Goal: Task Accomplishment & Management: Complete application form

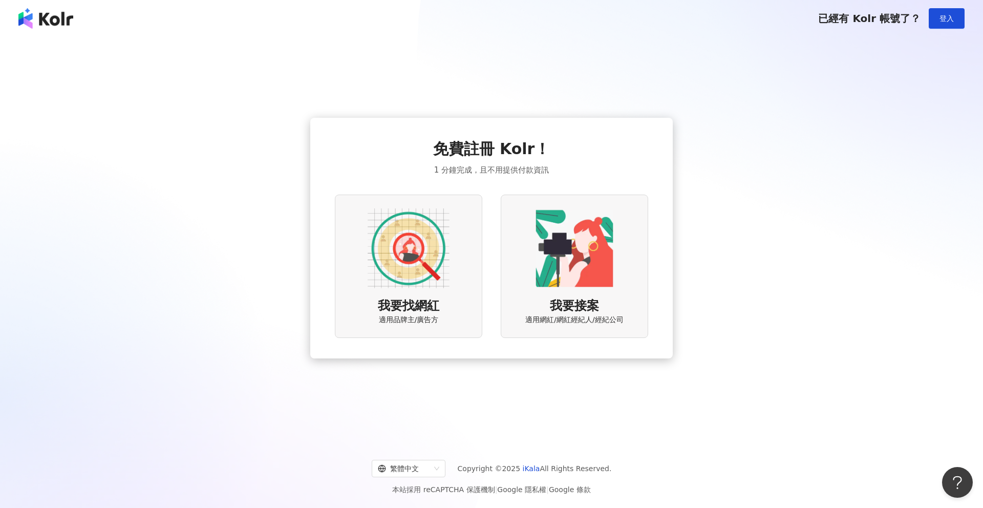
click at [458, 239] on div "我要找網紅 適用品牌主/廣告方" at bounding box center [408, 266] width 147 height 143
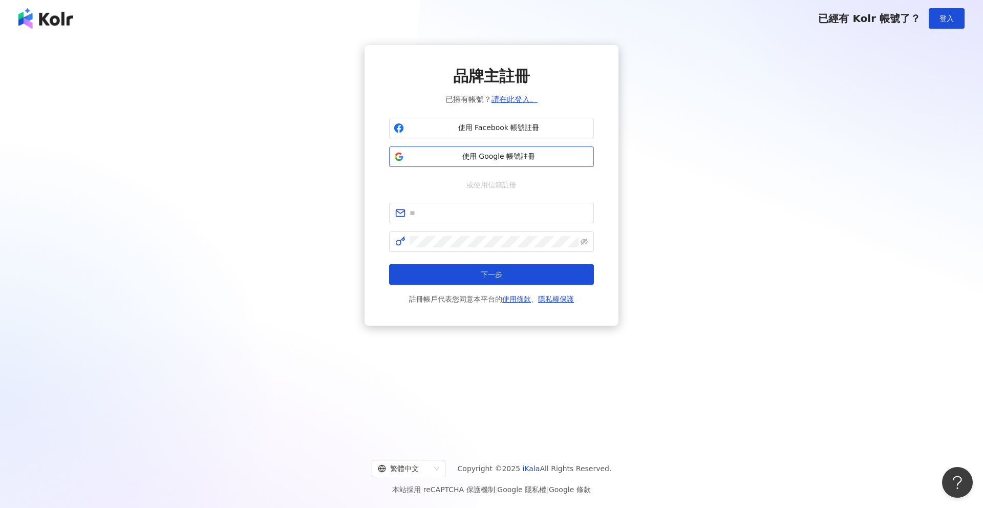
click at [493, 156] on span "使用 Google 帳號註冊" at bounding box center [498, 157] width 181 height 10
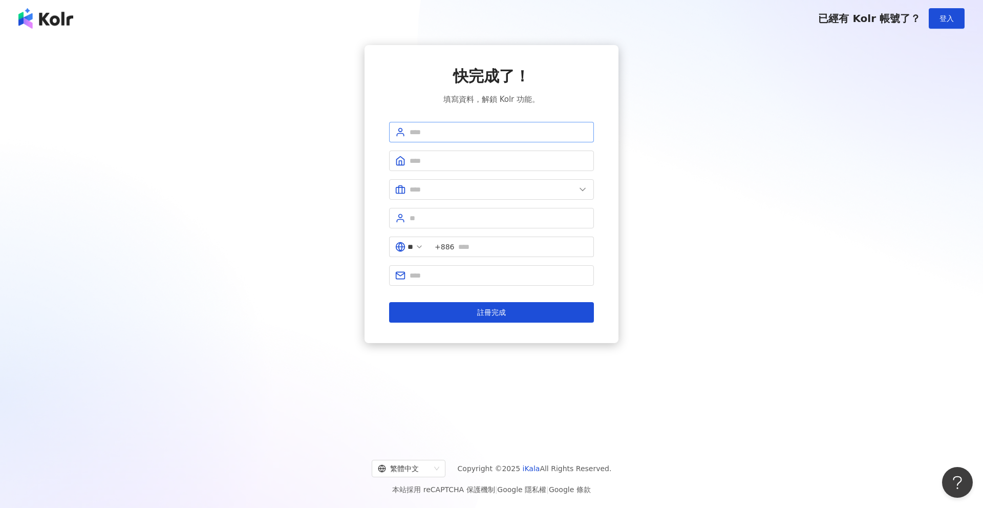
click at [485, 123] on span at bounding box center [491, 132] width 205 height 20
type input "***"
click at [484, 184] on input "text" at bounding box center [493, 189] width 166 height 11
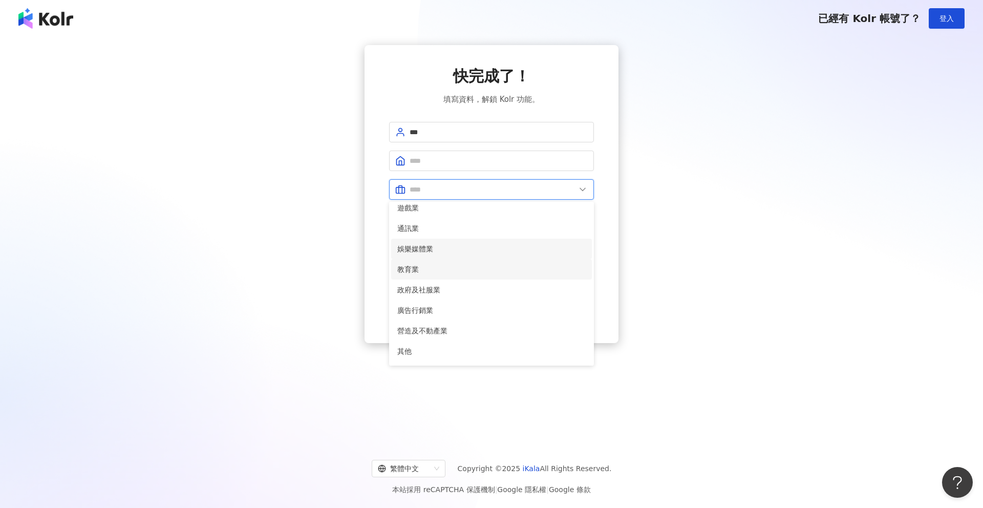
scroll to position [168, 0]
click at [463, 253] on span "娛樂媒體業" at bounding box center [491, 250] width 188 height 11
type input "*****"
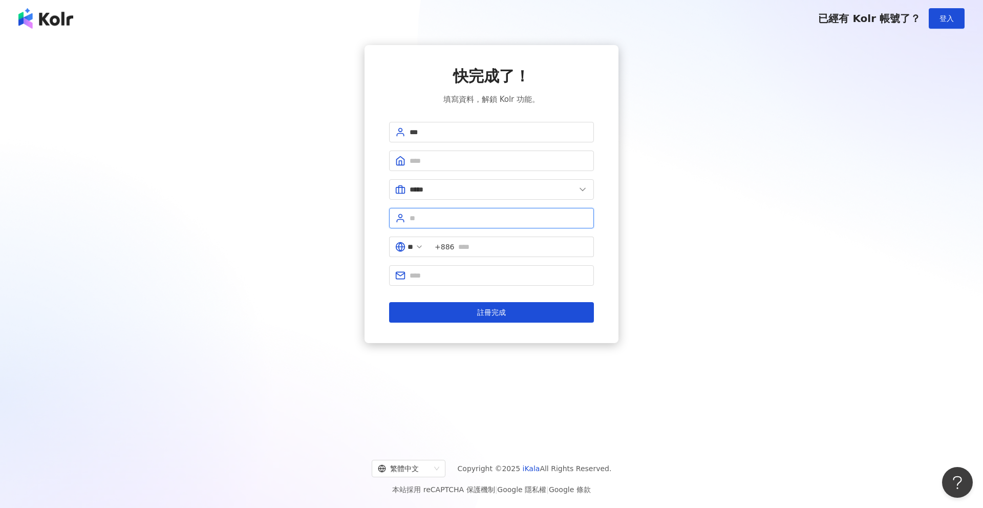
click at [470, 214] on input "text" at bounding box center [499, 218] width 178 height 11
type input "*"
click at [424, 221] on input "****" at bounding box center [499, 218] width 178 height 11
click at [504, 220] on input "******" at bounding box center [499, 218] width 178 height 11
type input "******"
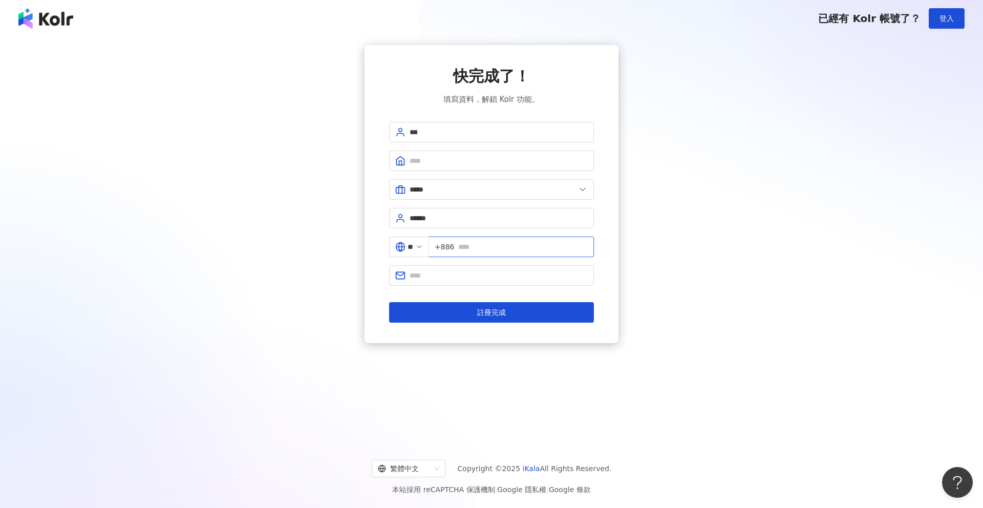
click at [495, 246] on input "text" at bounding box center [523, 246] width 130 height 11
type input "*********"
type input "**********"
click at [468, 245] on input "*********" at bounding box center [523, 246] width 130 height 11
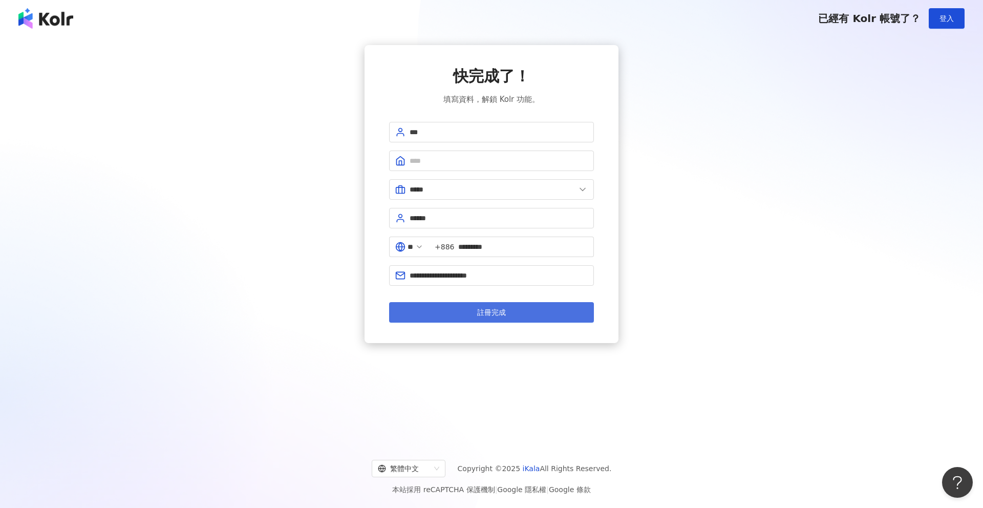
click at [516, 314] on button "註冊完成" at bounding box center [491, 312] width 205 height 20
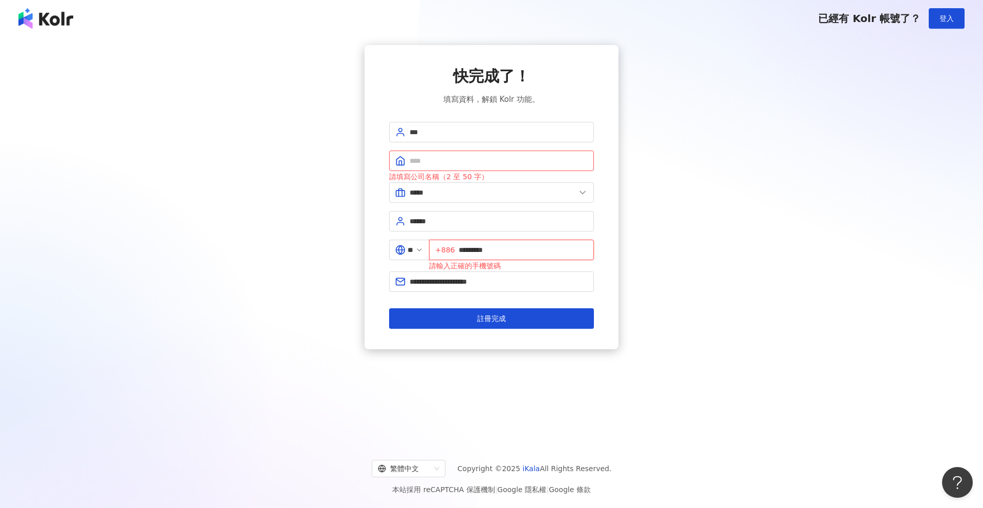
click at [467, 252] on input "*********" at bounding box center [523, 249] width 129 height 11
click at [481, 321] on span "註冊完成" at bounding box center [491, 318] width 29 height 8
click at [463, 249] on span "+886 ********" at bounding box center [511, 250] width 165 height 20
type input "**********"
click at [459, 166] on input "text" at bounding box center [499, 160] width 178 height 11
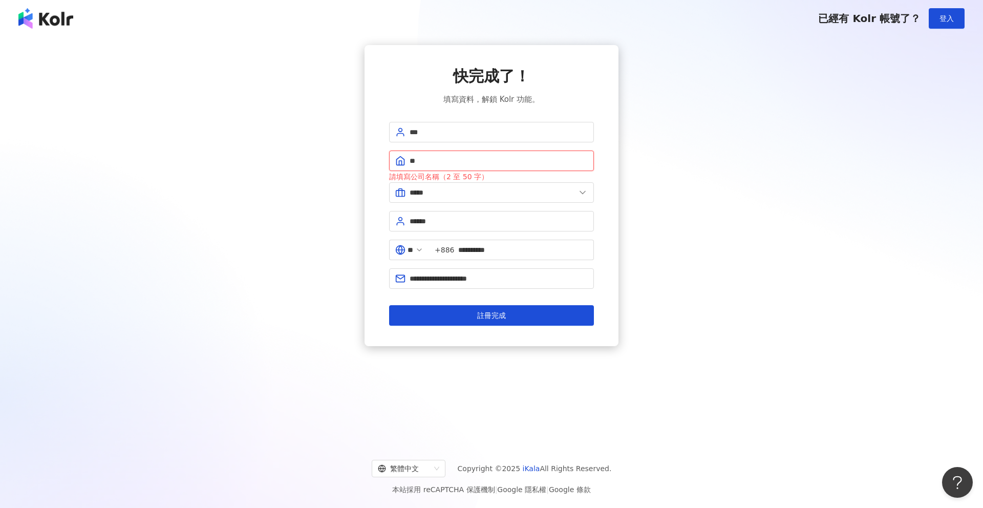
type input "*"
type input "**"
click at [488, 314] on span "註冊完成" at bounding box center [491, 315] width 29 height 8
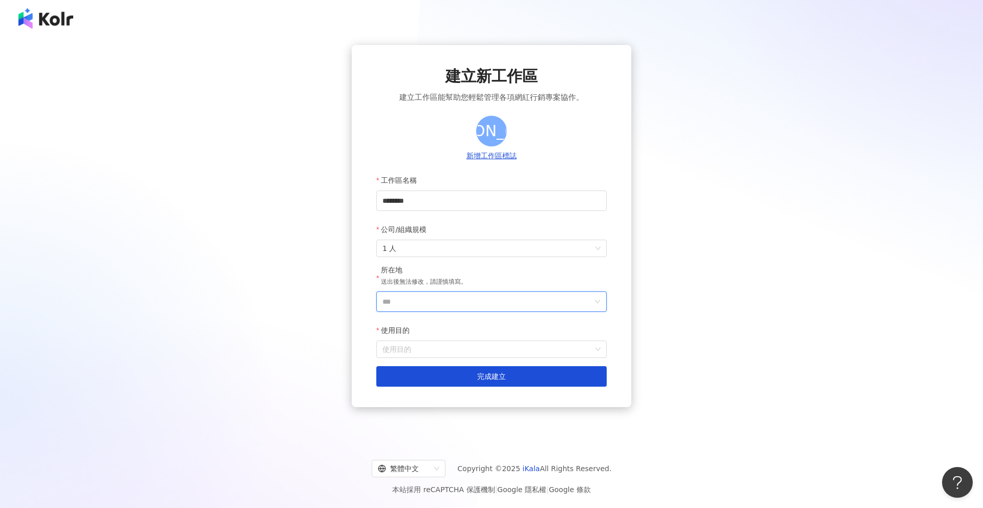
click at [487, 310] on input "***" at bounding box center [488, 301] width 210 height 19
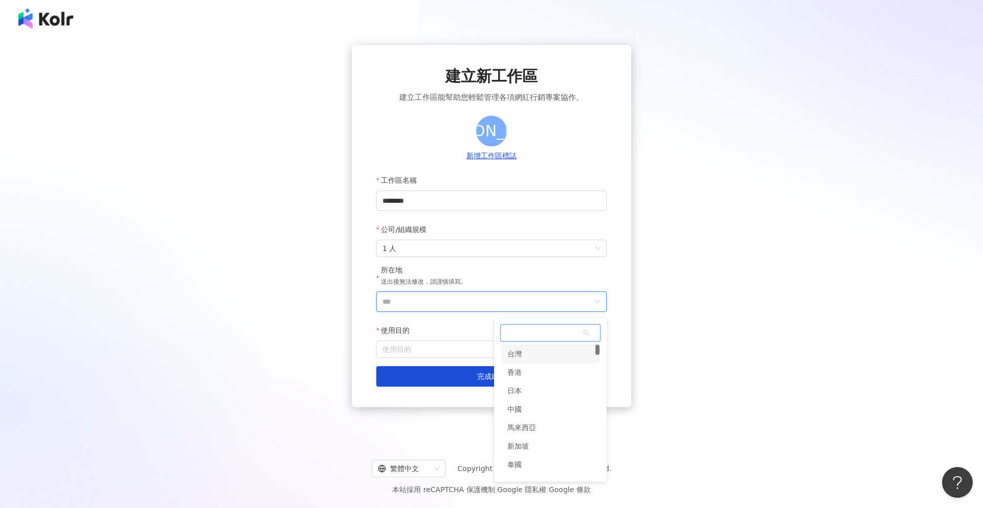
click at [527, 355] on div "台灣" at bounding box center [550, 354] width 98 height 18
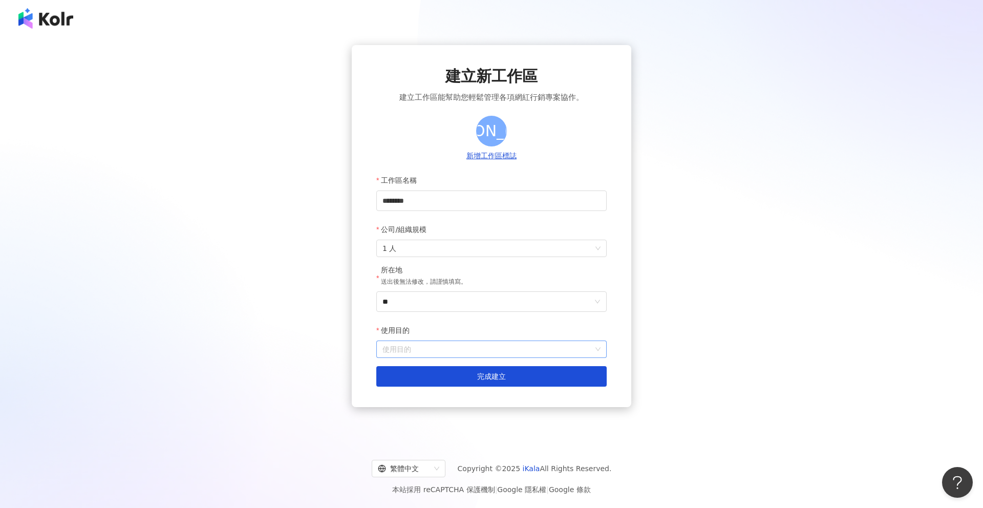
click at [520, 351] on input "使用目的" at bounding box center [492, 349] width 218 height 16
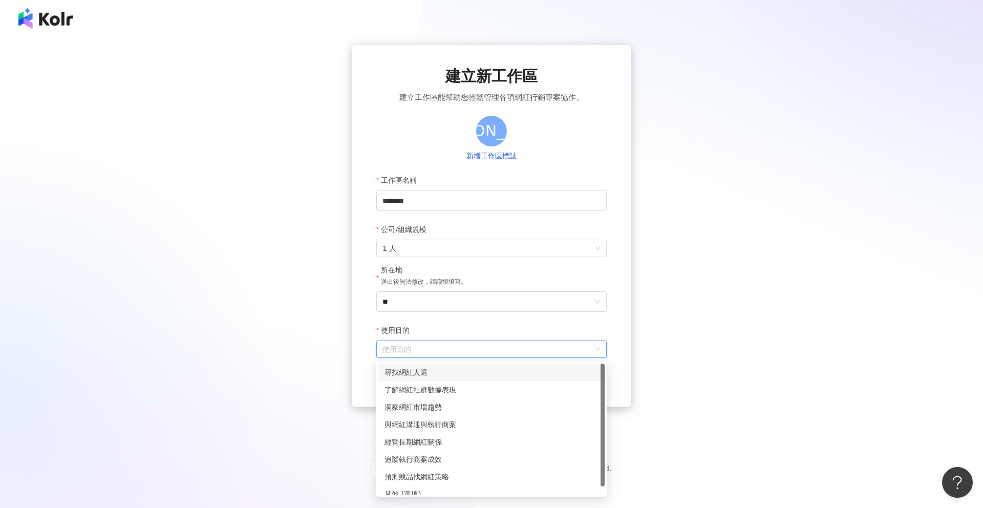
click at [519, 368] on div "尋找網紅人選" at bounding box center [492, 372] width 214 height 11
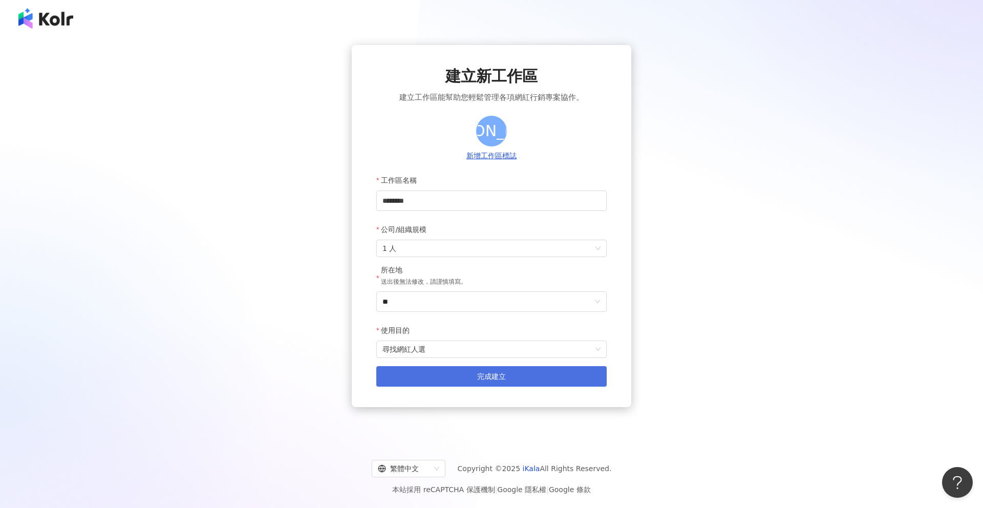
click at [515, 368] on button "完成建立" at bounding box center [491, 376] width 230 height 20
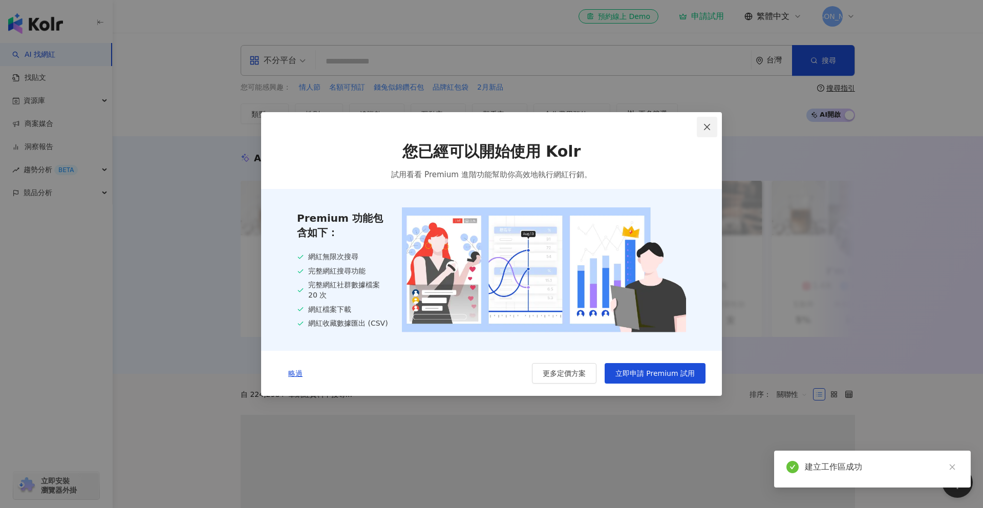
click at [703, 129] on icon "close" at bounding box center [707, 127] width 8 height 8
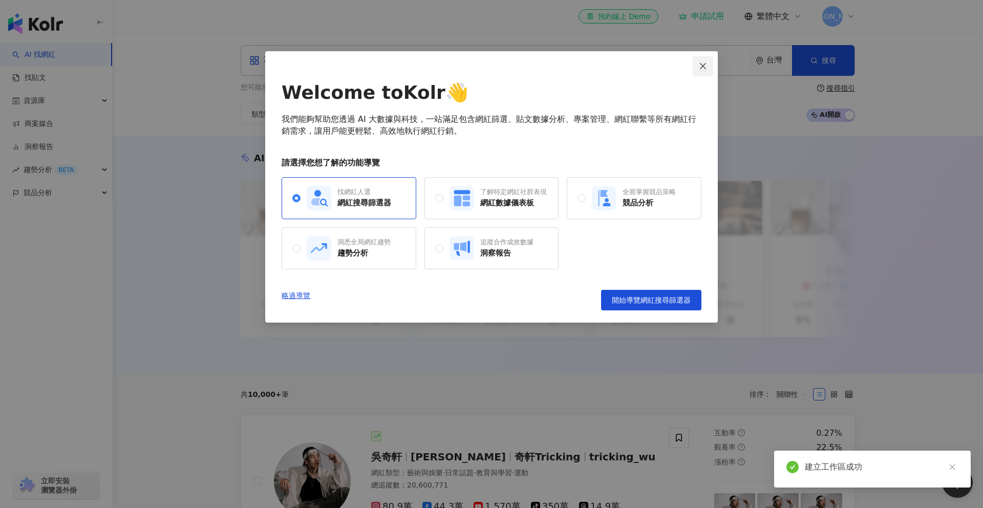
click at [705, 67] on icon "close" at bounding box center [703, 66] width 8 height 8
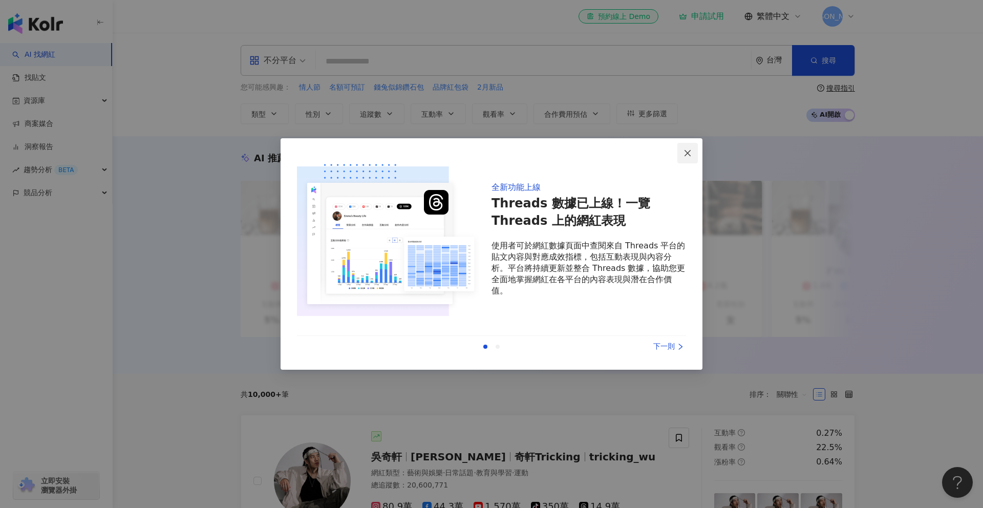
click at [688, 153] on icon "close" at bounding box center [688, 153] width 6 height 6
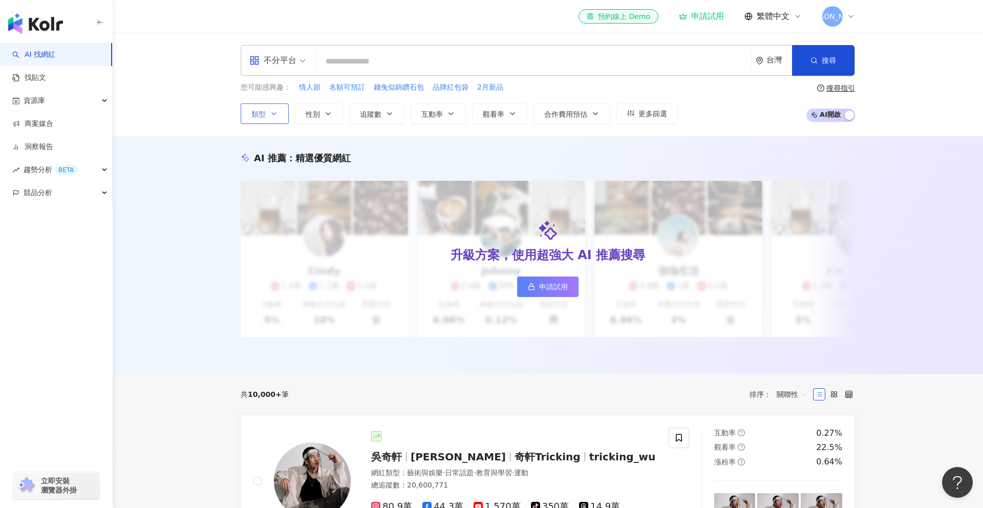
click at [280, 115] on button "類型" at bounding box center [265, 113] width 48 height 20
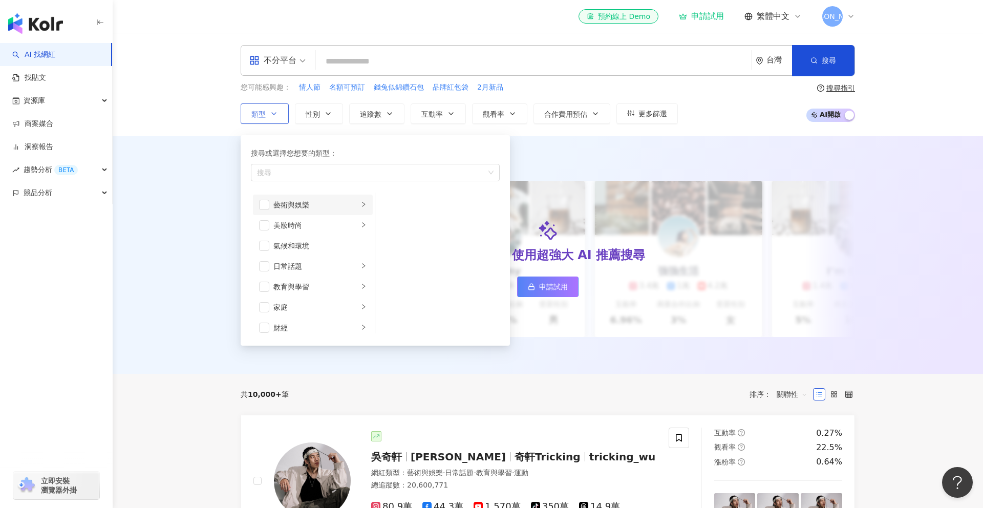
click at [326, 202] on div "藝術與娛樂" at bounding box center [315, 204] width 85 height 11
click at [389, 227] on span "button" at bounding box center [389, 225] width 10 height 10
click at [390, 245] on span "button" at bounding box center [389, 246] width 10 height 10
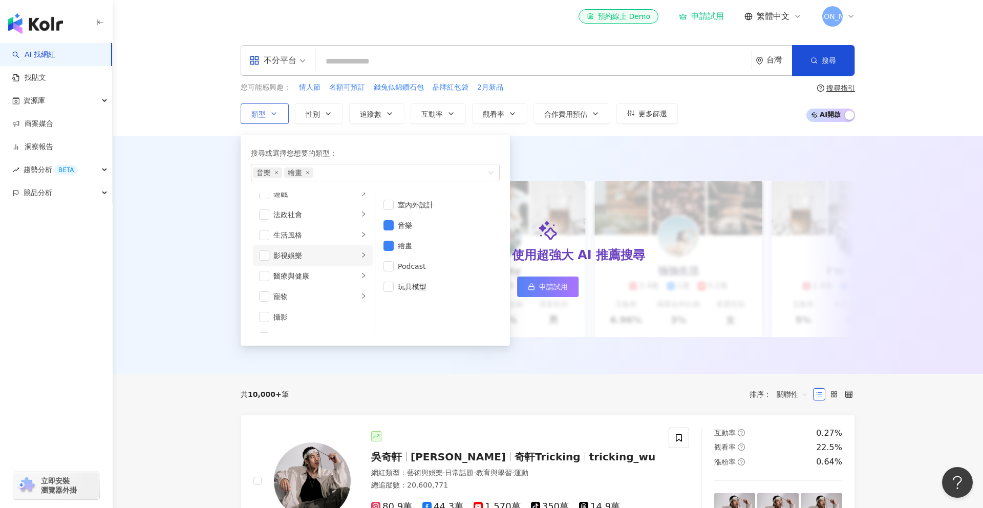
click at [281, 253] on div "影視娛樂" at bounding box center [315, 255] width 85 height 11
click at [267, 234] on span "button" at bounding box center [264, 236] width 10 height 10
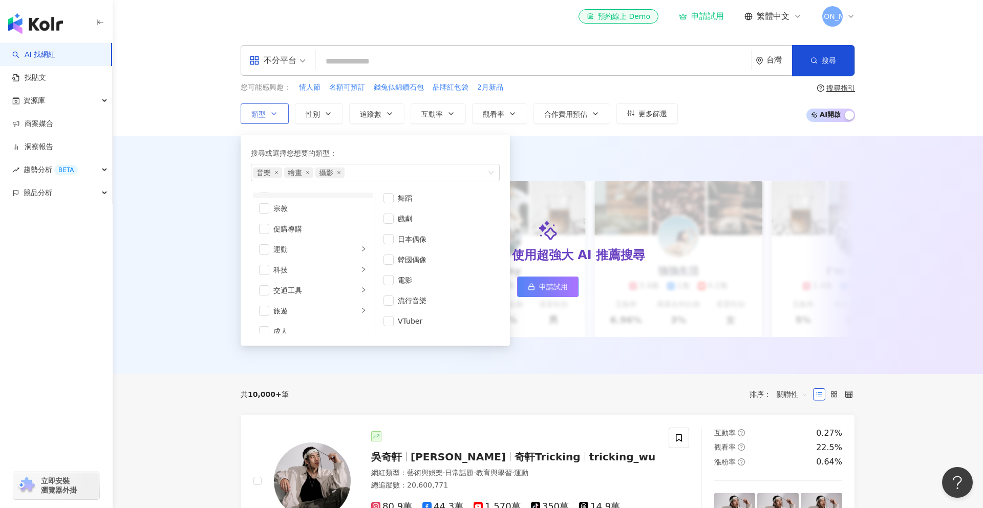
scroll to position [355, 0]
click at [438, 144] on div "搜尋或選擇您想要的類型： 音樂 繪畫 攝影 藝術與娛樂 美妝時尚 氣候和環境 日常話題 教育與學習 家庭 財經 美食 命理占卜 遊戲 法政社會 生活風格 影視…" at bounding box center [375, 240] width 257 height 198
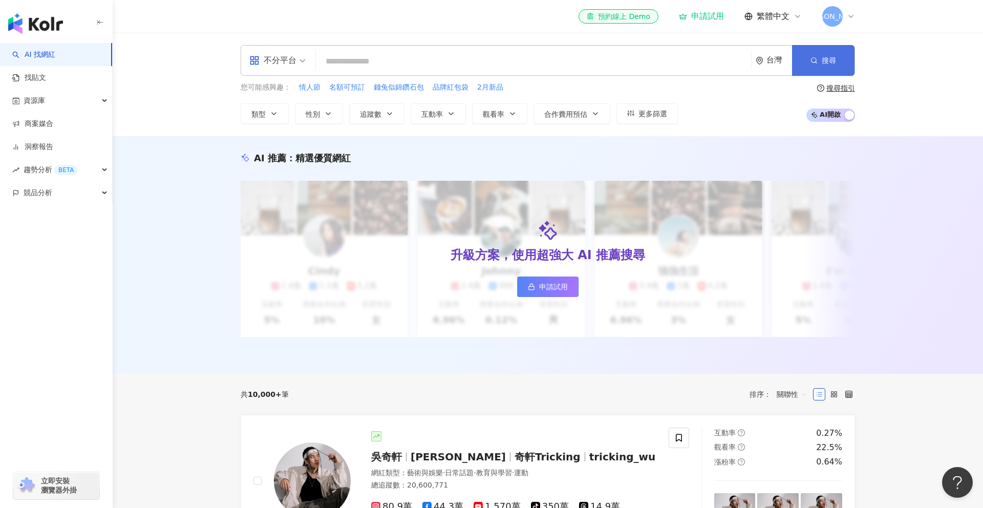
click at [813, 63] on icon "button" at bounding box center [814, 60] width 7 height 7
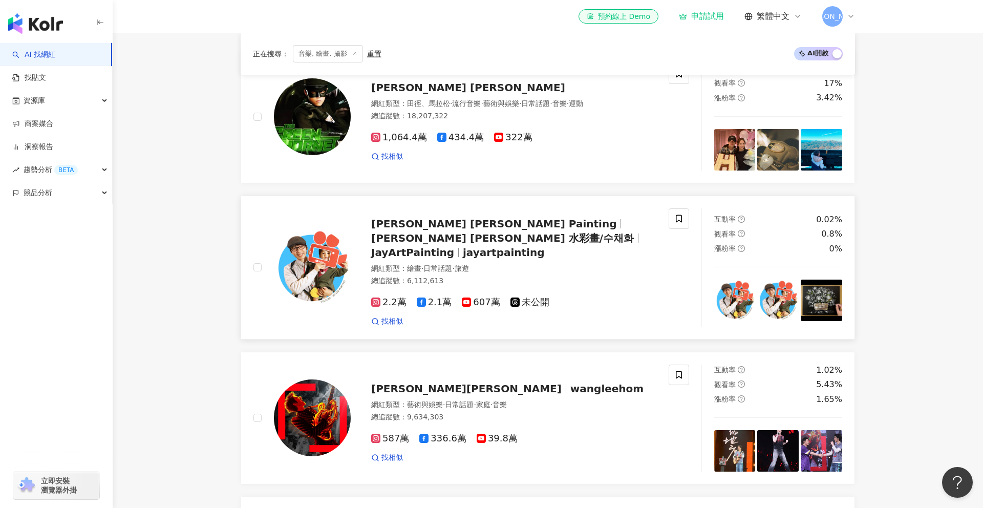
scroll to position [367, 0]
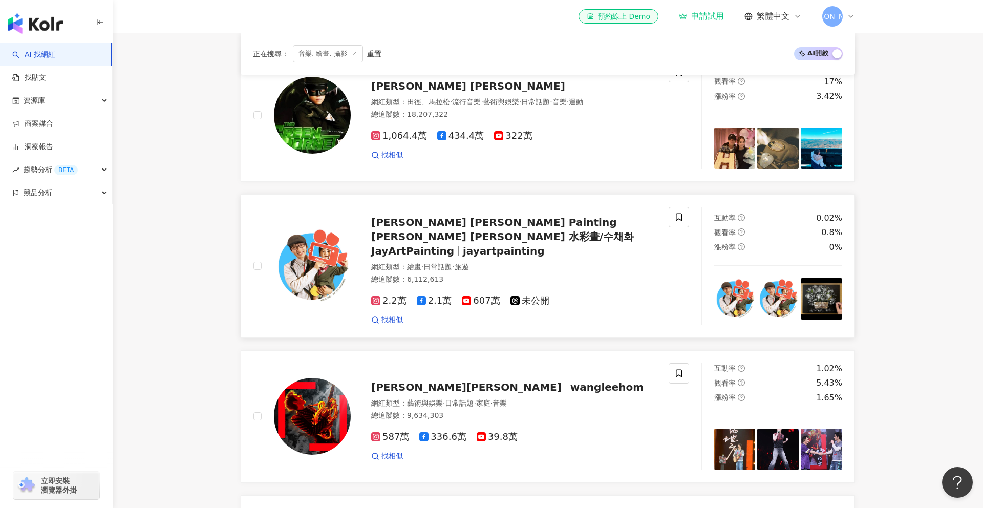
click at [471, 230] on span "Jay Lee 水彩畫/수채화" at bounding box center [502, 236] width 263 height 12
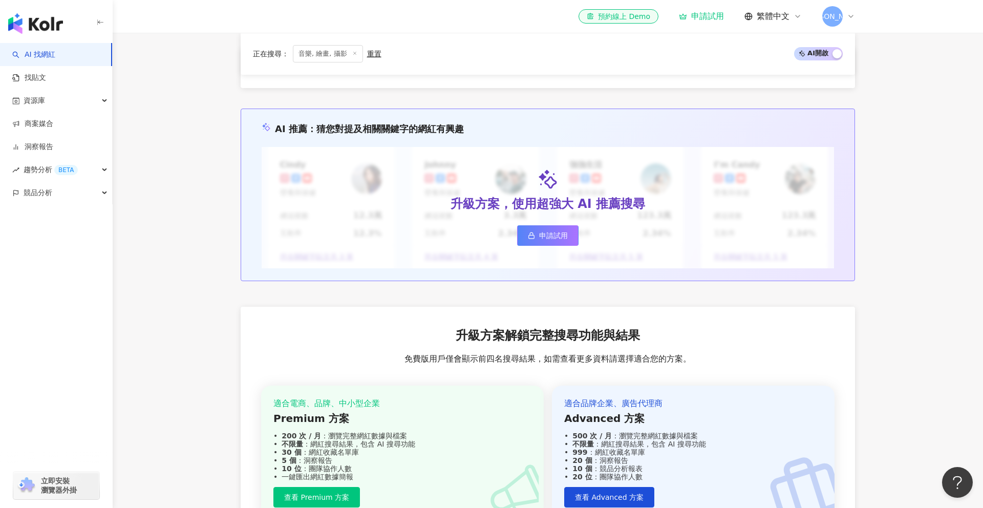
scroll to position [1104, 0]
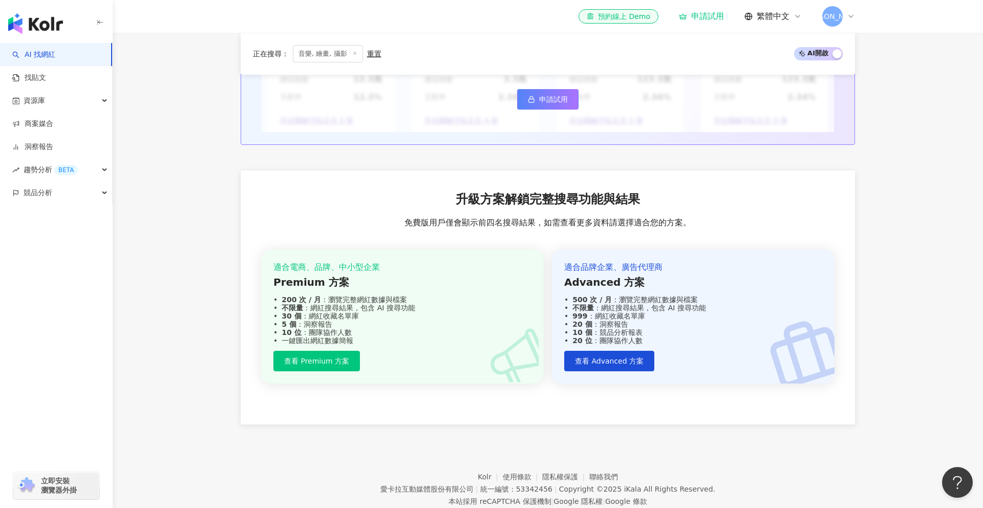
click at [559, 93] on link "申請試用" at bounding box center [547, 99] width 61 height 20
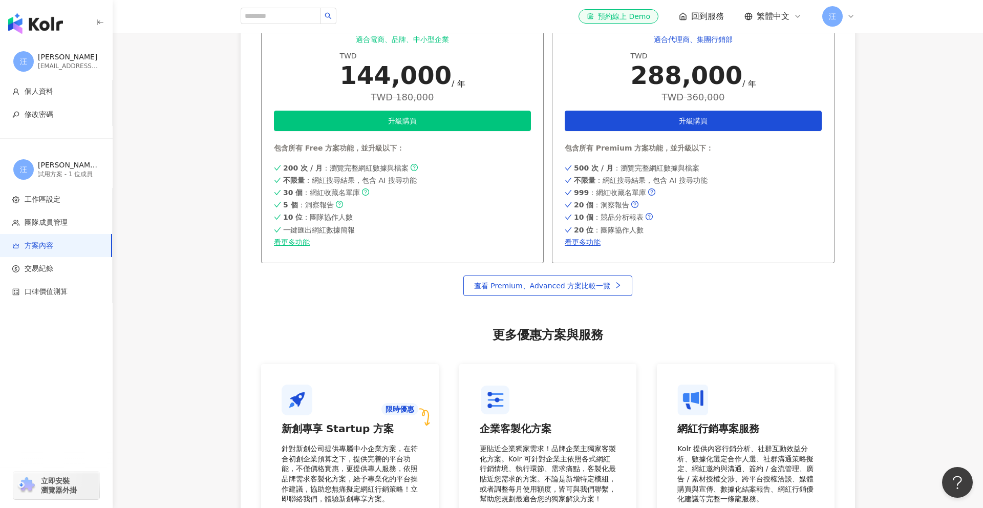
scroll to position [395, 0]
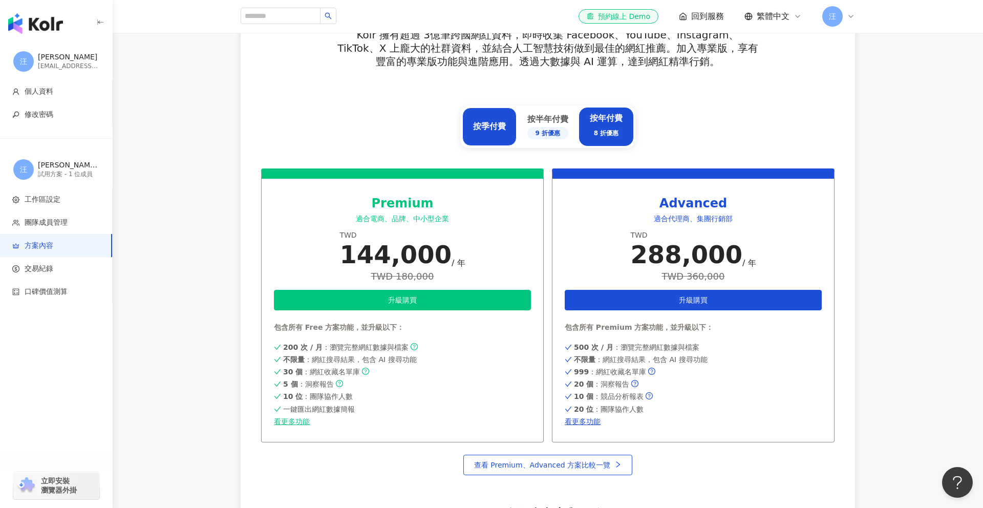
click at [508, 135] on div "按季付費" at bounding box center [489, 127] width 54 height 38
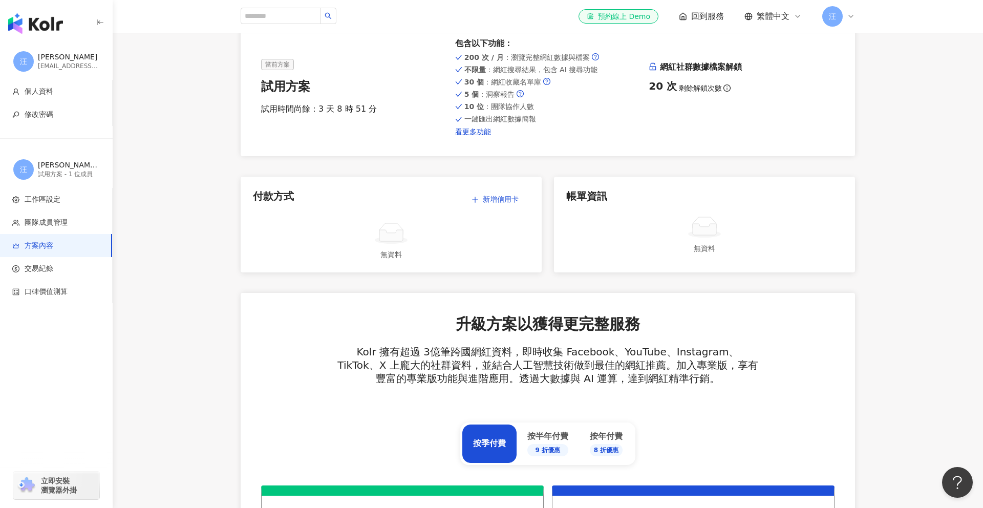
scroll to position [0, 0]
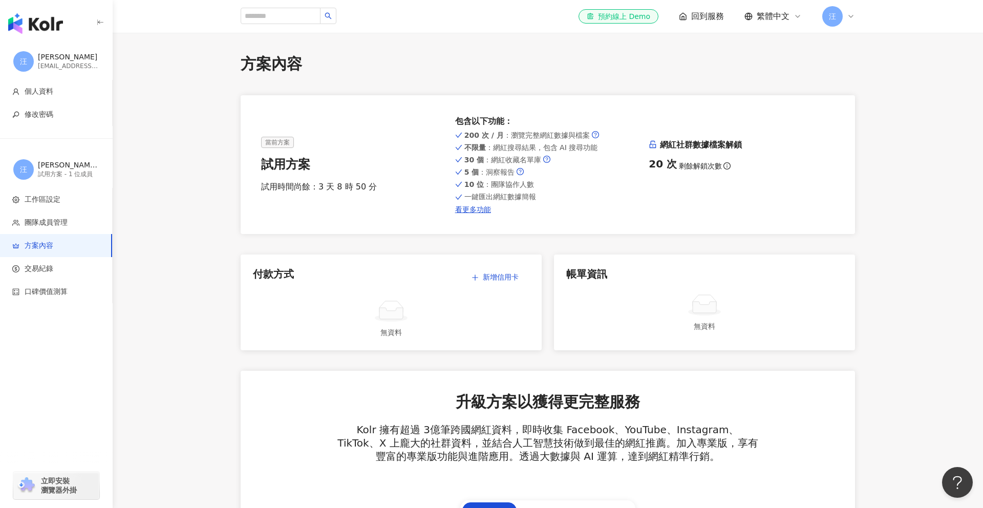
click at [265, 25] on div "el-icon-cs 預約線上 Demo 回到服務 繁體中文 汪" at bounding box center [548, 16] width 614 height 33
click at [265, 22] on input "search" at bounding box center [281, 16] width 80 height 16
type input "**"
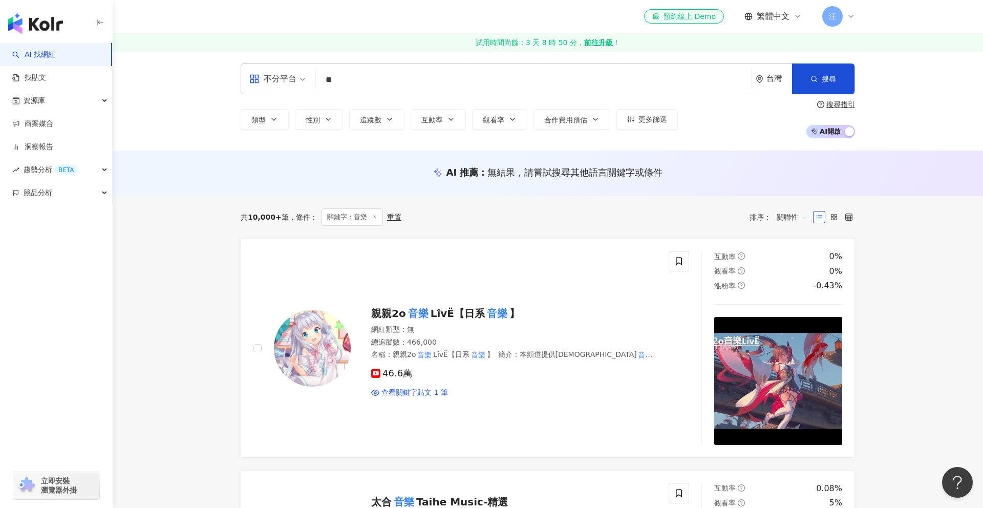
click at [372, 221] on span "關鍵字：音樂" at bounding box center [352, 216] width 61 height 17
click at [372, 218] on icon at bounding box center [374, 216] width 5 height 5
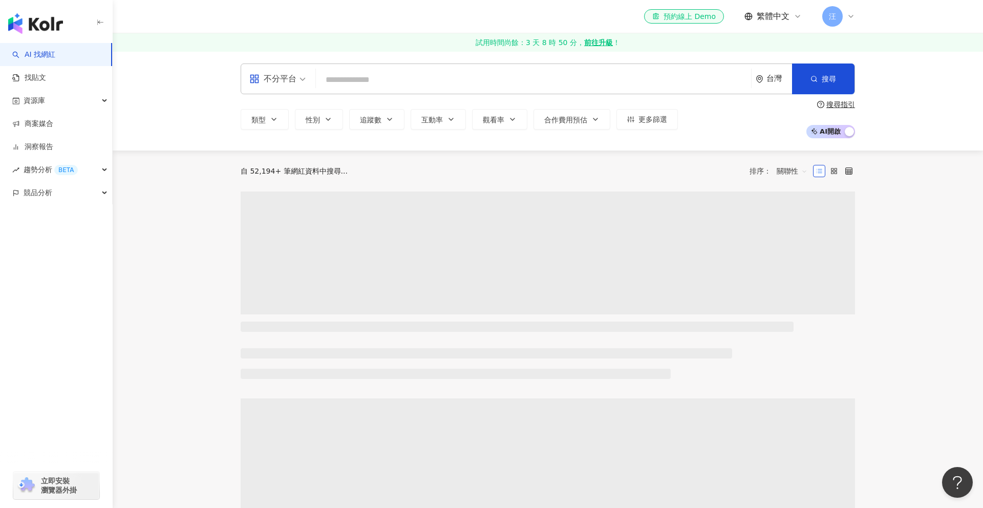
click at [273, 108] on div "類型 性別 追蹤數 互動率 觀看率 合作費用預估 更多篩選 搜尋指引 AI 開啟 AI 關閉" at bounding box center [548, 119] width 614 height 38
click at [273, 113] on button "類型" at bounding box center [265, 119] width 48 height 20
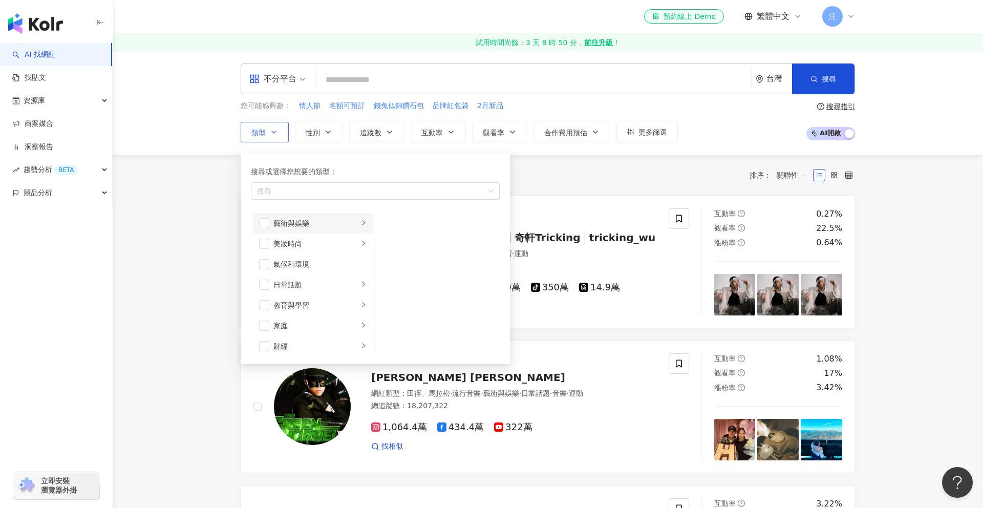
click at [318, 223] on div "藝術與娛樂" at bounding box center [315, 223] width 85 height 11
click at [411, 249] on li "音樂" at bounding box center [437, 243] width 120 height 20
click at [397, 266] on li "繪畫" at bounding box center [437, 264] width 120 height 20
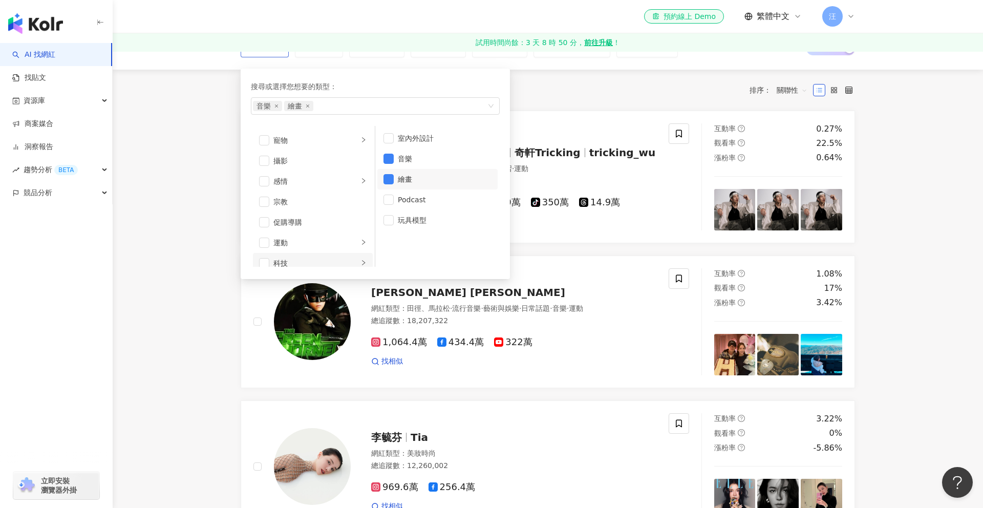
scroll to position [276, 0]
click at [264, 165] on span "button" at bounding box center [264, 169] width 10 height 10
click at [691, 94] on div "共 10,000+ 筆 排序： 關聯性" at bounding box center [548, 90] width 614 height 16
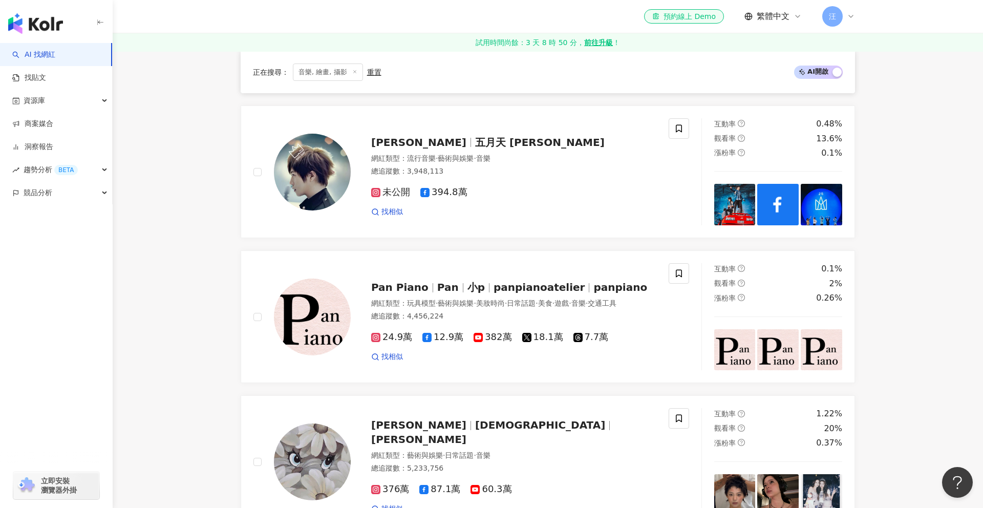
scroll to position [1085, 0]
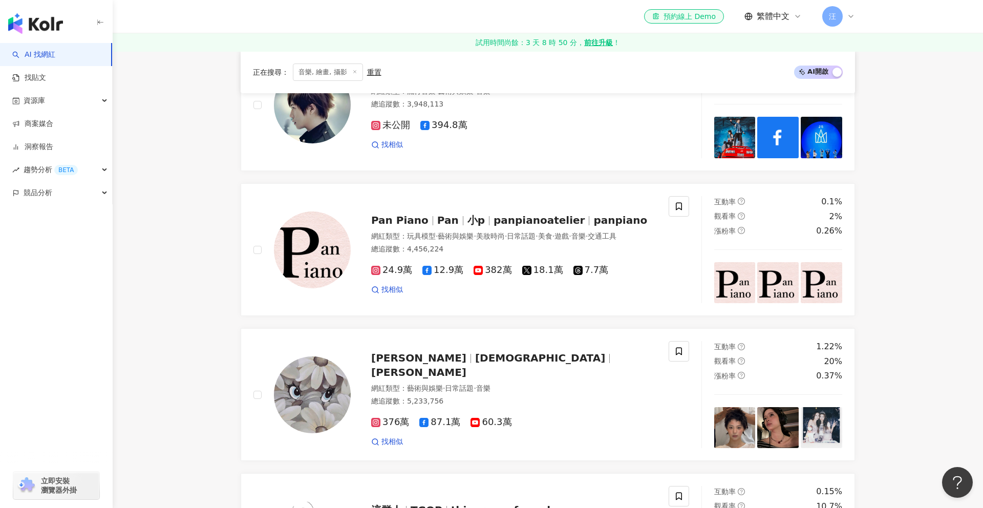
click at [423, 168] on div "Jay Chou 周杰倫 網紅類型 ： 田徑、馬拉松 · 流行音樂 · 藝術與娛樂 · 日常話題 · 音樂 · 運動 總追蹤數 ： 18,207,322 1,…" at bounding box center [548, 27] width 614 height 1738
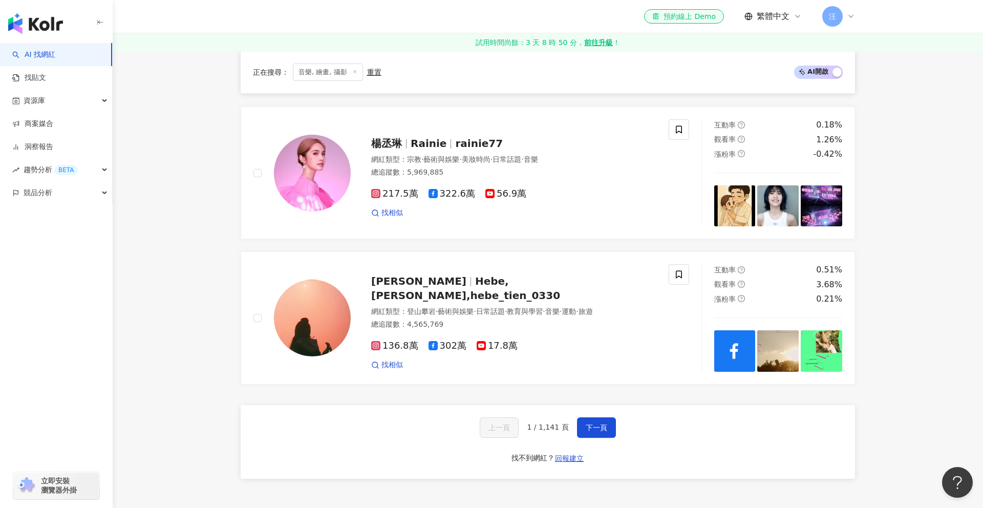
scroll to position [1746, 0]
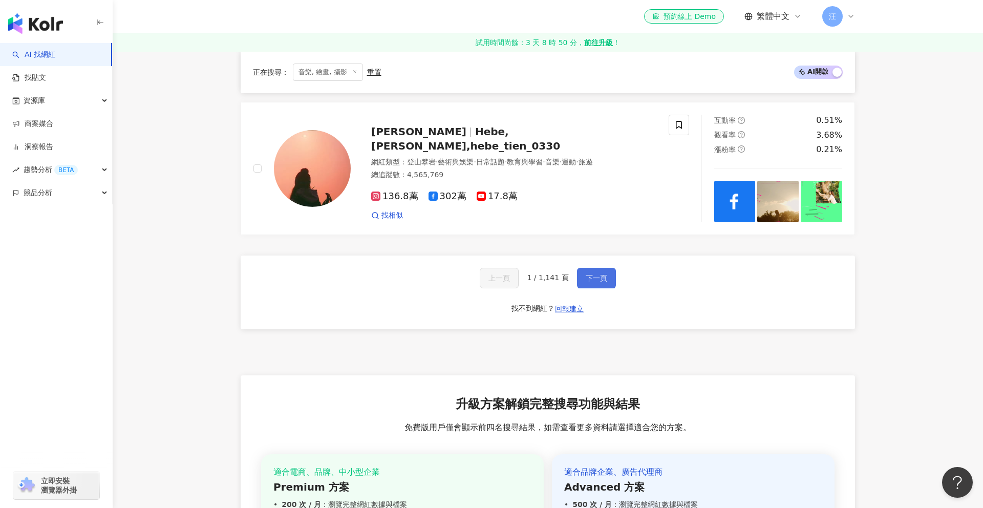
click at [602, 274] on span "下一頁" at bounding box center [597, 278] width 22 height 8
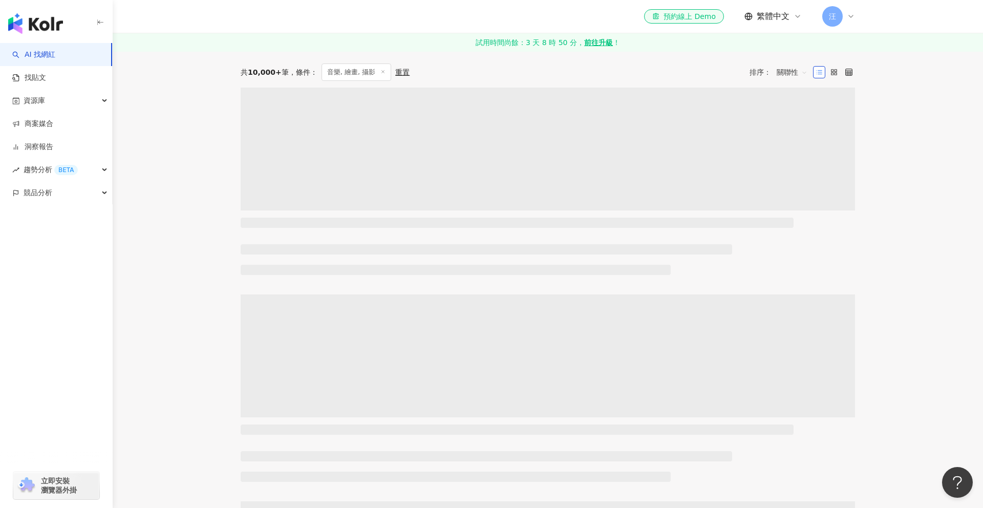
scroll to position [0, 0]
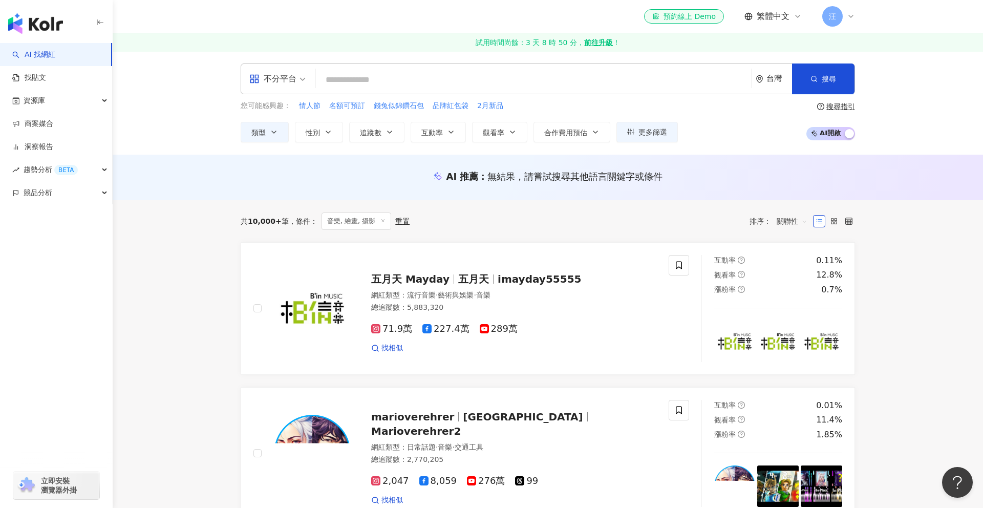
click at [799, 221] on span "關聯性" at bounding box center [792, 221] width 31 height 16
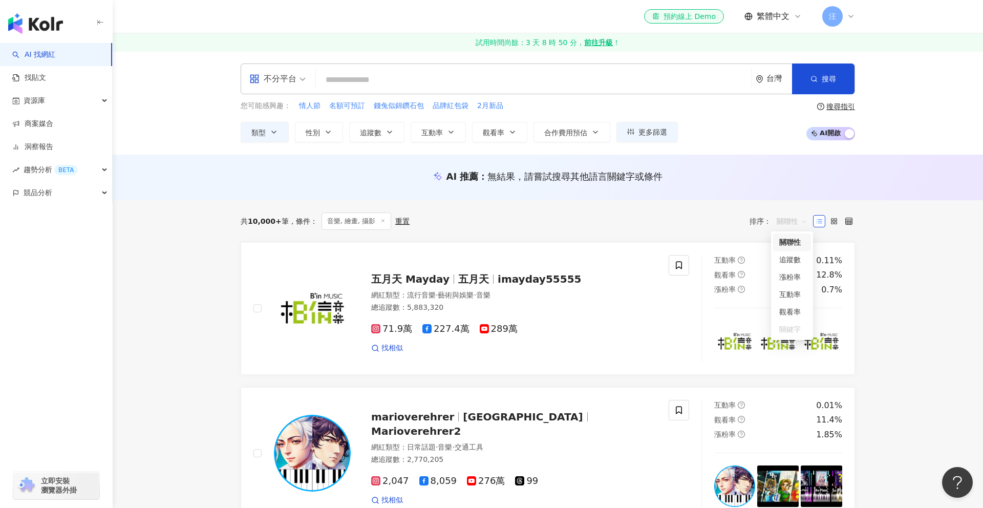
click at [796, 221] on span "關聯性" at bounding box center [792, 221] width 31 height 16
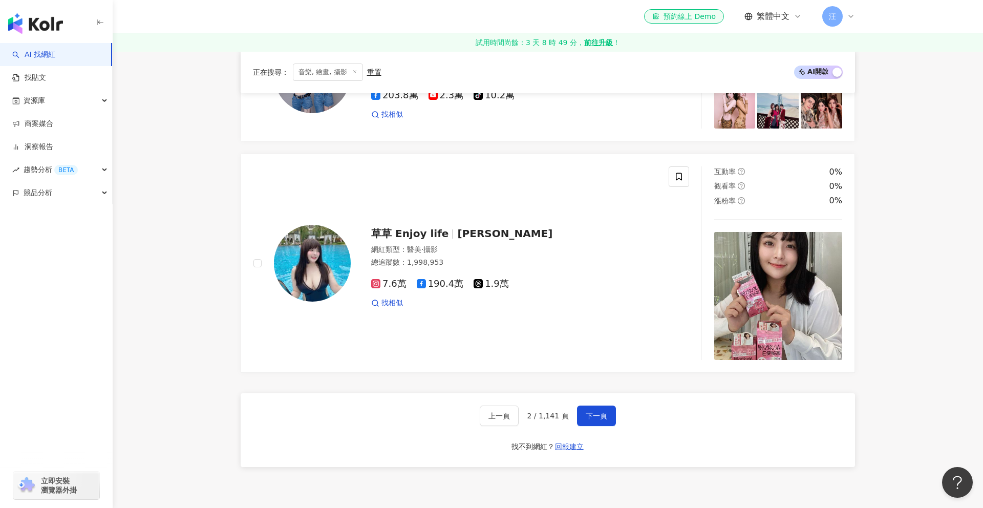
scroll to position [1776, 0]
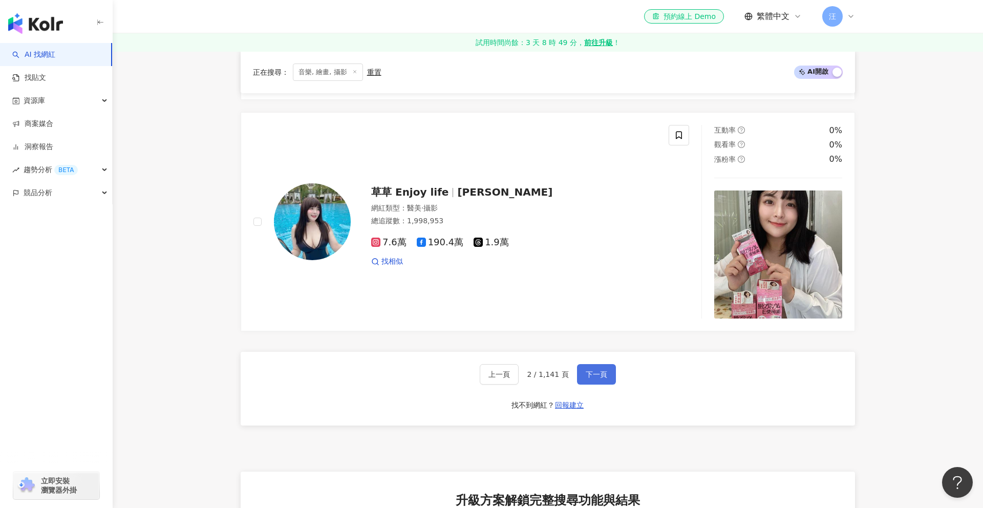
click at [597, 370] on span "下一頁" at bounding box center [597, 374] width 22 height 8
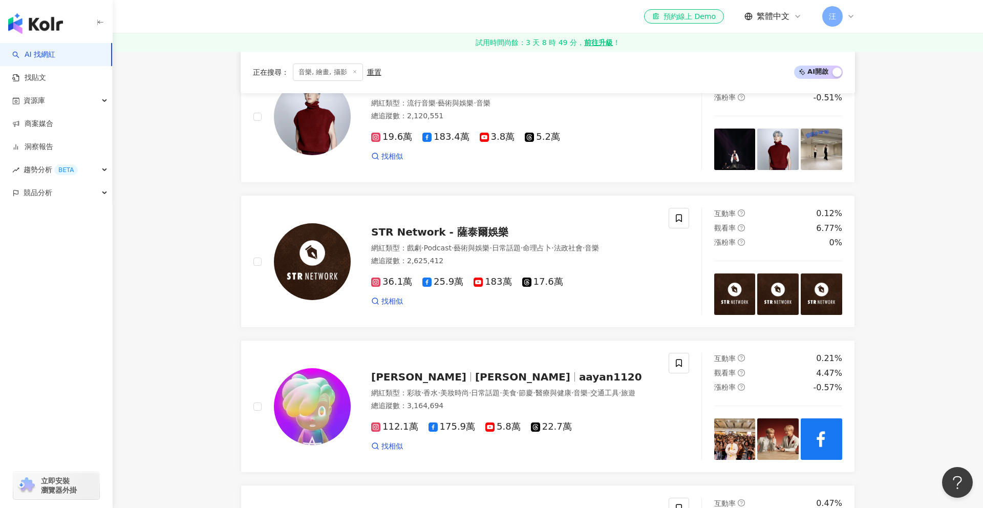
scroll to position [0, 0]
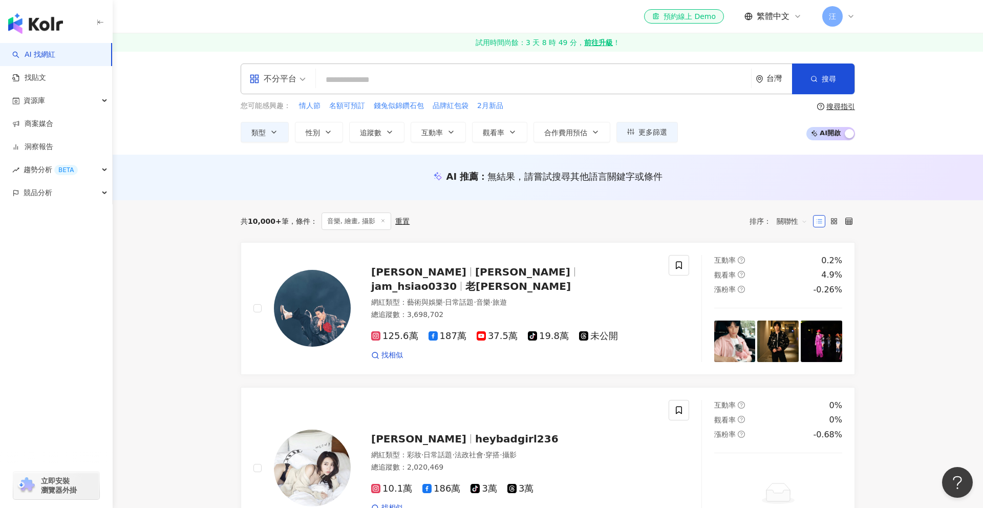
click at [802, 223] on span "關聯性" at bounding box center [792, 221] width 31 height 16
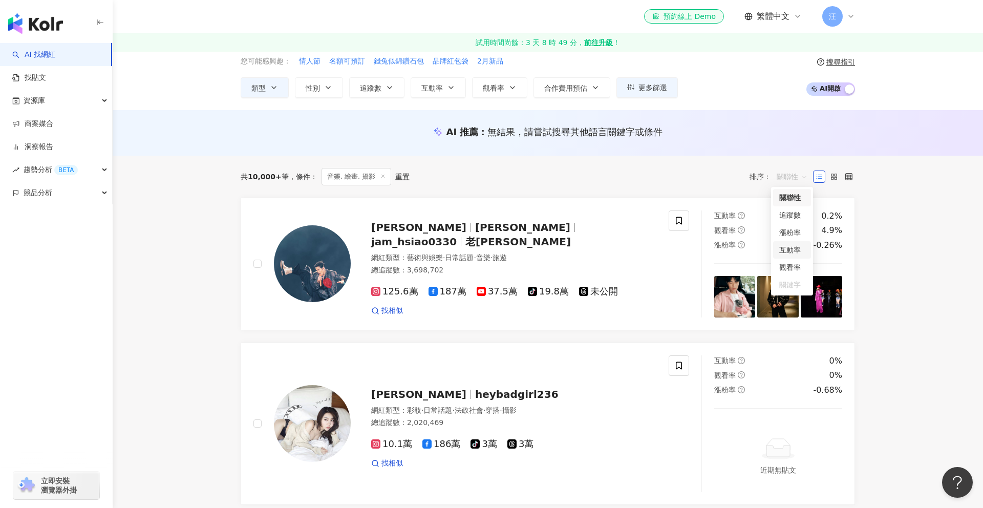
scroll to position [45, 0]
click at [795, 245] on div "互動率" at bounding box center [792, 249] width 26 height 11
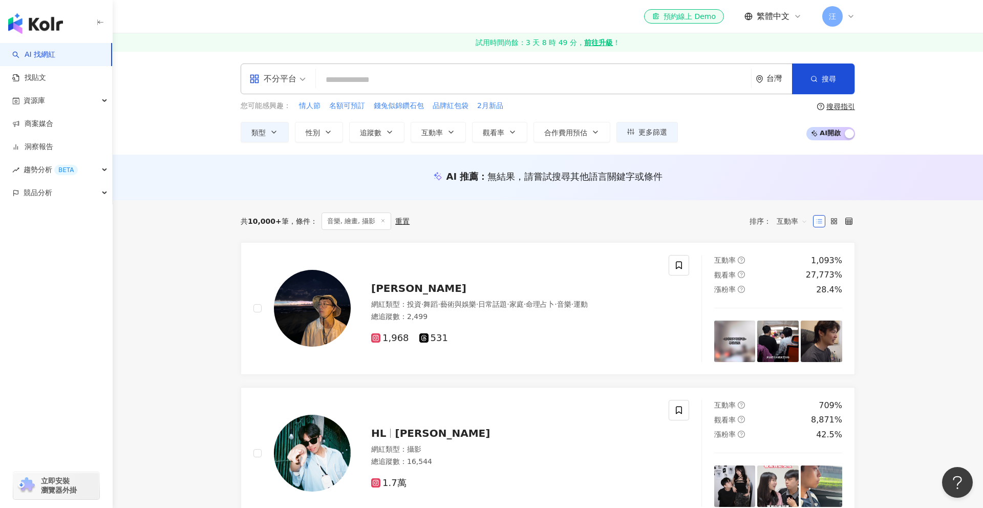
click at [794, 217] on span "互動率" at bounding box center [792, 221] width 31 height 16
click at [798, 266] on div "追蹤數" at bounding box center [792, 259] width 38 height 17
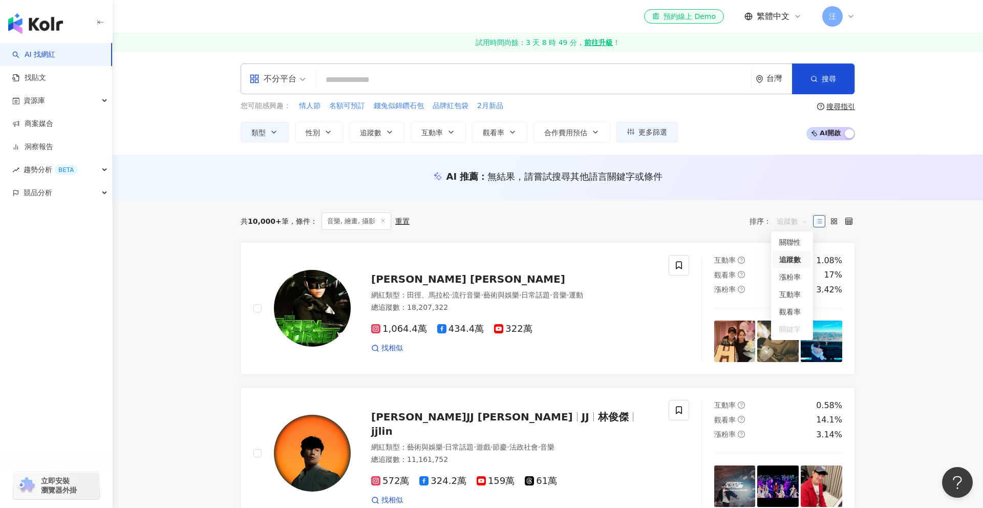
click at [792, 221] on span "追蹤數" at bounding box center [792, 221] width 31 height 16
click at [793, 312] on div "觀看率" at bounding box center [792, 311] width 26 height 11
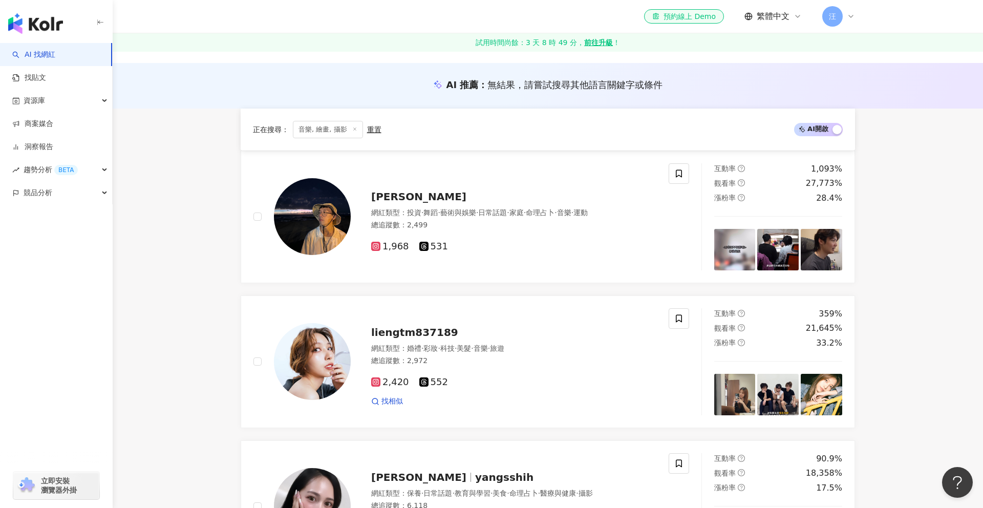
scroll to position [162, 0]
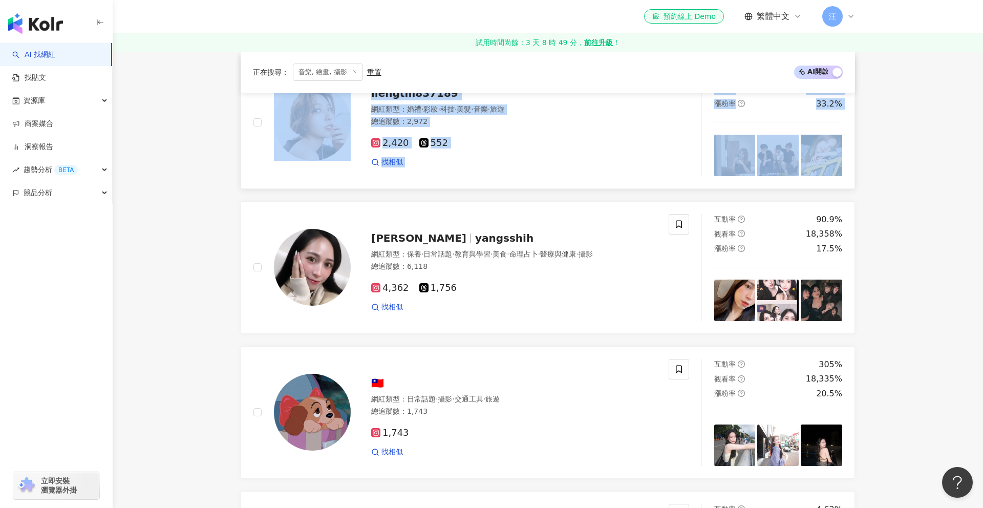
scroll to position [400, 0]
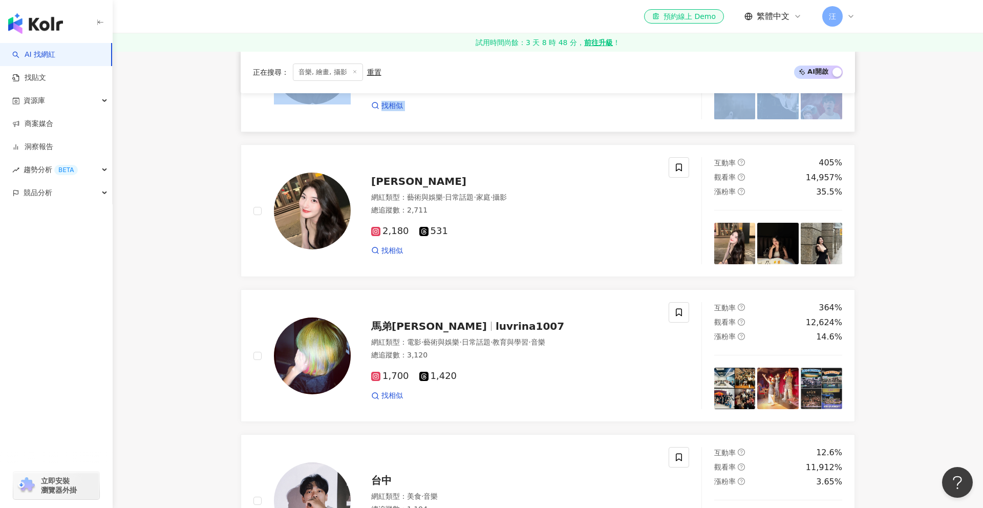
scroll to position [1201, 0]
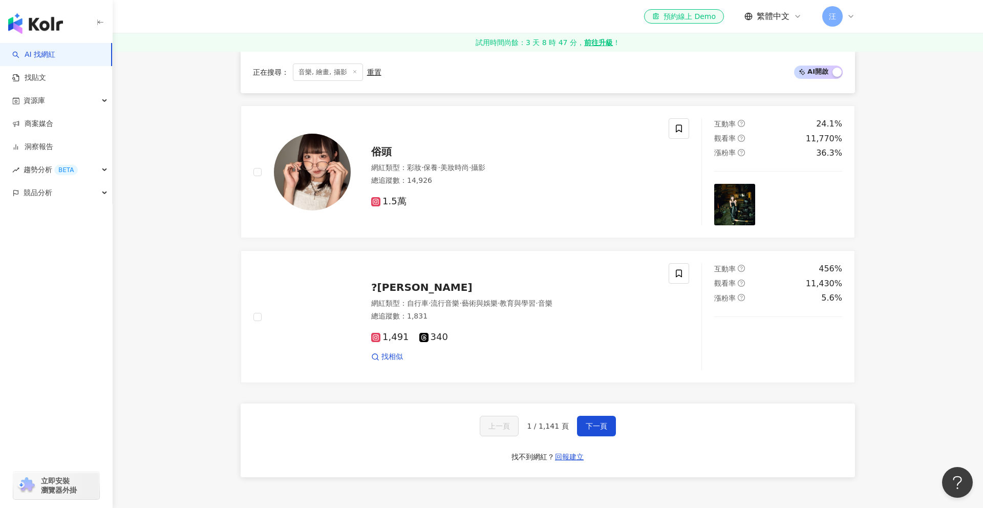
scroll to position [1623, 0]
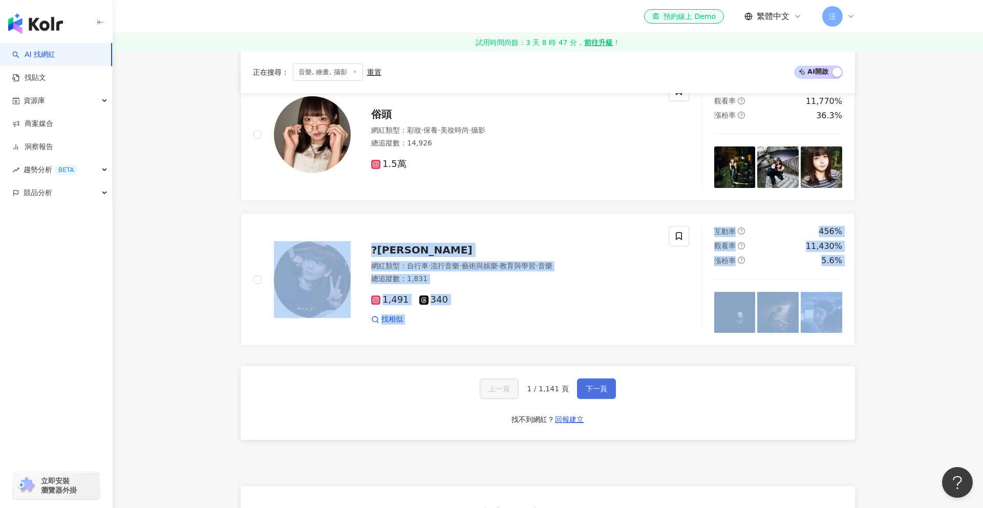
click at [611, 385] on button "下一頁" at bounding box center [596, 388] width 39 height 20
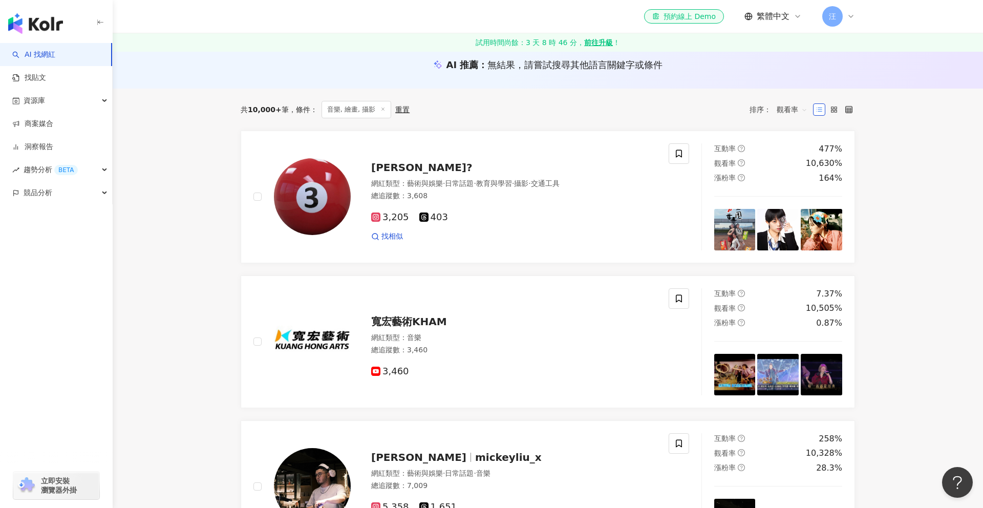
scroll to position [93, 0]
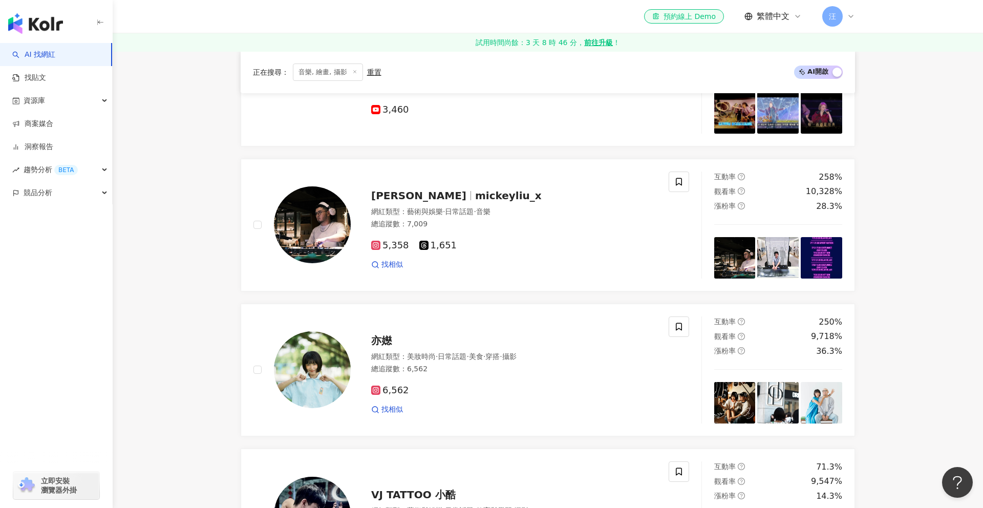
scroll to position [0, 0]
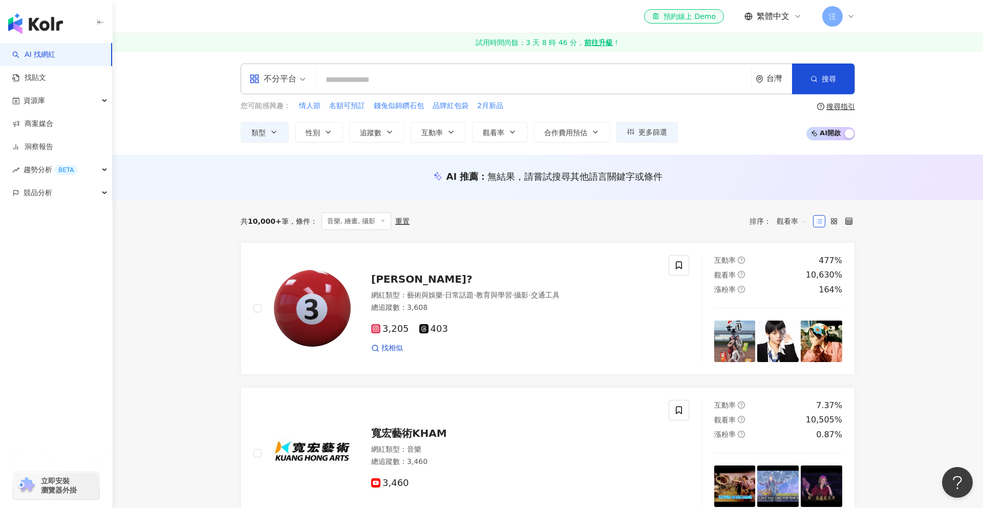
click at [795, 230] on div "共 10,000+ 筆 條件 ： 音樂, 繪畫, 攝影 重置 排序： 觀看率" at bounding box center [548, 221] width 614 height 42
click at [788, 224] on span "觀看率" at bounding box center [792, 221] width 31 height 16
click at [789, 236] on div "關聯性" at bounding box center [792, 241] width 38 height 17
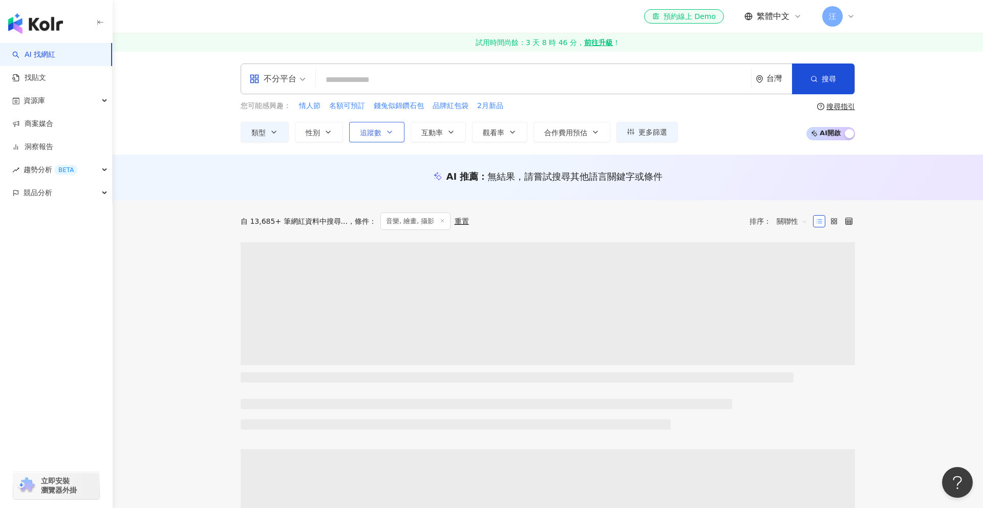
click at [389, 135] on icon "button" at bounding box center [390, 132] width 8 height 8
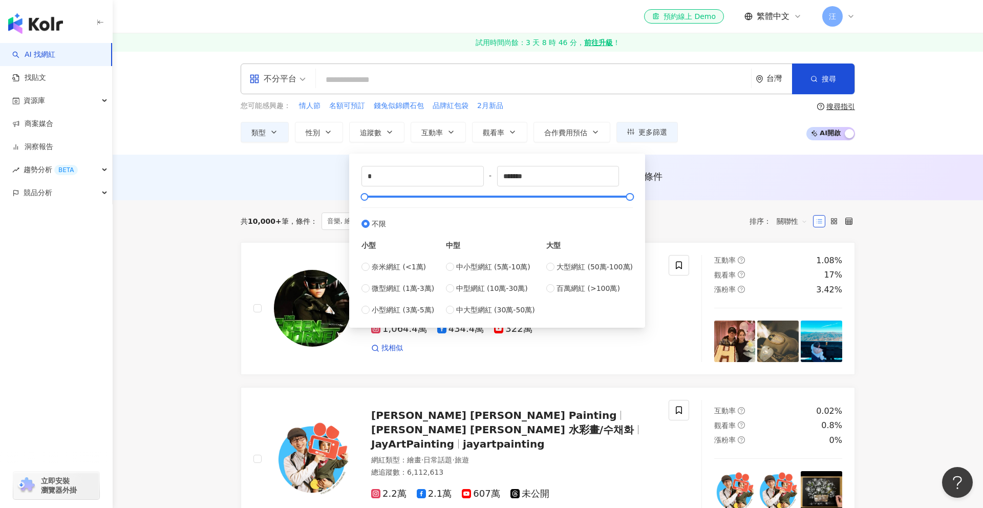
click at [448, 265] on div "小型 奈米網紅 (<1萬) 微型網紅 (1萬-3萬) 小型網紅 (3萬-5萬) 中型 中小型網紅 (5萬-10萬) 中型網紅 (10萬-30萬) 中大型網紅 …" at bounding box center [497, 272] width 271 height 86
type input "*****"
type input "******"
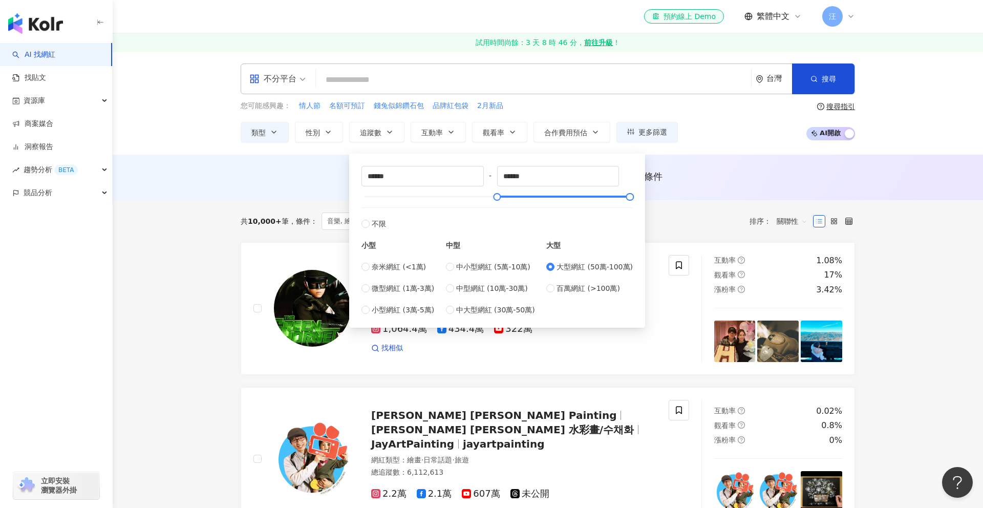
click at [447, 264] on div "小型 奈米網紅 (<1萬) 微型網紅 (1萬-3萬) 小型網紅 (3萬-5萬) 中型 中小型網紅 (5萬-10萬) 中型網紅 (10萬-30萬) 中大型網紅 …" at bounding box center [497, 272] width 271 height 86
type input "*****"
type input "******"
drag, startPoint x: 393, startPoint y: 196, endPoint x: 564, endPoint y: 200, distance: 170.6
click at [564, 200] on div at bounding box center [562, 197] width 6 height 6
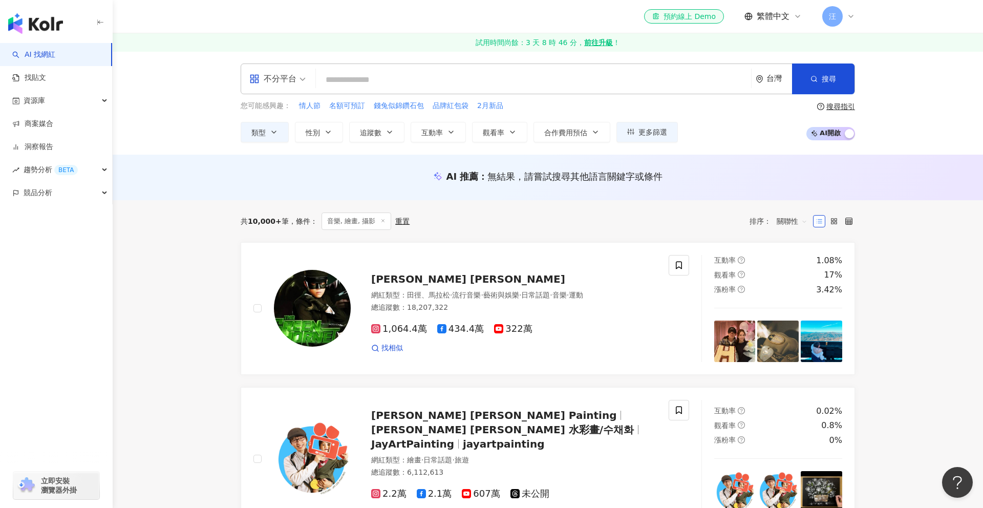
click at [570, 103] on div "您可能感興趣： 情人節 名額可預訂 錢兔似錦鑽石包 品牌紅包袋 2月新品" at bounding box center [459, 105] width 437 height 11
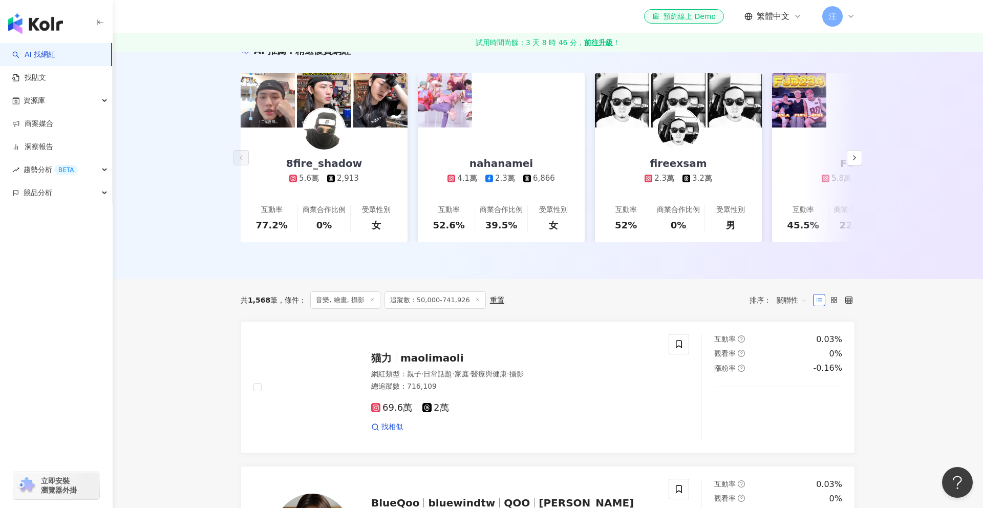
scroll to position [315, 0]
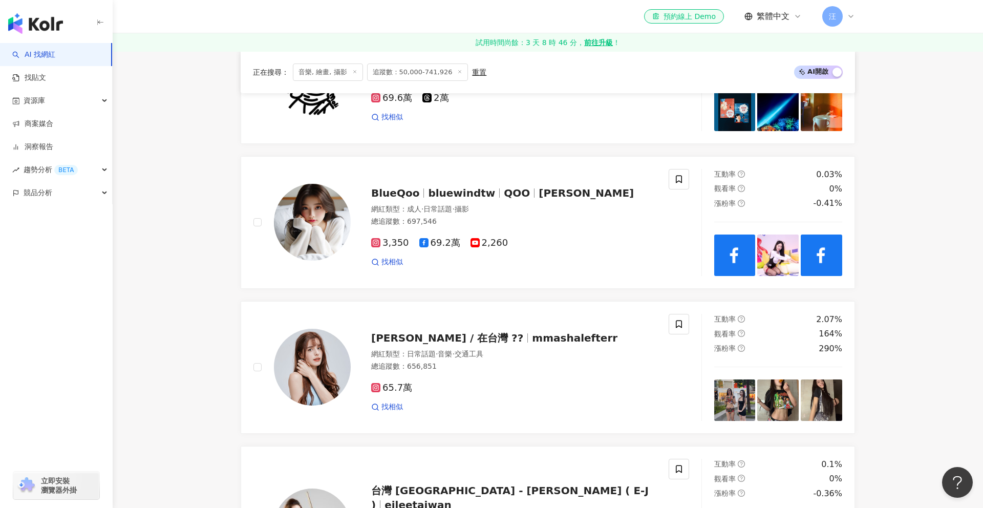
scroll to position [0, 0]
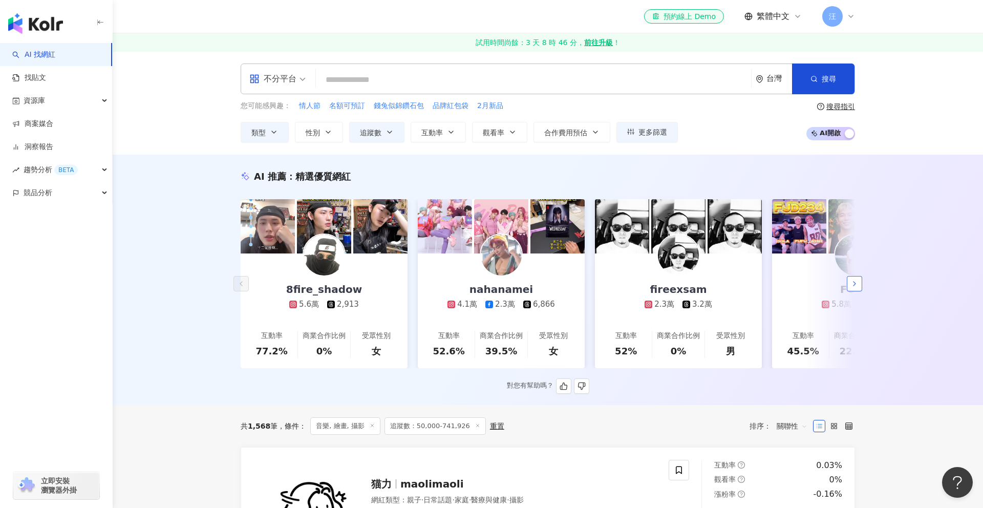
click at [854, 282] on polyline "button" at bounding box center [855, 284] width 2 height 4
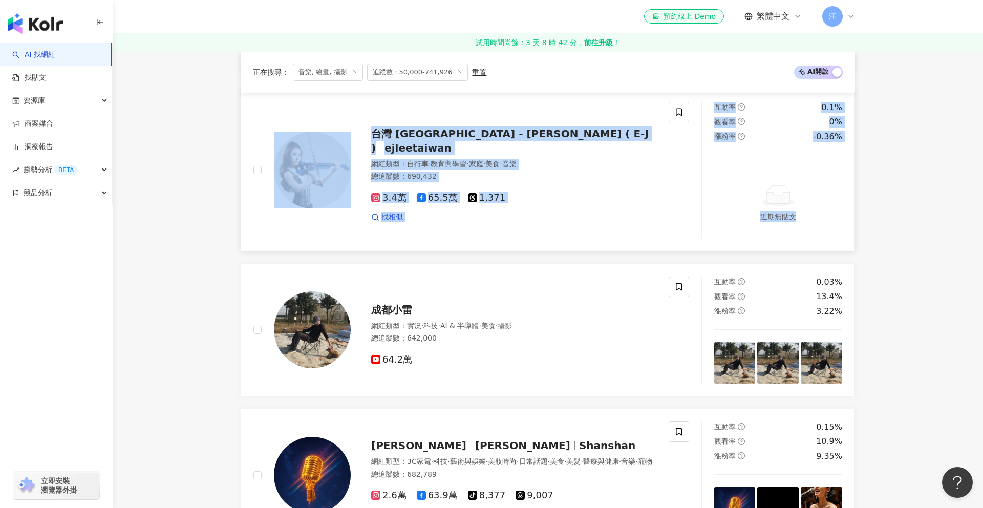
scroll to position [886, 0]
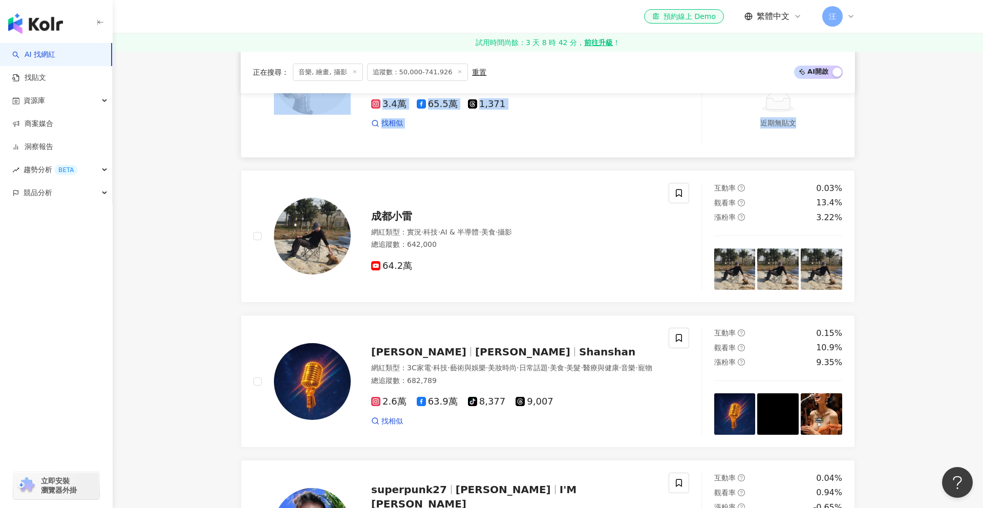
click at [461, 214] on div "成都小雷" at bounding box center [513, 216] width 285 height 14
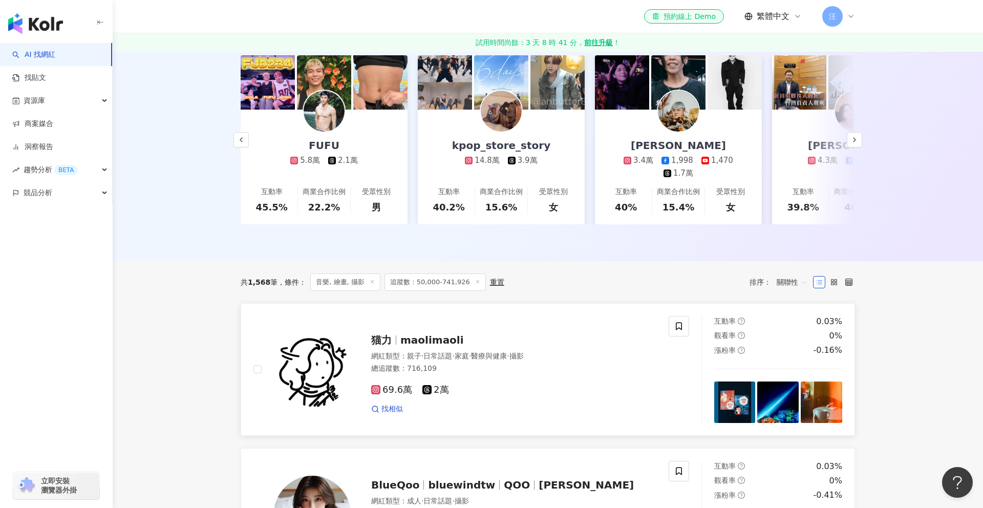
scroll to position [2, 0]
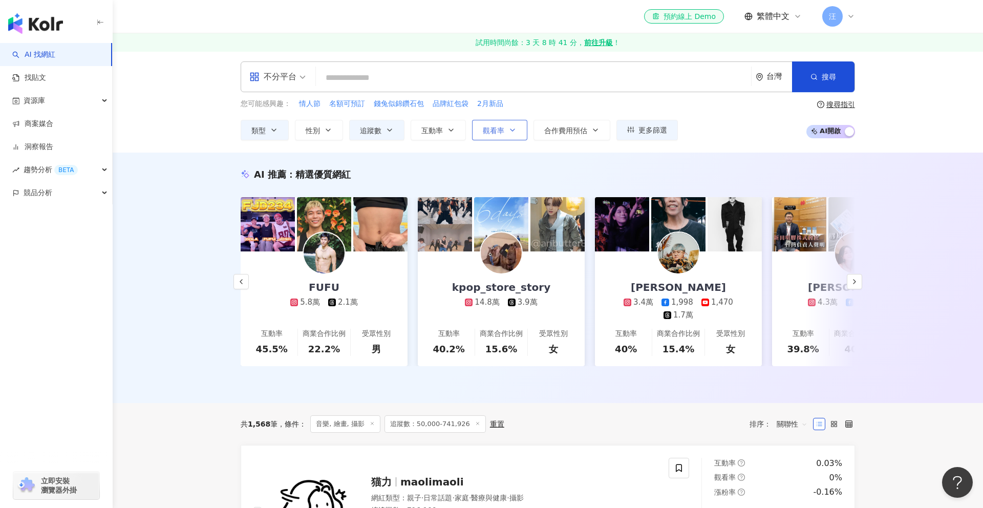
click at [482, 128] on button "觀看率" at bounding box center [499, 130] width 55 height 20
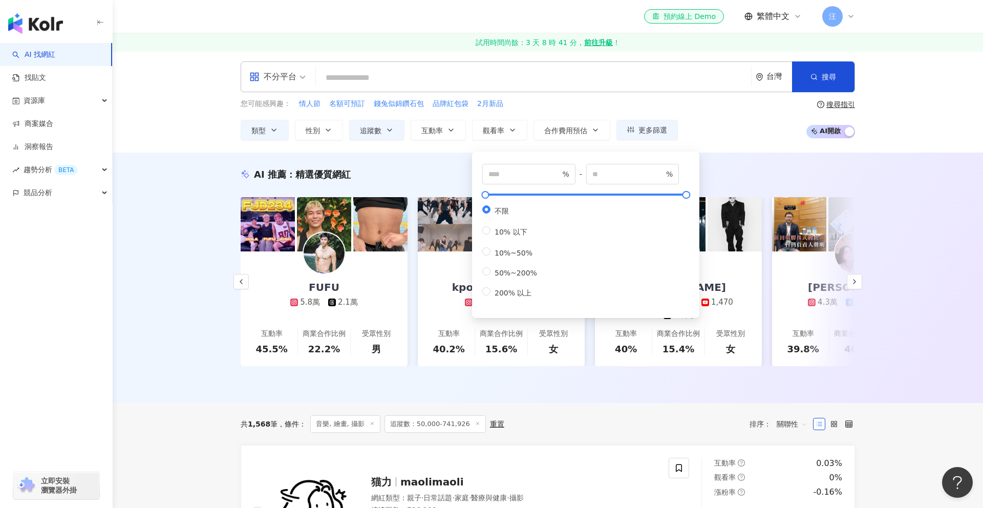
click at [177, 192] on div "AI 推薦 ： 精選優質網紅 8fire_shadow 5.6萬 2,913 互動率 77.2% 商業合作比例 0% 受眾性別 女 nahanamei 4.1…" at bounding box center [548, 278] width 870 height 250
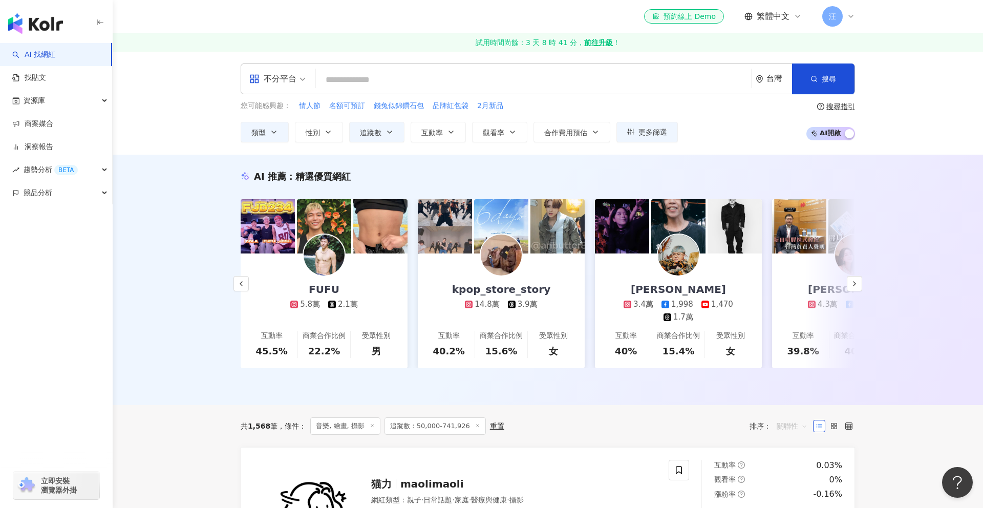
click at [788, 424] on span "關聯性" at bounding box center [792, 426] width 31 height 16
click at [797, 389] on div "觀看率" at bounding box center [792, 387] width 26 height 11
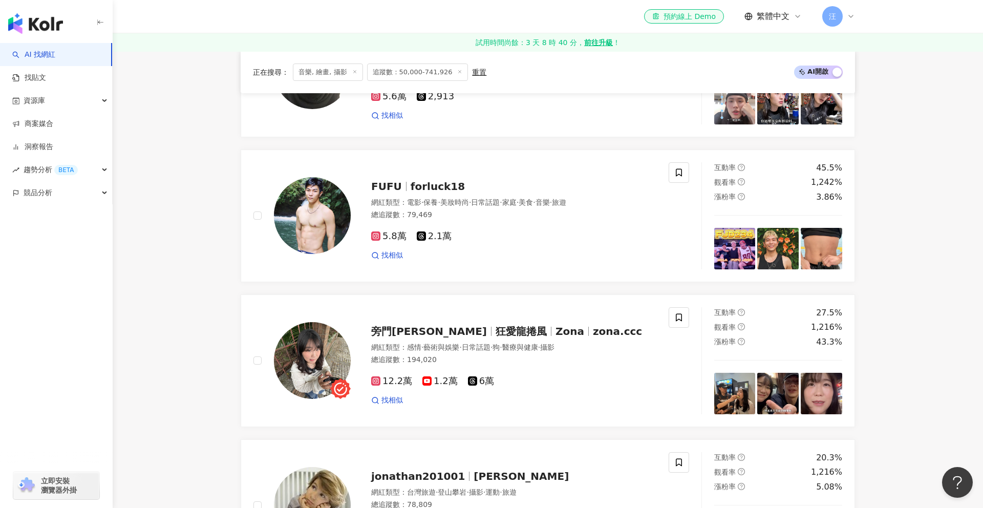
scroll to position [1094, 0]
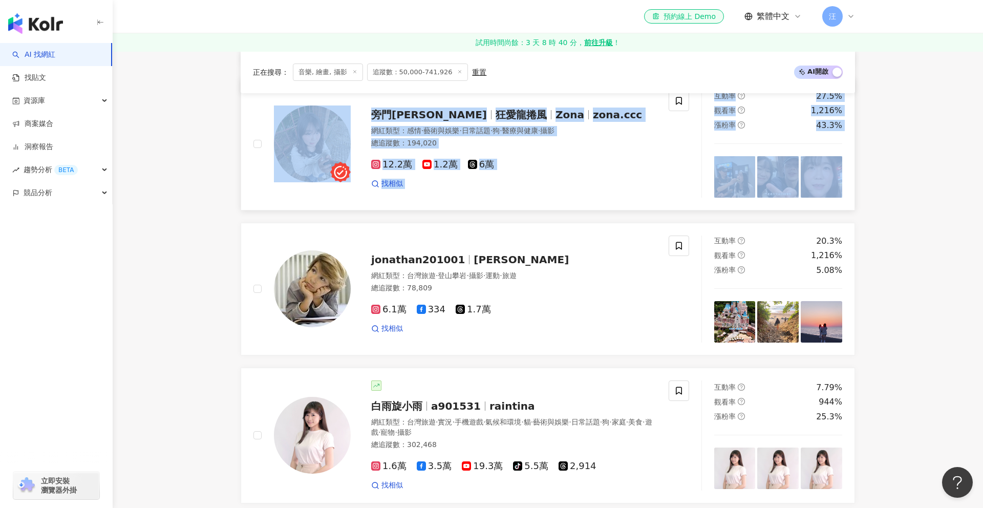
click at [246, 176] on div "旁門佐娜 狂愛龍捲風 Zona zona.ccc 網紅類型 ： 感情 · 藝術與娛樂 · 日常話題 · 狗 · 醫療與健康 · 攝影 總追蹤數 ： 194,0…" at bounding box center [471, 144] width 460 height 107
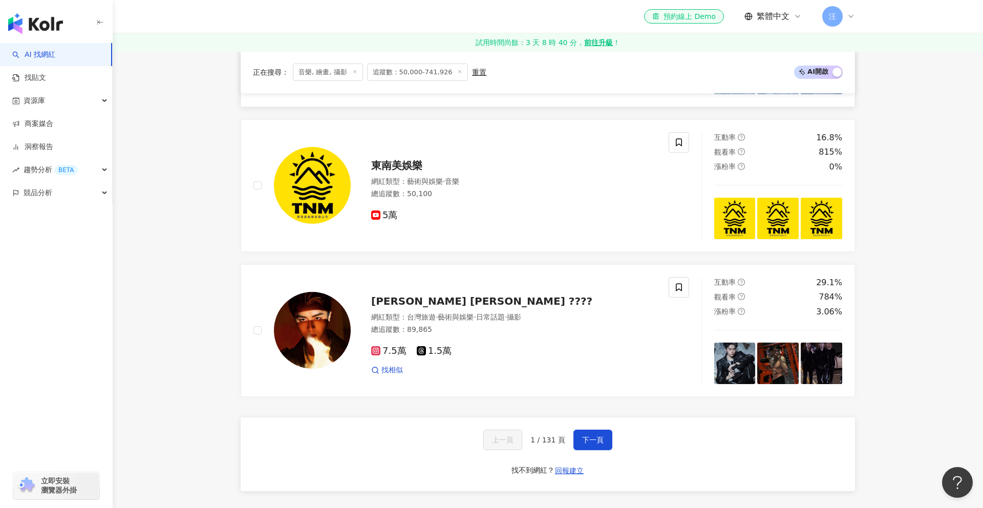
scroll to position [1879, 0]
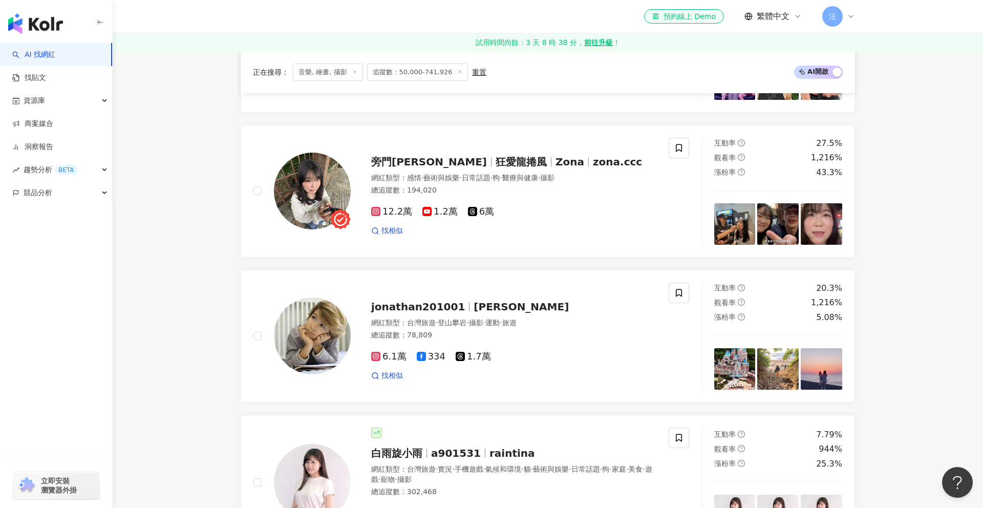
scroll to position [1046, 0]
click at [214, 155] on main "不分平台 台灣 搜尋 customizedTag 網紅類型 藝術與娛樂 / 音樂 影視娛樂 / 流行 音樂 艾音樂 23,800 追蹤者 OK音樂 2,340…" at bounding box center [548, 265] width 870 height 2520
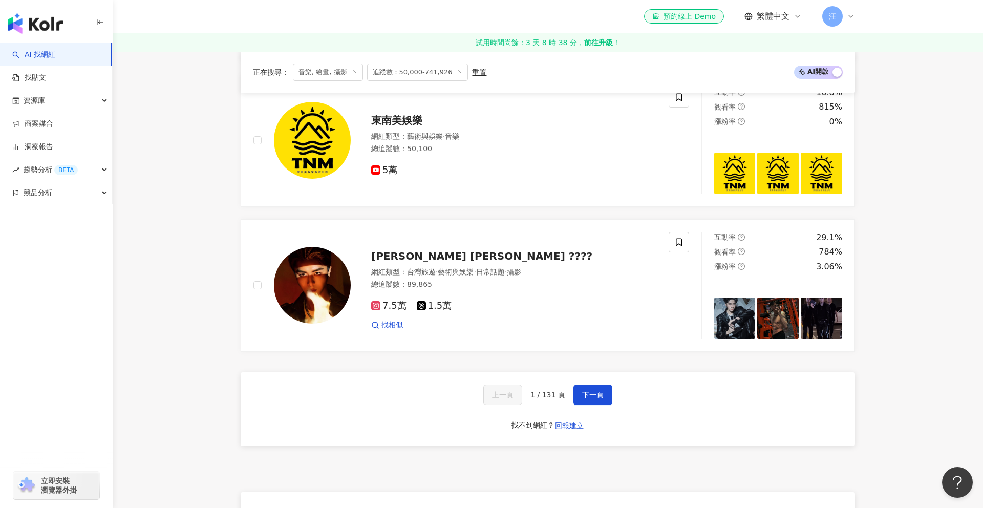
scroll to position [1878, 0]
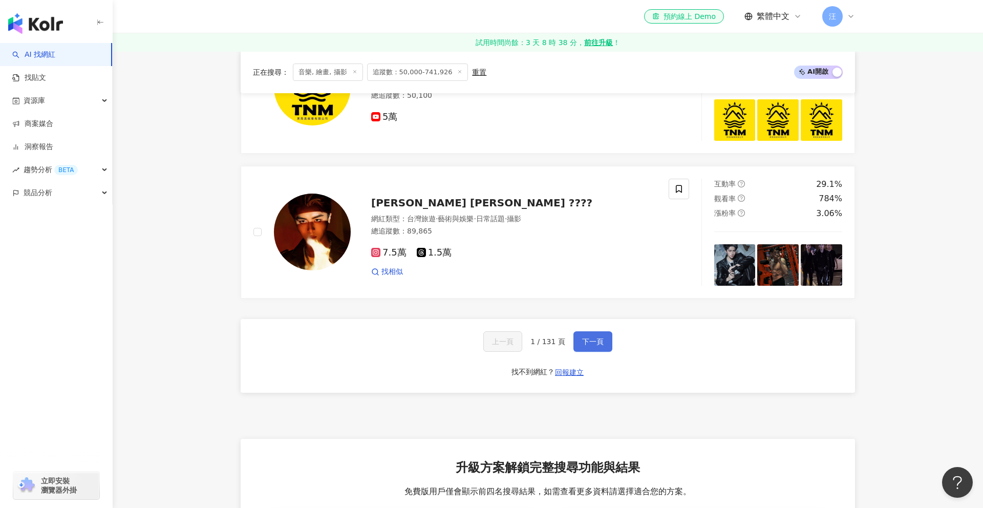
click at [585, 333] on button "下一頁" at bounding box center [592, 341] width 39 height 20
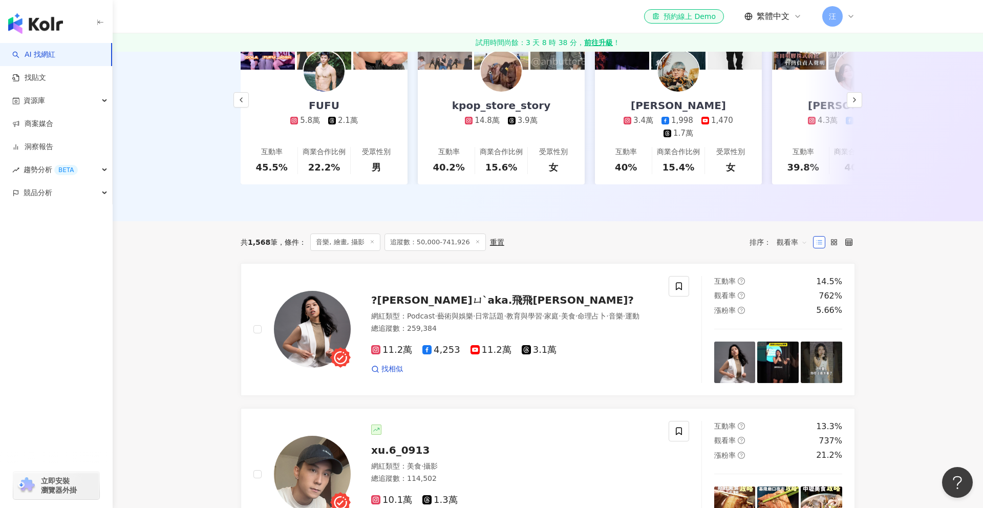
scroll to position [277, 0]
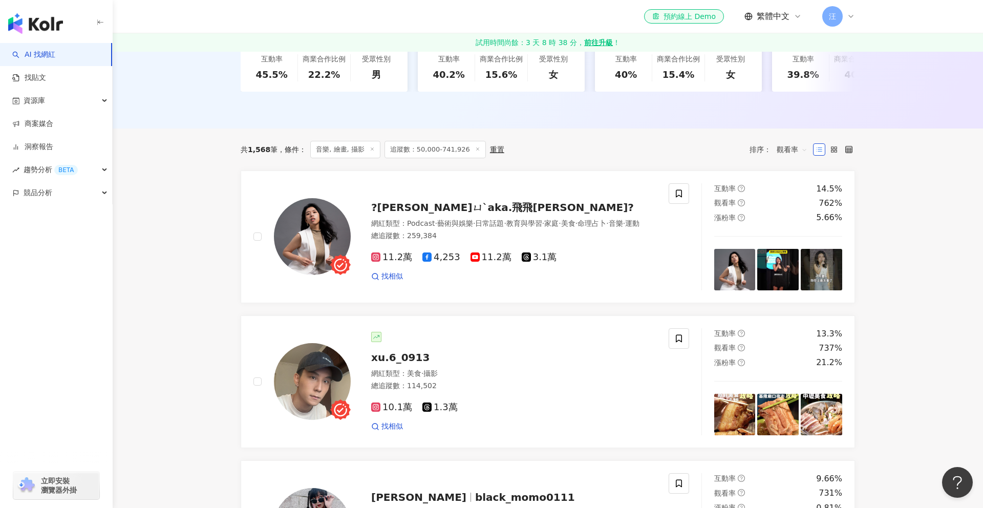
click at [429, 149] on span "追蹤數：50,000-741,926" at bounding box center [435, 149] width 101 height 17
click at [414, 148] on span "追蹤數：50,000-741,926" at bounding box center [435, 149] width 101 height 17
click at [465, 148] on span "追蹤數：50,000-741,926" at bounding box center [435, 149] width 101 height 17
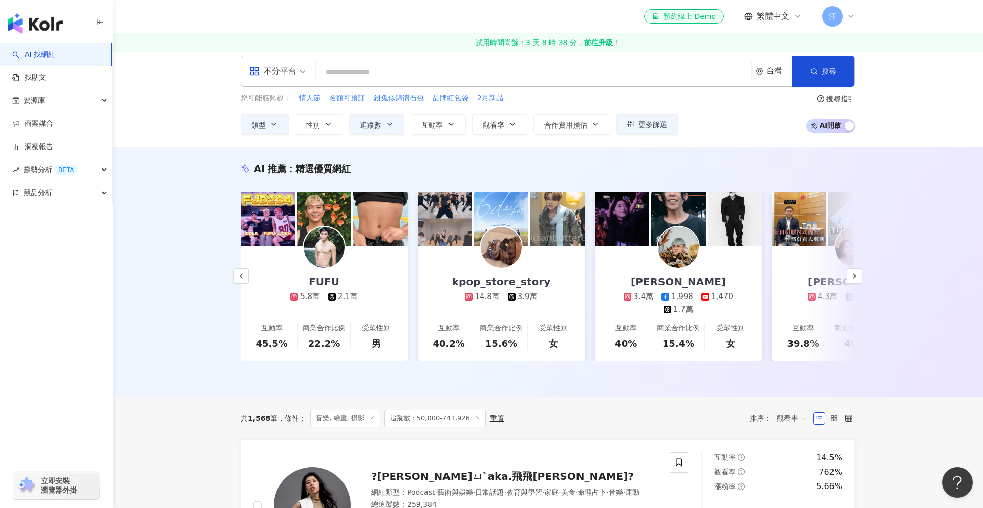
scroll to position [7, 0]
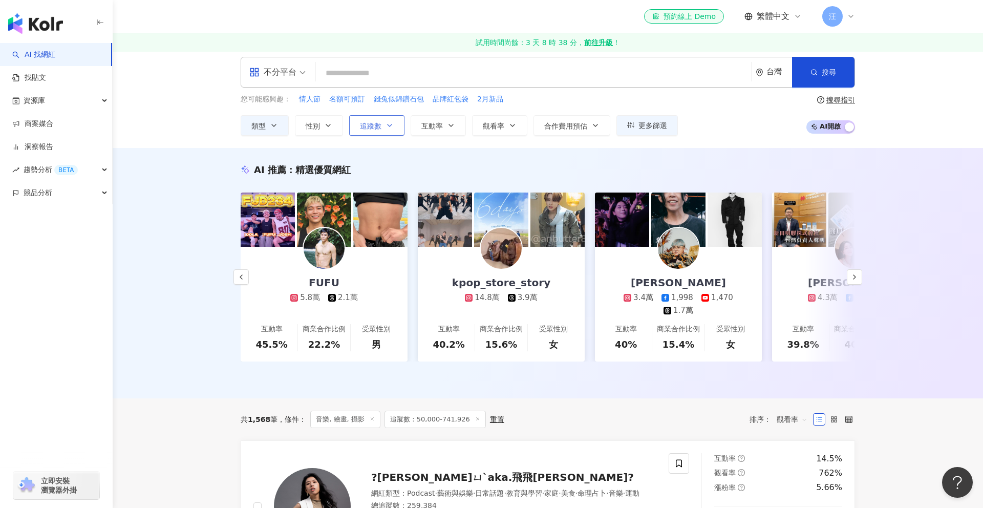
click at [386, 131] on button "追蹤數" at bounding box center [376, 125] width 55 height 20
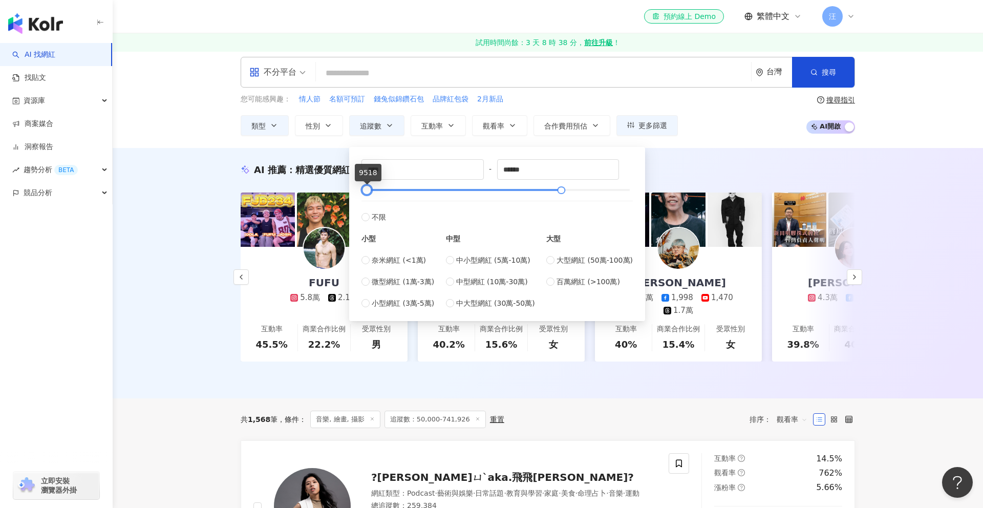
drag, startPoint x: 378, startPoint y: 192, endPoint x: 368, endPoint y: 193, distance: 10.8
click at [368, 193] on div at bounding box center [367, 190] width 6 height 6
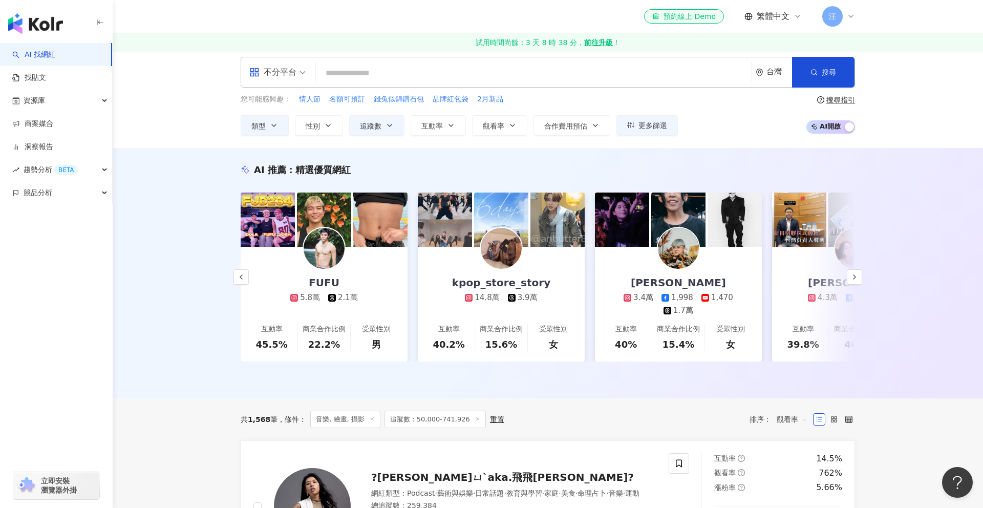
click at [777, 140] on div "不分平台 台灣 搜尋 customizedTag 網紅類型 藝術與娛樂 / 音樂 影視娛樂 / 流行 音樂 艾音樂 23,800 追蹤者 OK音樂 2,340…" at bounding box center [548, 96] width 870 height 103
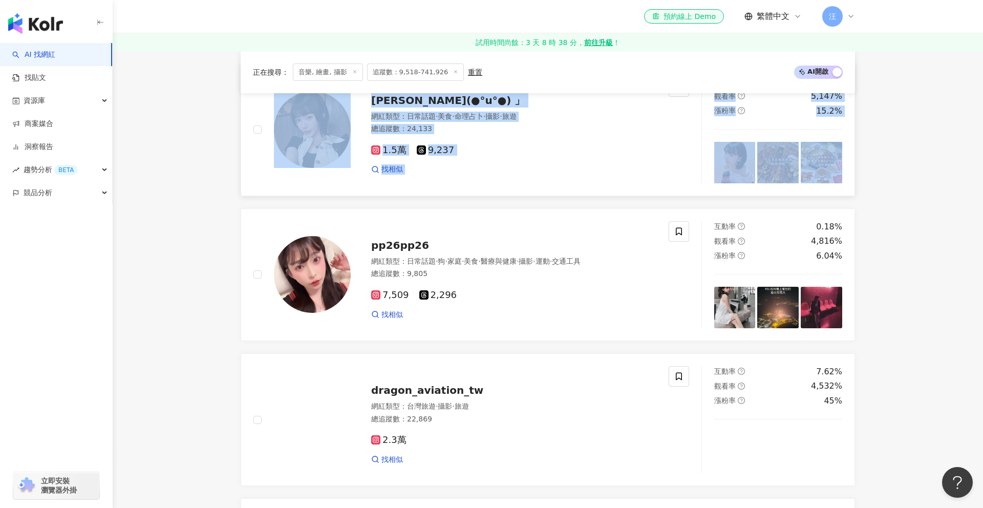
scroll to position [1582, 0]
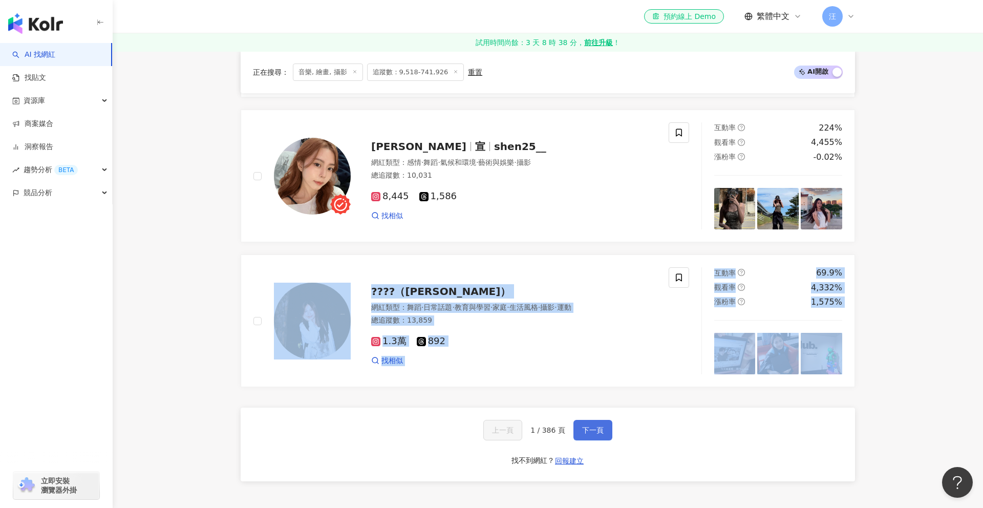
click at [606, 428] on button "下一頁" at bounding box center [592, 430] width 39 height 20
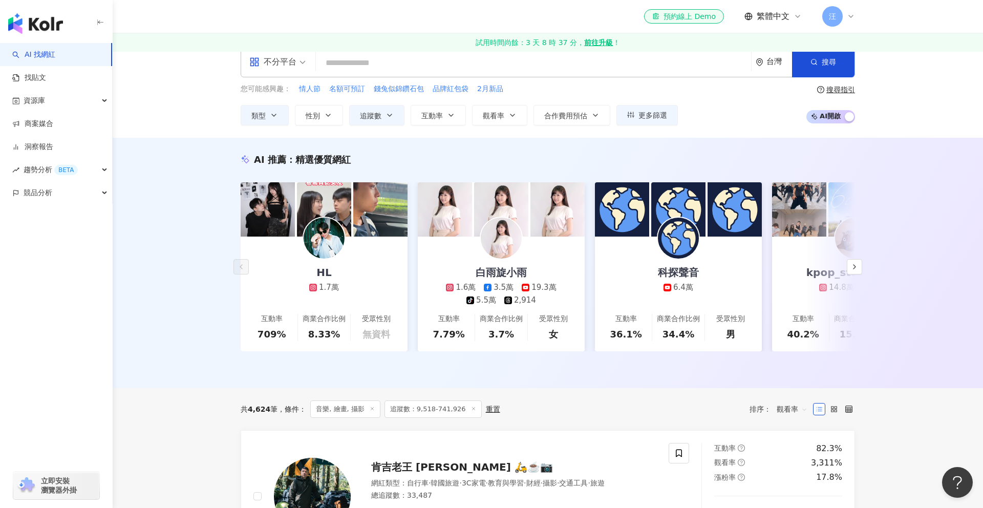
scroll to position [0, 0]
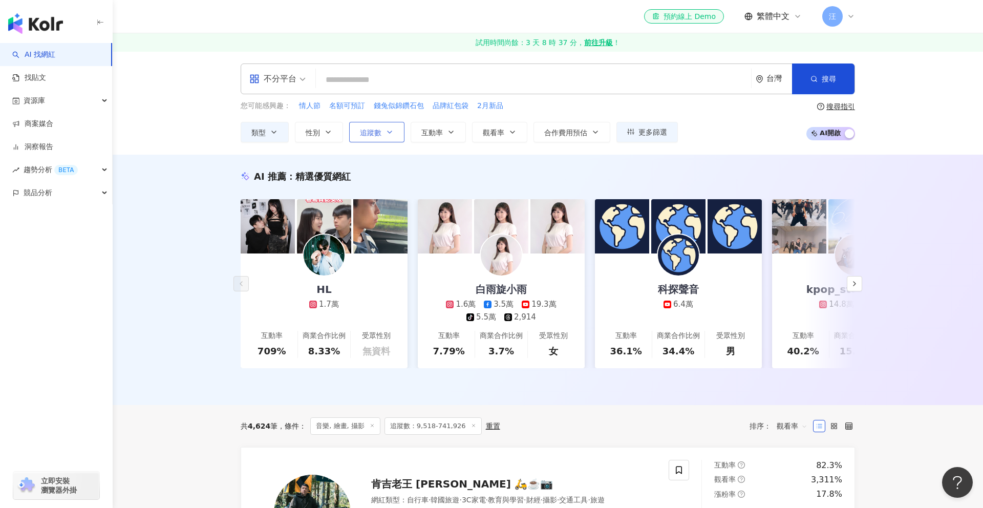
click at [358, 133] on button "追蹤數" at bounding box center [376, 132] width 55 height 20
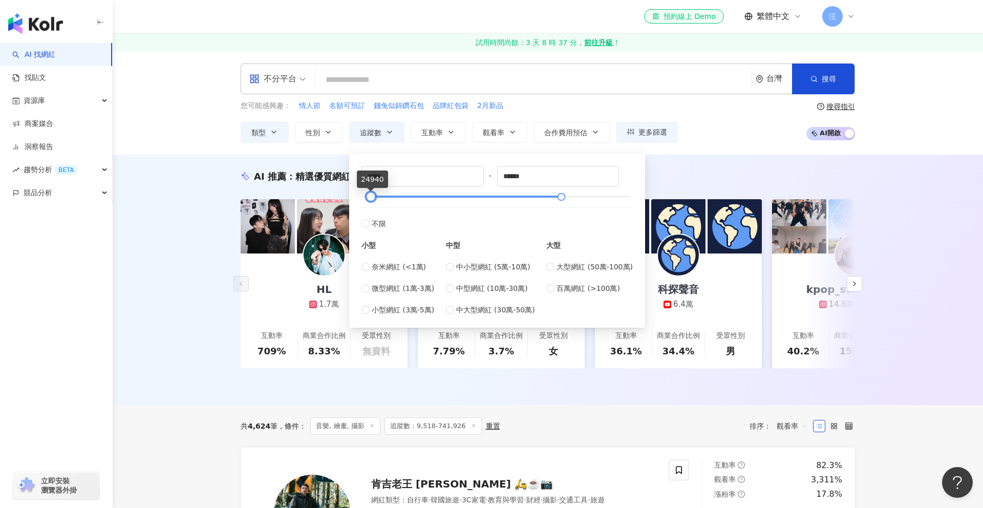
click at [373, 198] on div at bounding box center [371, 197] width 6 height 6
click at [683, 184] on div "AI 推薦 ： 精選優質網紅 HL 1.7萬 互動率 709% 商業合作比例 8.33% 受眾性別 無資料 白雨旋小雨 1.6萬 3.5萬 19.3萬 tik…" at bounding box center [547, 282] width 655 height 224
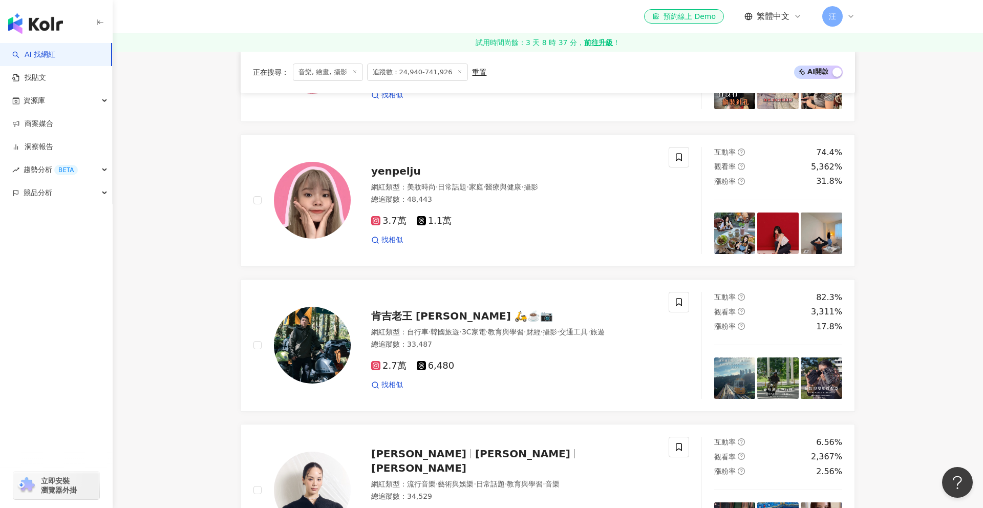
scroll to position [714, 0]
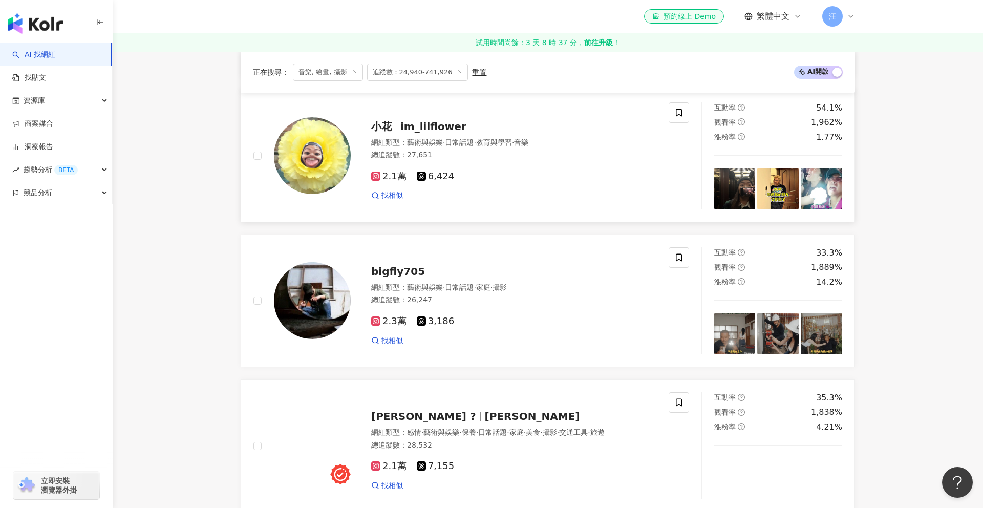
scroll to position [1371, 0]
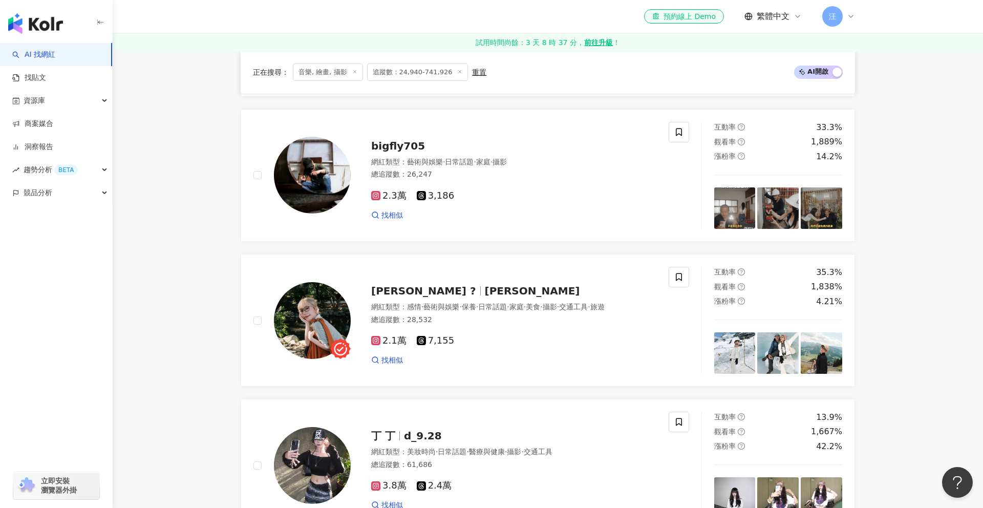
scroll to position [1530, 0]
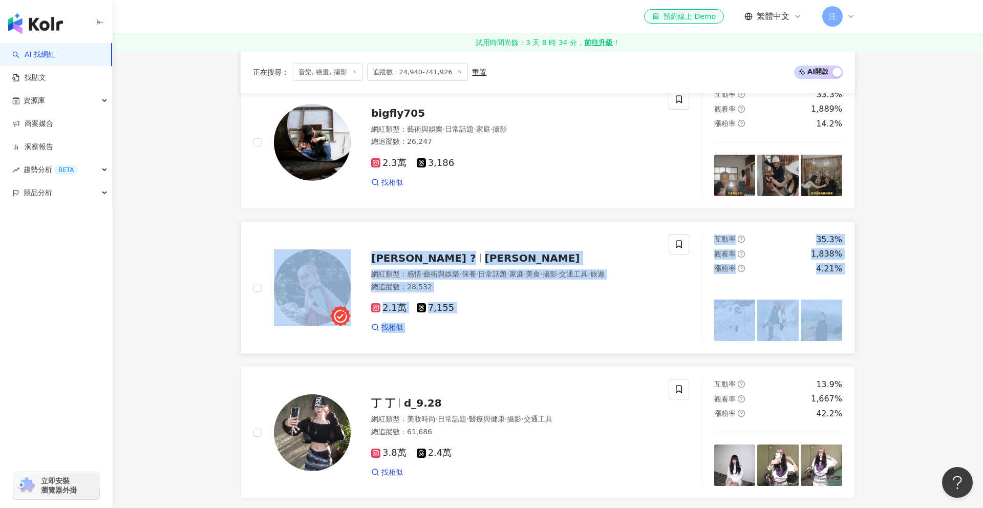
scroll to position [1860, 0]
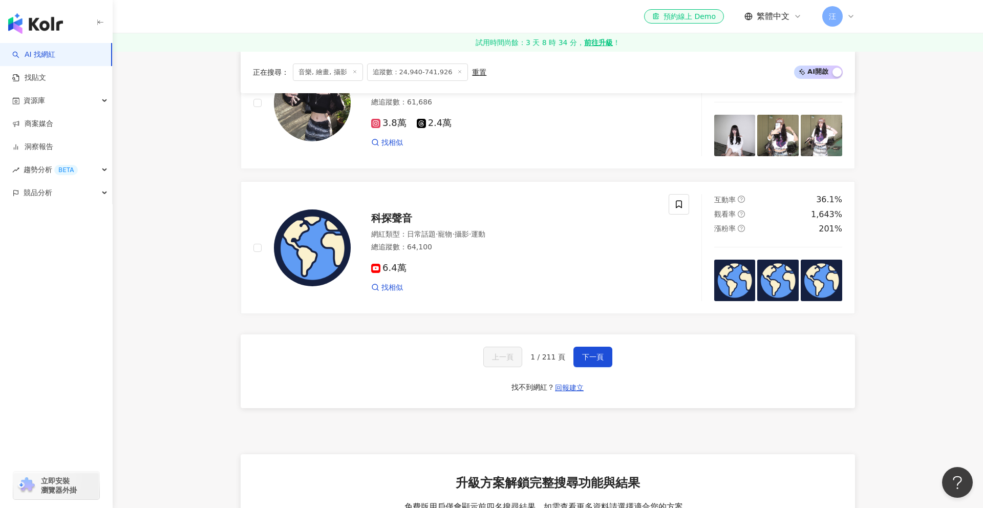
click at [614, 352] on div "上一頁 1 / 211 頁 下一頁 找不到網紅？ 回報建立" at bounding box center [548, 371] width 614 height 74
click at [597, 353] on span "下一頁" at bounding box center [593, 357] width 22 height 8
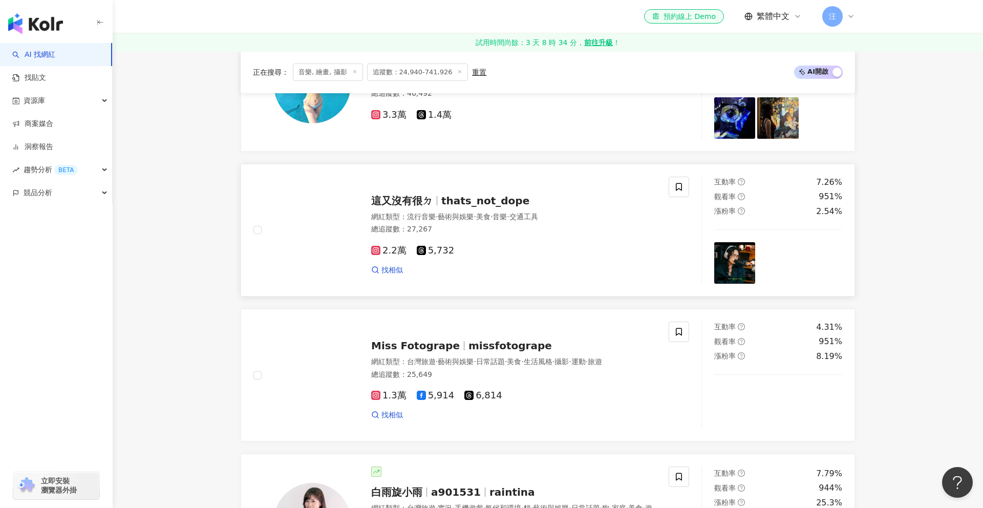
scroll to position [1443, 0]
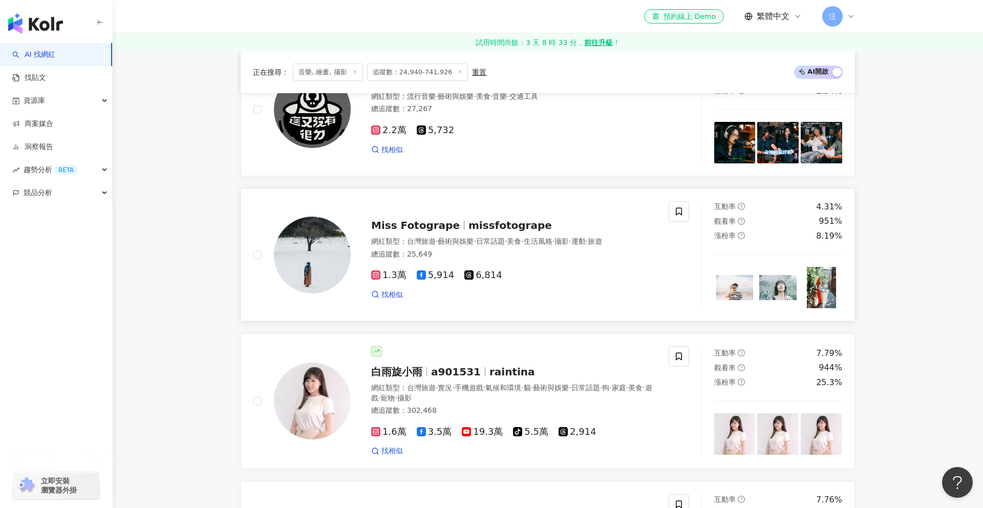
scroll to position [1863, 0]
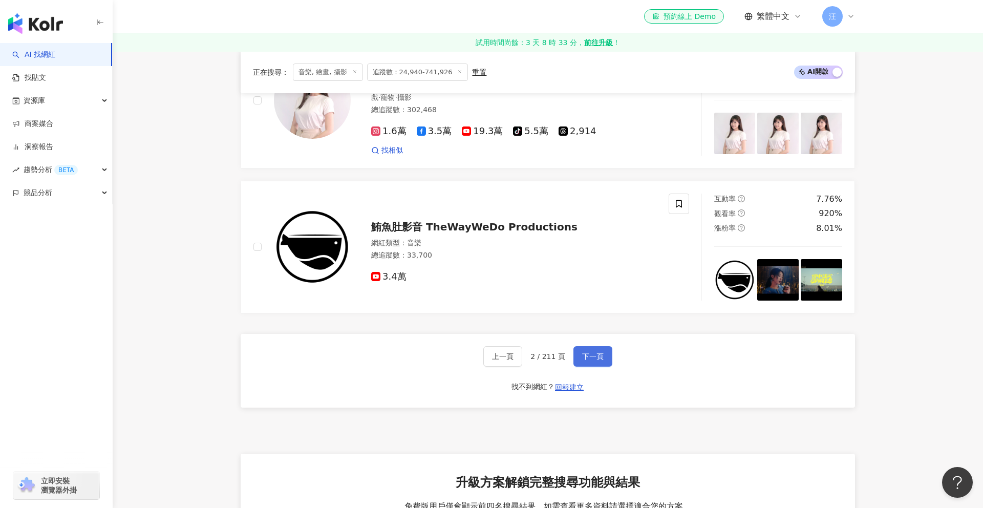
click at [597, 361] on button "下一頁" at bounding box center [592, 356] width 39 height 20
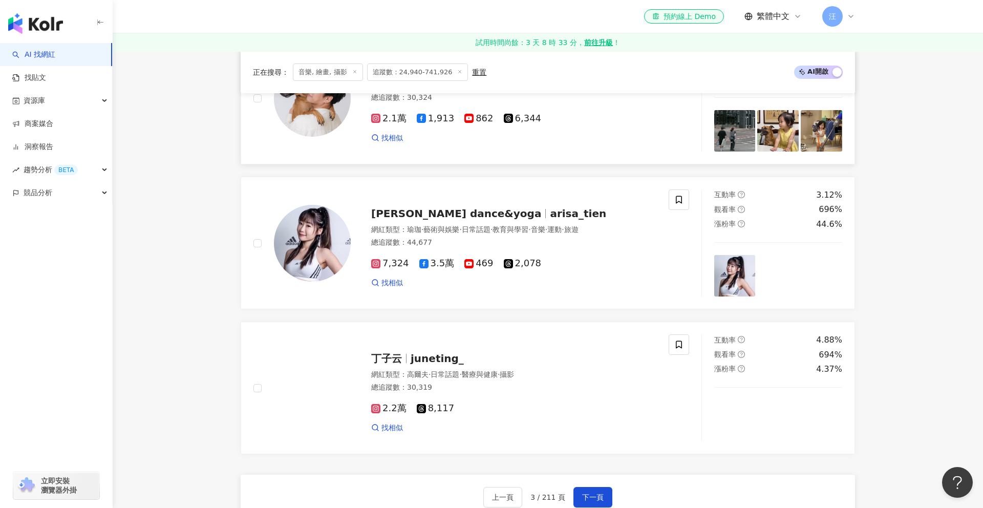
scroll to position [1832, 0]
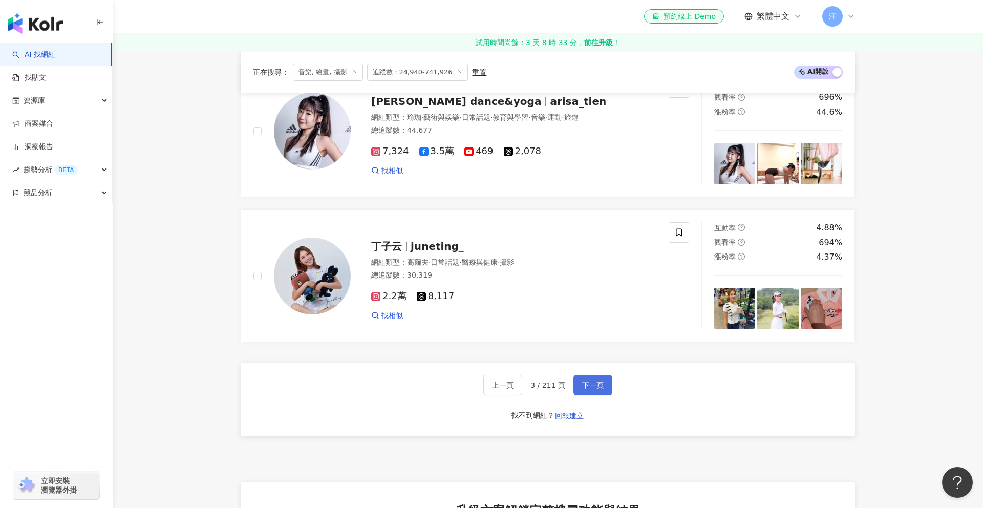
click at [605, 380] on button "下一頁" at bounding box center [592, 385] width 39 height 20
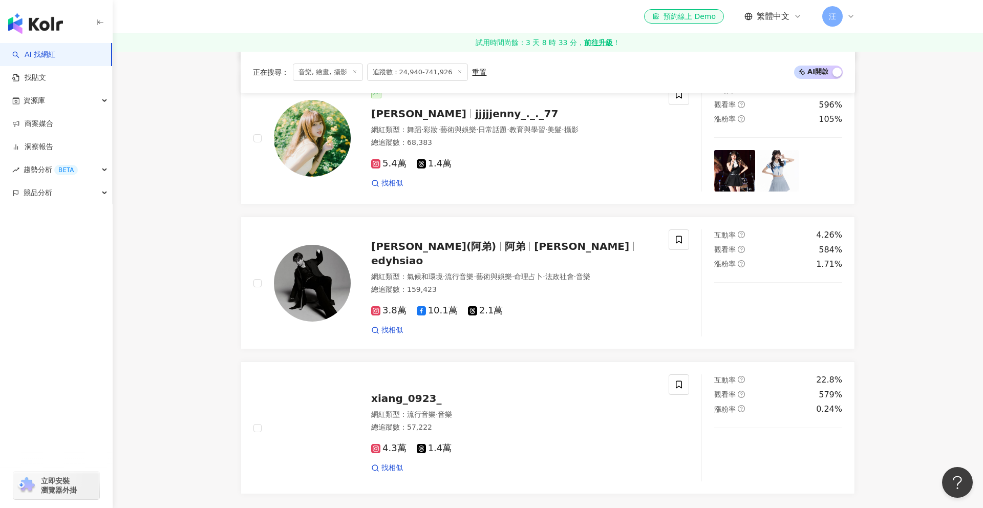
scroll to position [1822, 0]
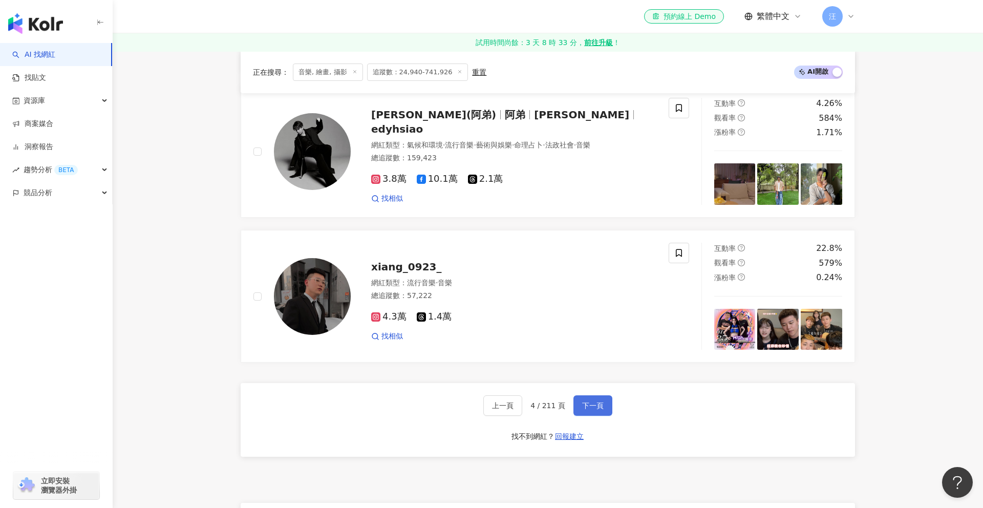
click at [585, 399] on button "下一頁" at bounding box center [592, 405] width 39 height 20
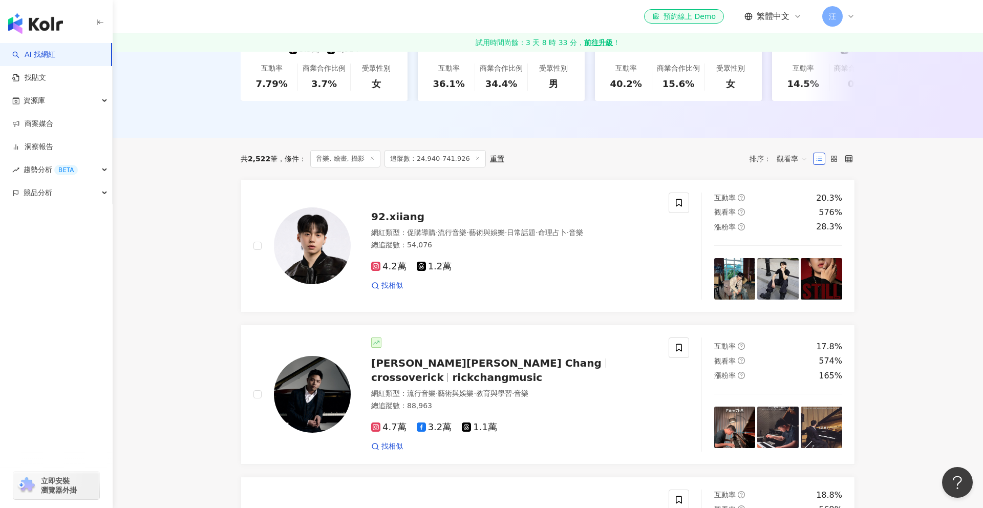
scroll to position [470, 0]
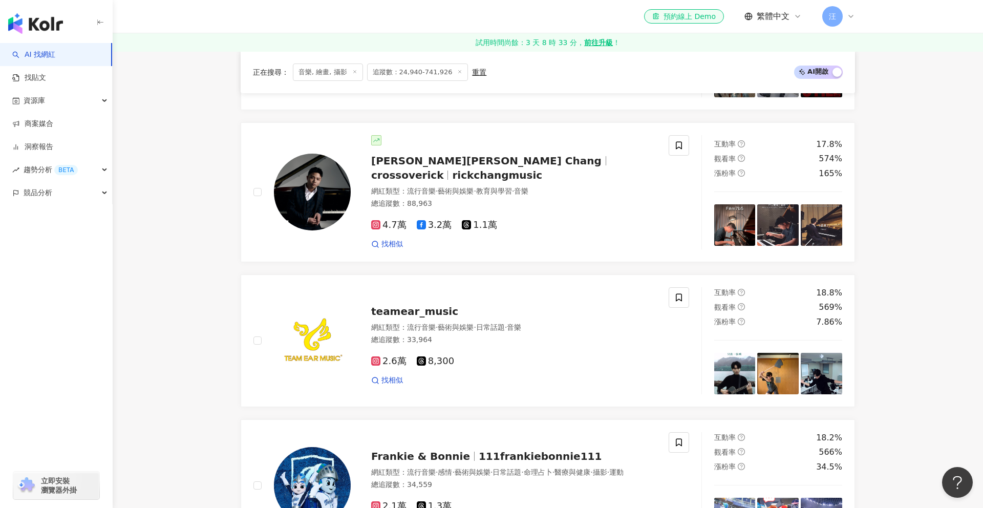
scroll to position [635, 0]
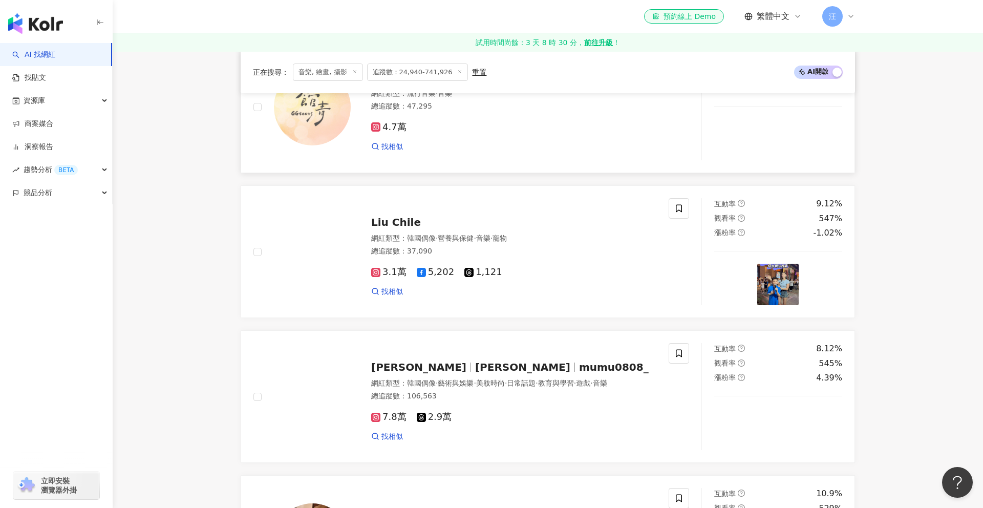
scroll to position [1456, 0]
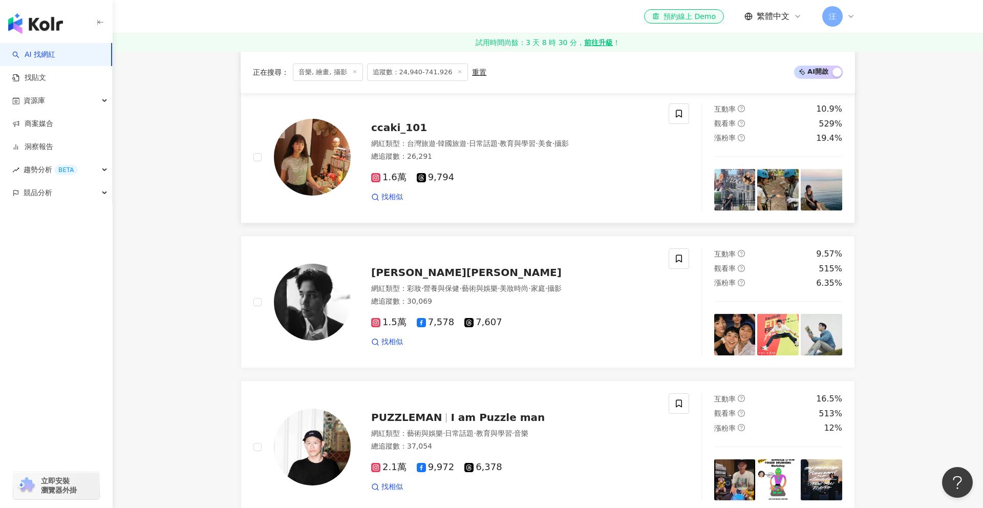
scroll to position [1847, 0]
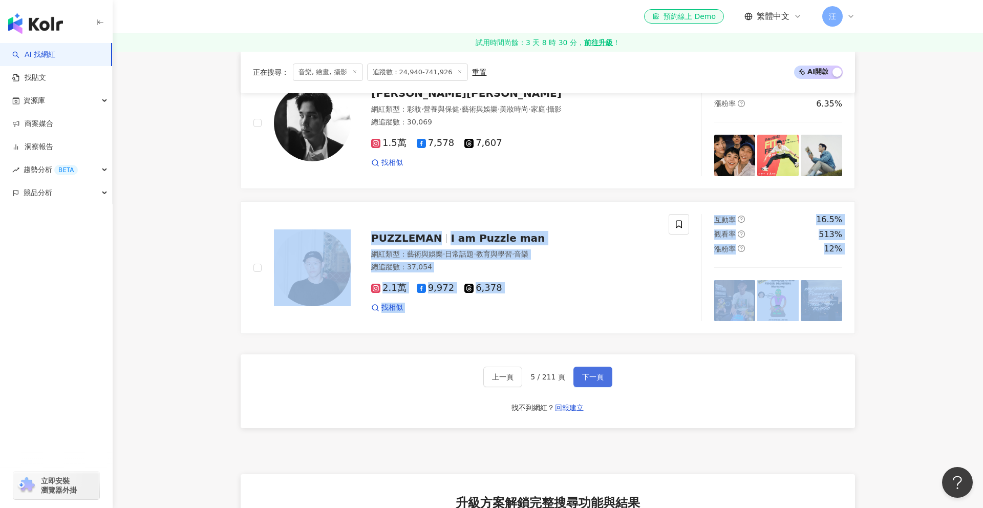
click at [583, 381] on span "下一頁" at bounding box center [593, 377] width 22 height 8
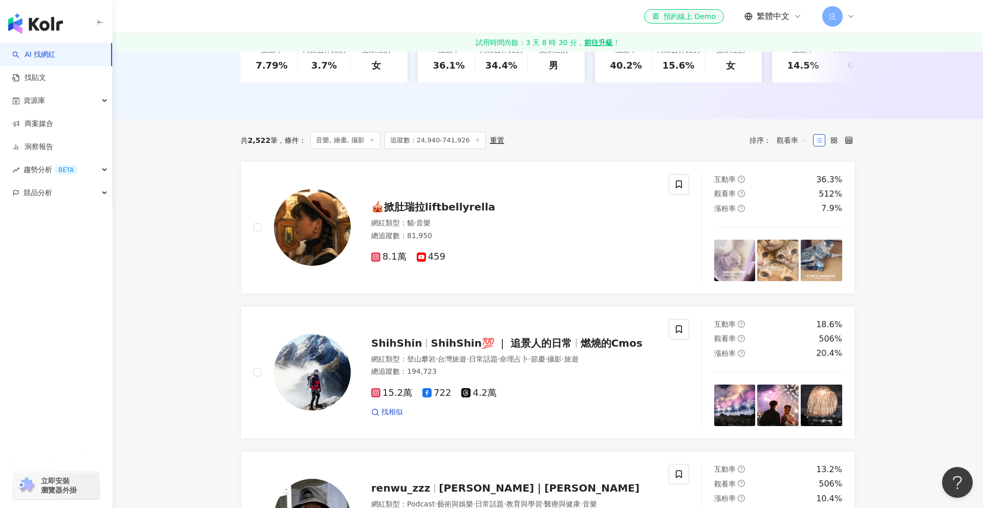
scroll to position [360, 0]
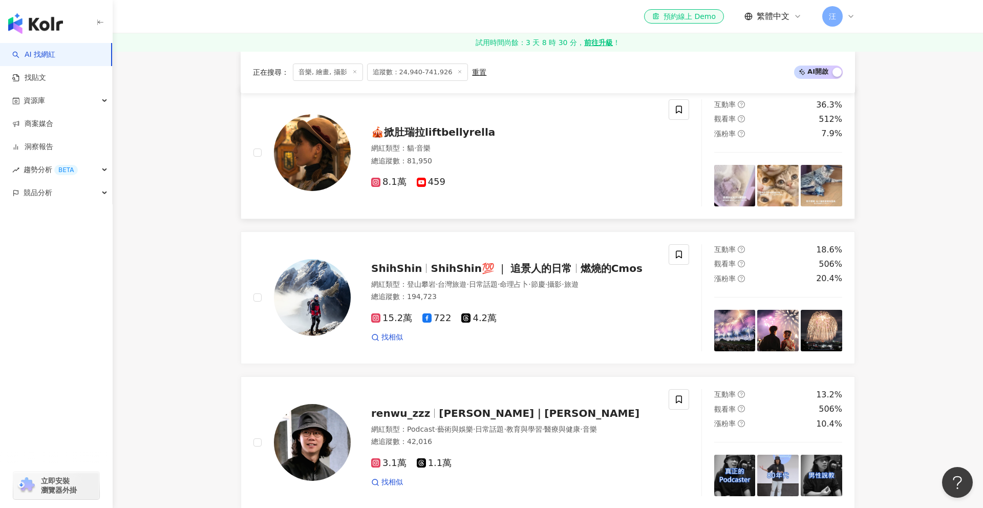
click at [449, 135] on span "🎪掀肚瑞拉liftbellyrella" at bounding box center [433, 132] width 124 height 12
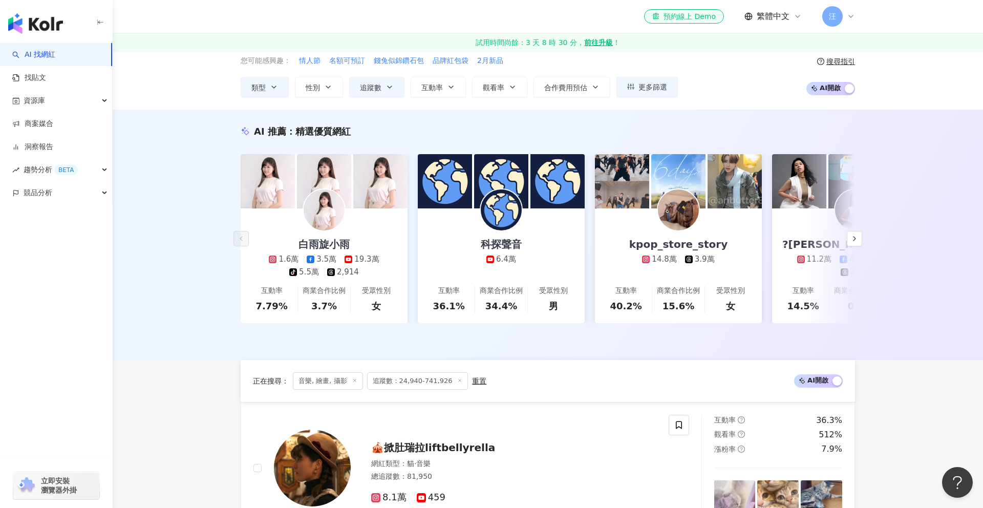
scroll to position [0, 0]
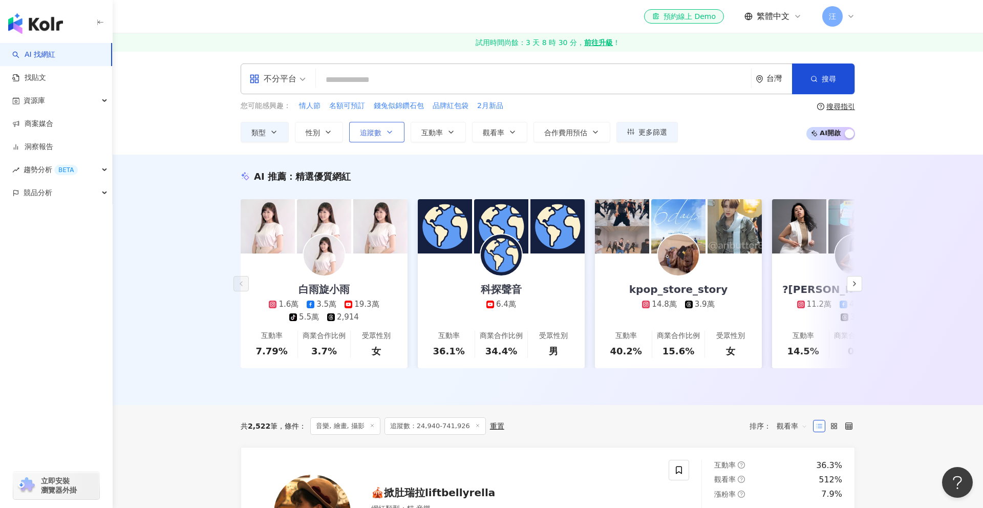
click at [383, 130] on button "追蹤數" at bounding box center [376, 132] width 55 height 20
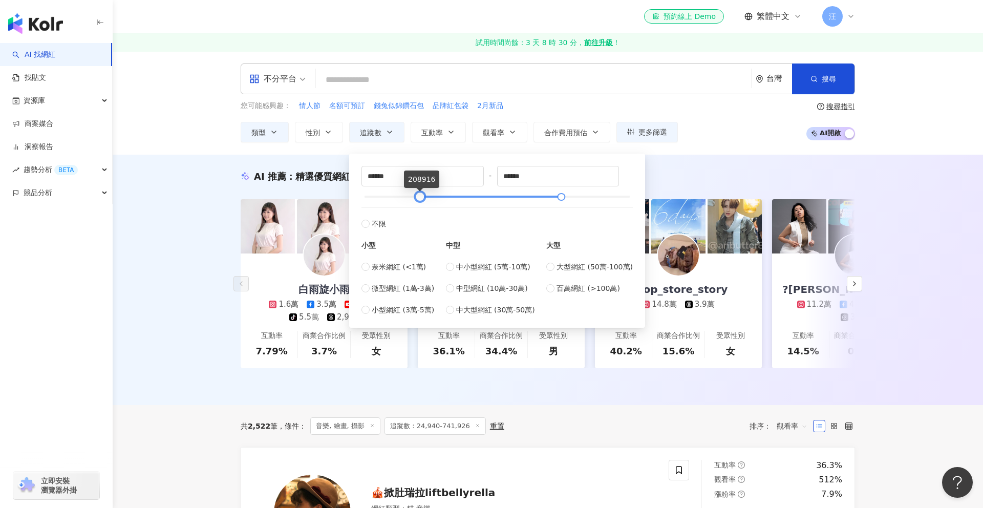
drag, startPoint x: 378, startPoint y: 198, endPoint x: 420, endPoint y: 198, distance: 41.5
click at [420, 198] on div at bounding box center [498, 197] width 266 height 6
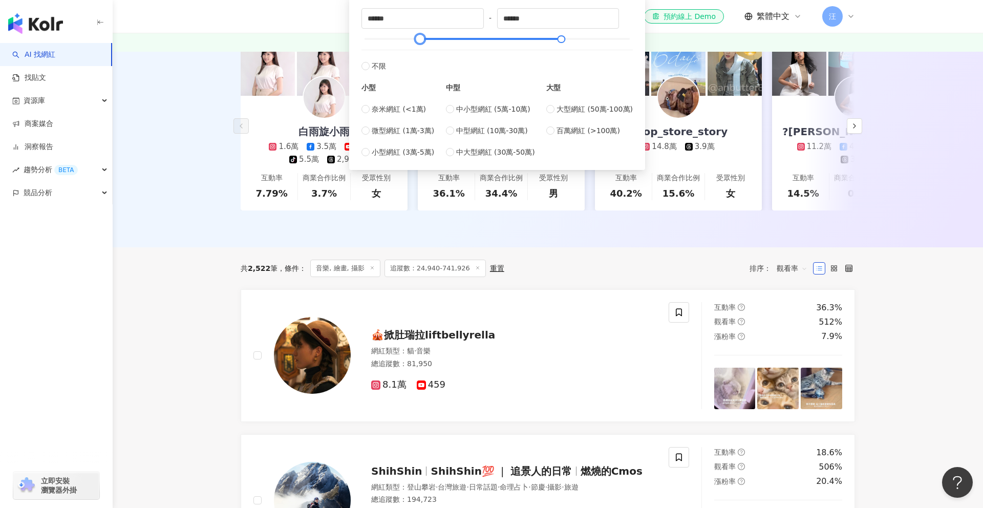
scroll to position [173, 0]
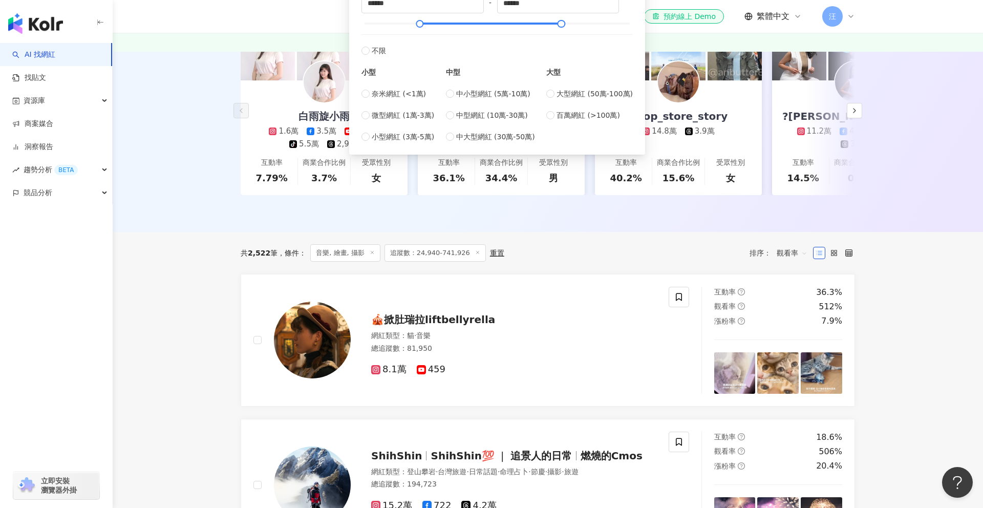
click at [509, 238] on div "共 2,522 筆 條件 ： 音樂, 繪畫, 攝影 追蹤數：24,940-741,926 重置 排序： 觀看率" at bounding box center [548, 253] width 614 height 42
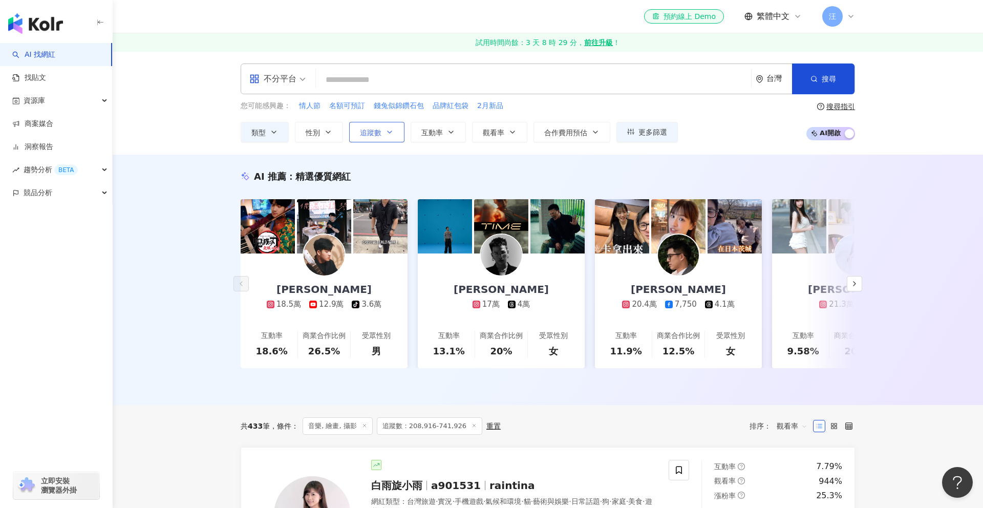
click at [372, 132] on span "追蹤數" at bounding box center [371, 133] width 22 height 8
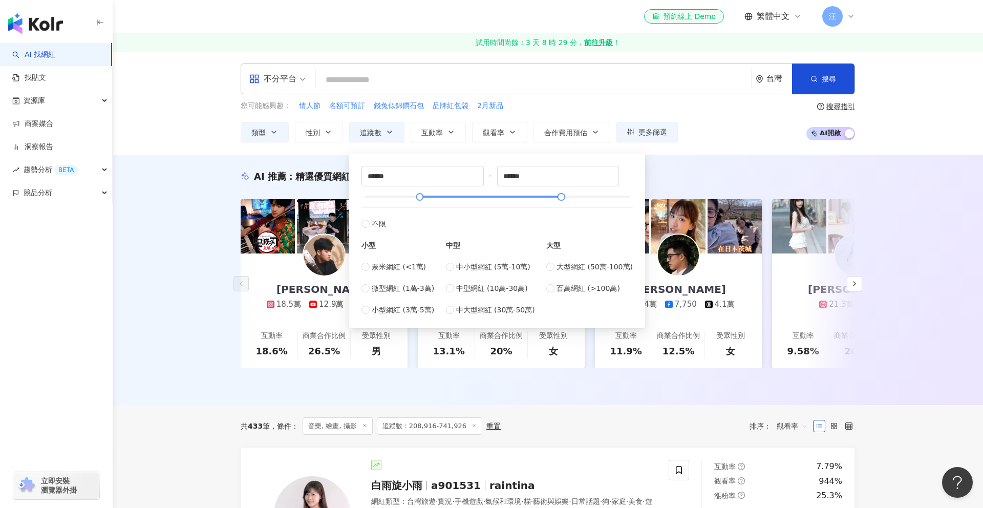
type input "******"
click at [405, 199] on div at bounding box center [498, 197] width 266 height 6
click at [185, 227] on div "AI 推薦 ： 精選優質網紅 綾小路Louis 18.5萬 12.9萬 tiktok-icon 3.6萬 互動率 18.6% 商業合作比例 26.5% 受眾性…" at bounding box center [548, 280] width 870 height 250
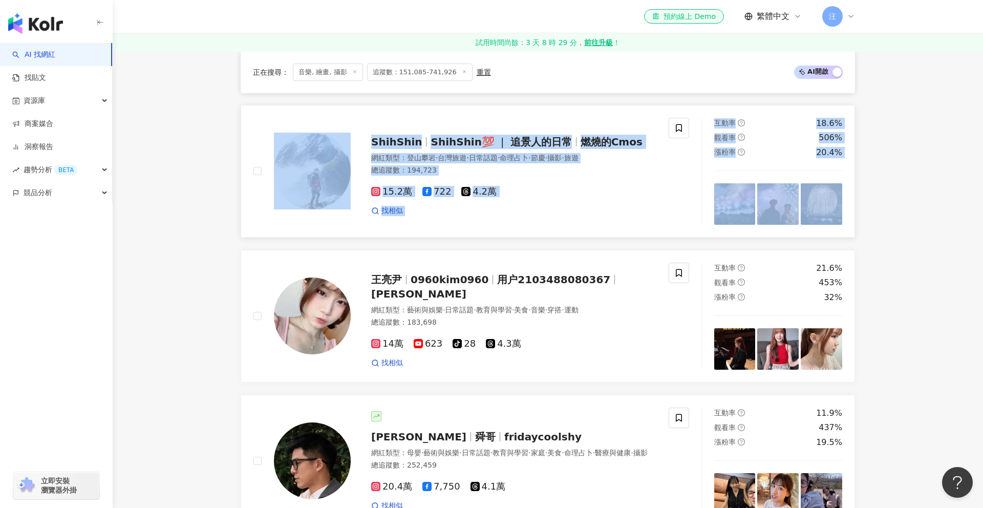
scroll to position [1429, 0]
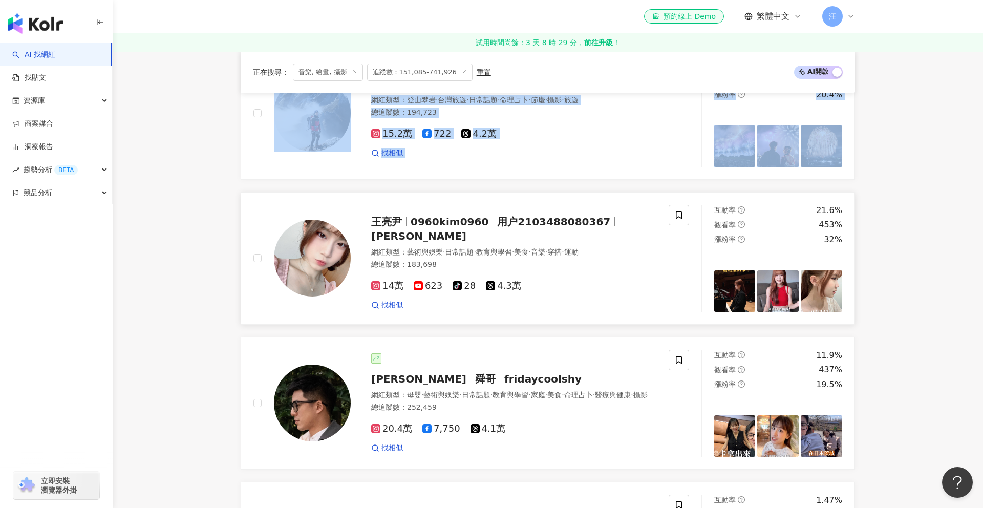
click at [262, 192] on link "王亮尹 0960kim0960 用户2103488080367 Kimberly亮 網紅類型 ： 藝術與娛樂 · 日常話題 · 教育與學習 · 美食 · 音樂…" at bounding box center [548, 258] width 614 height 133
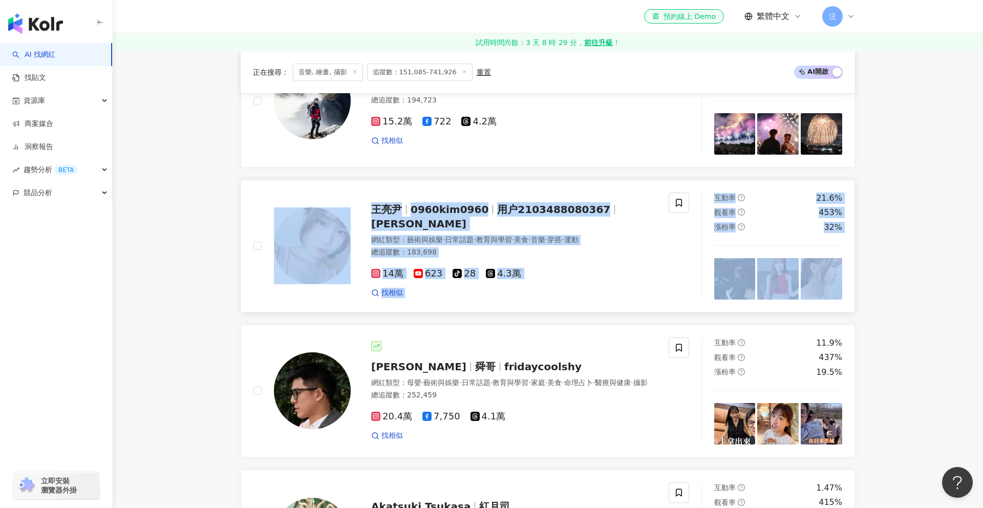
scroll to position [1649, 0]
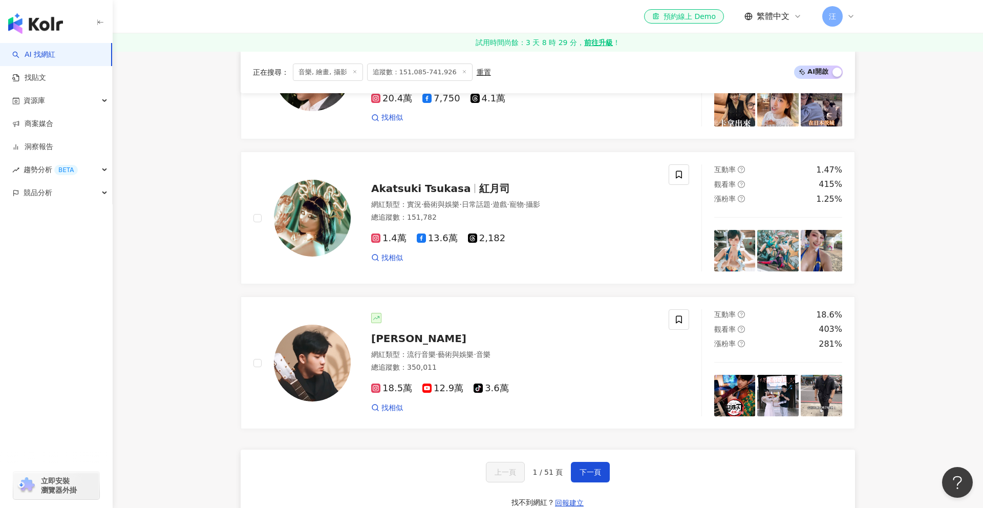
scroll to position [1761, 0]
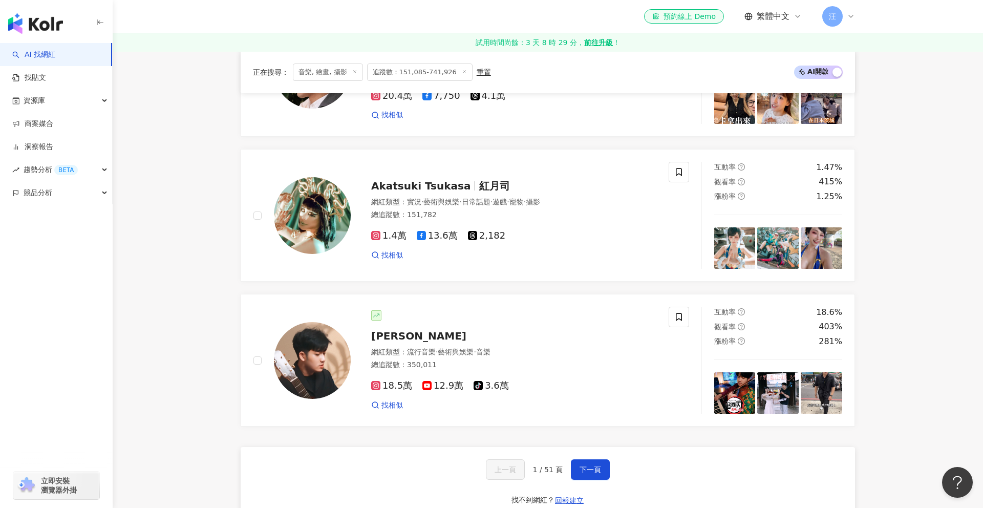
click at [595, 465] on span "下一頁" at bounding box center [591, 469] width 22 height 8
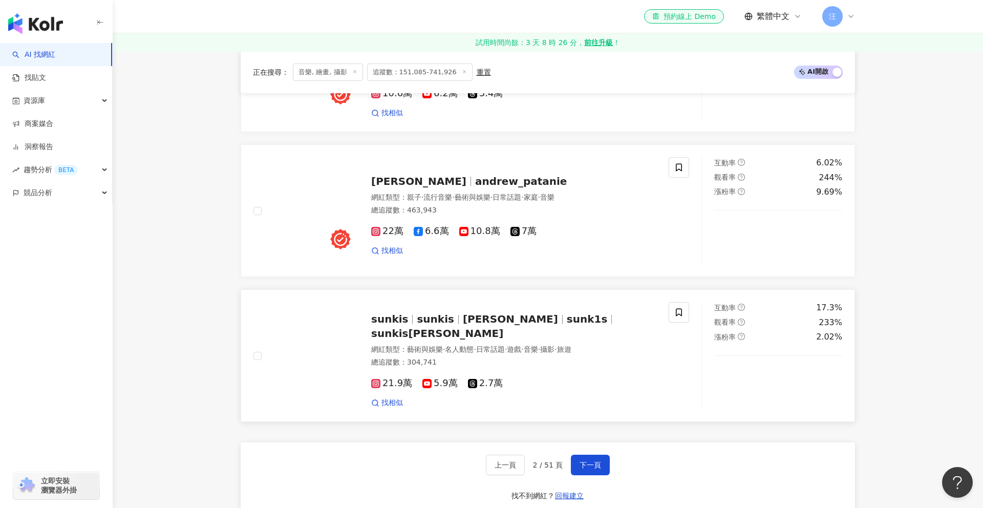
scroll to position [1855, 0]
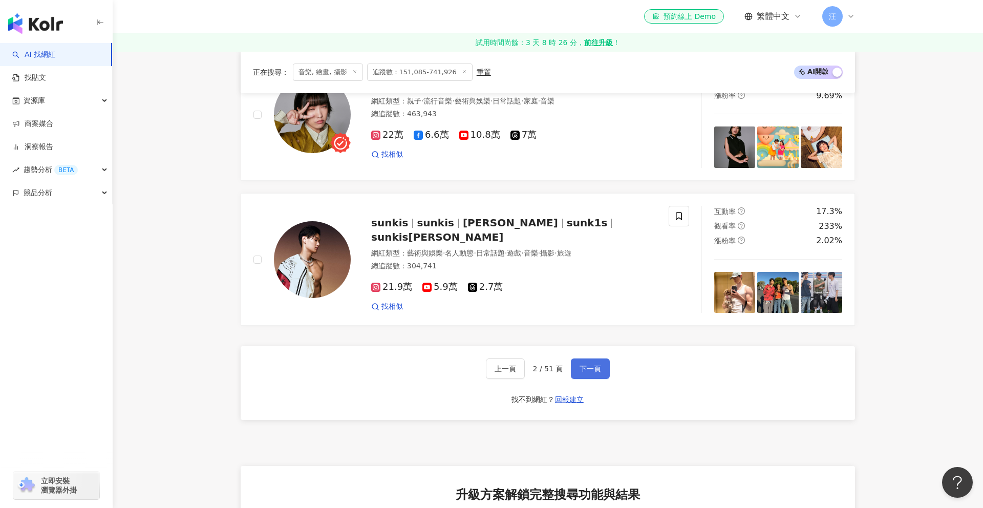
click at [590, 365] on span "下一頁" at bounding box center [591, 369] width 22 height 8
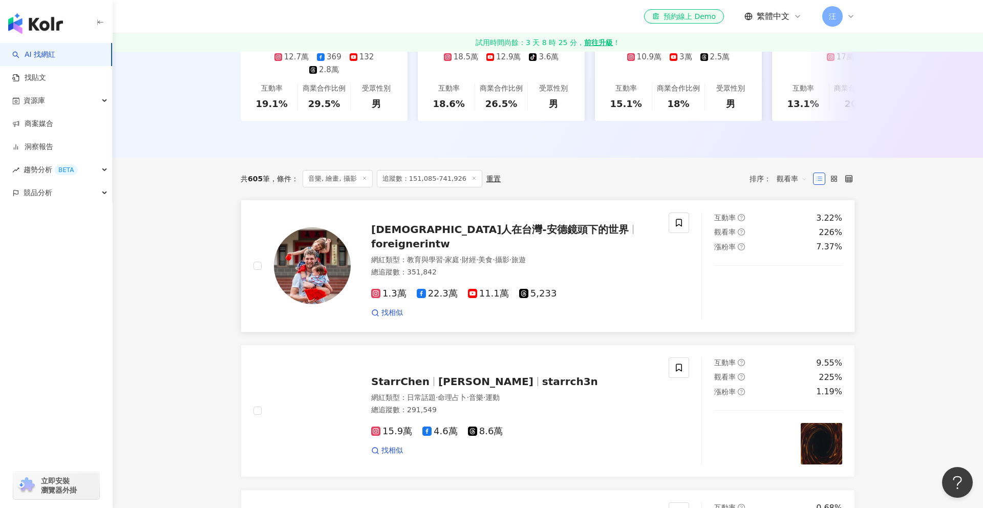
scroll to position [313, 0]
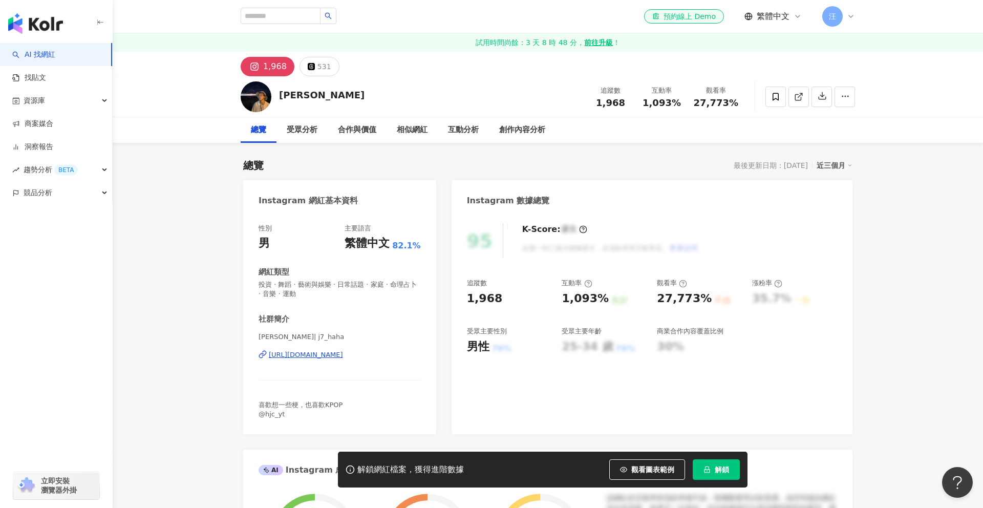
click at [320, 352] on div "[URL][DOMAIN_NAME]" at bounding box center [306, 354] width 74 height 9
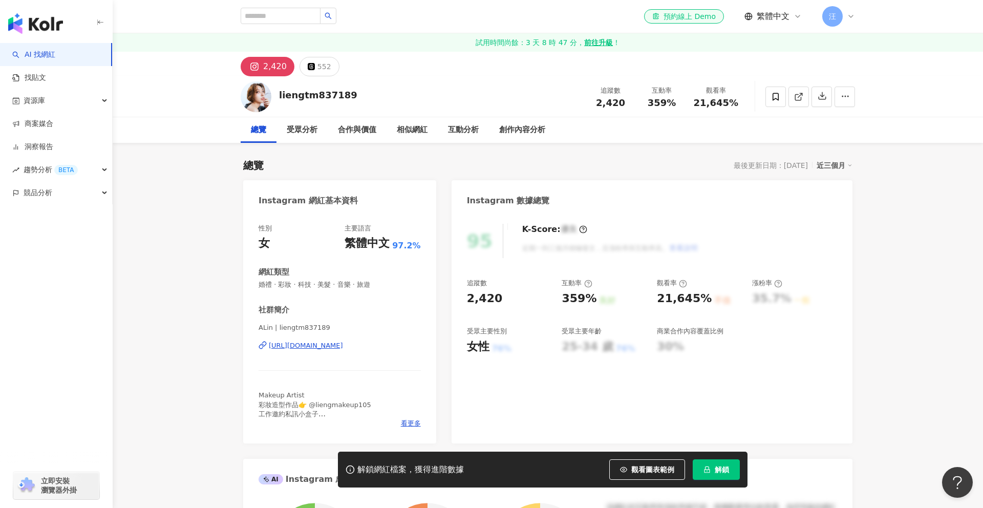
click at [317, 346] on div "[URL][DOMAIN_NAME]" at bounding box center [306, 345] width 74 height 9
click at [343, 346] on div "https://www.instagram.com/liengtm837189/" at bounding box center [306, 345] width 74 height 9
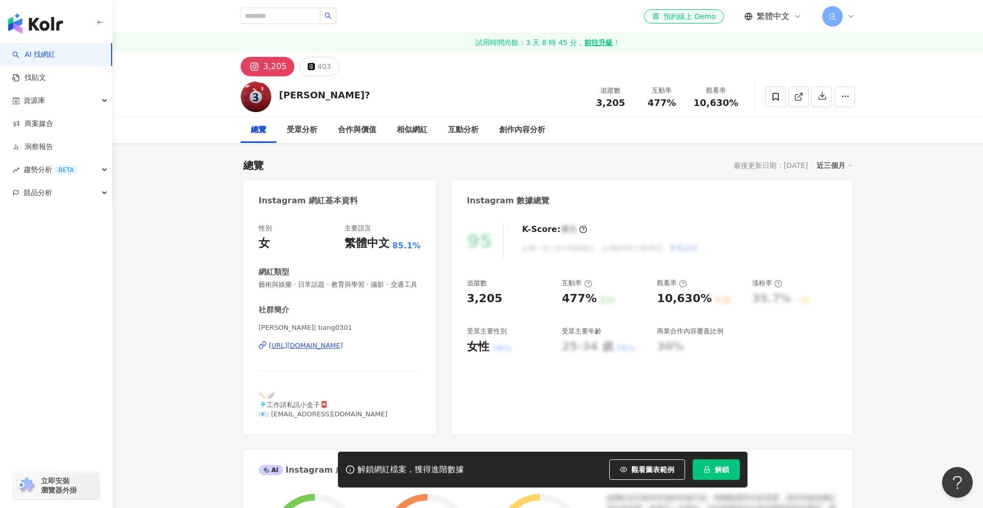
click at [343, 350] on div "[URL][DOMAIN_NAME]" at bounding box center [306, 345] width 74 height 9
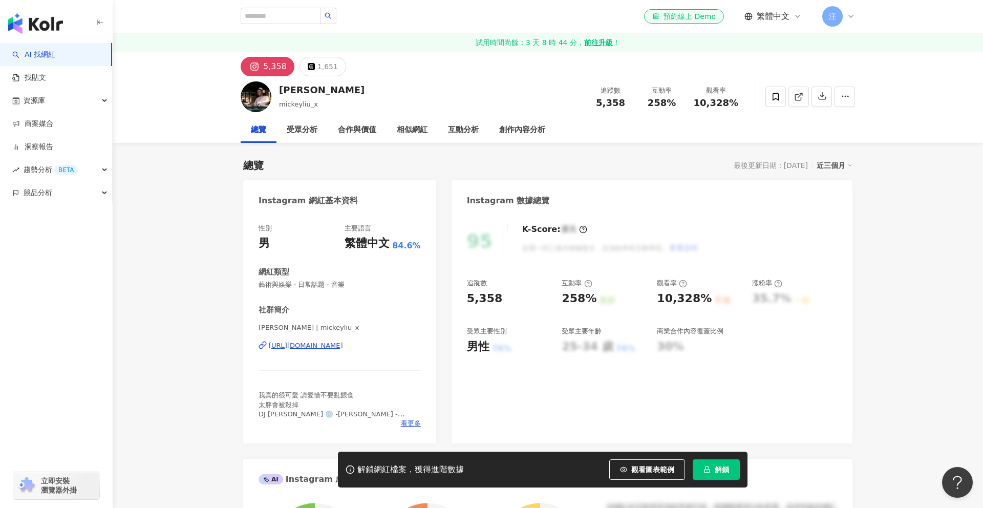
click at [343, 349] on div "https://www.instagram.com/mickeyliu_x/" at bounding box center [306, 345] width 74 height 9
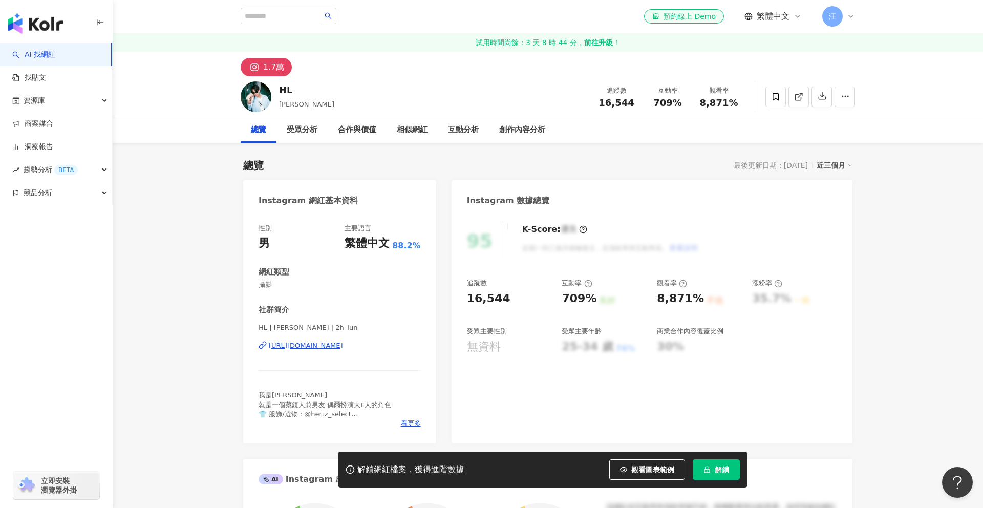
click at [335, 348] on div "https://www.instagram.com/2h_lun/" at bounding box center [306, 345] width 74 height 9
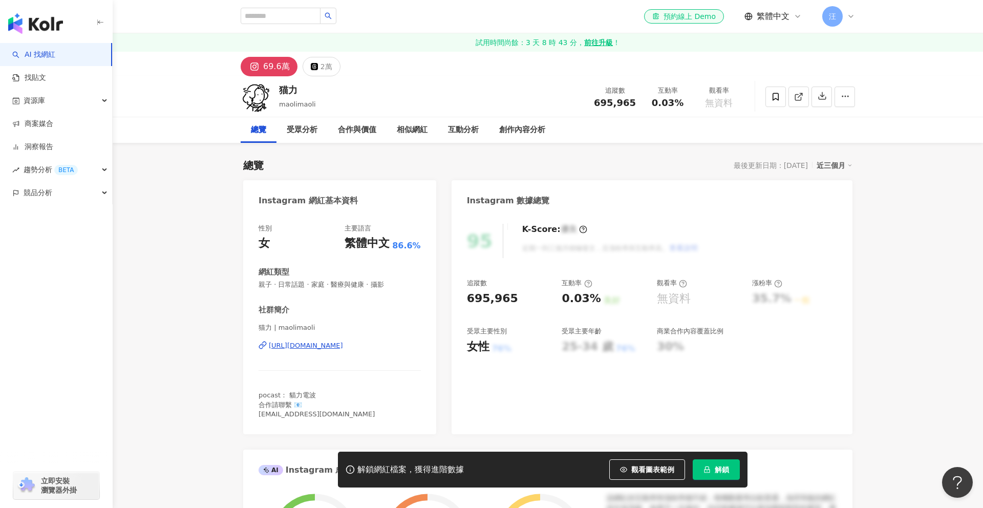
click at [343, 345] on div "[URL][DOMAIN_NAME]" at bounding box center [306, 345] width 74 height 9
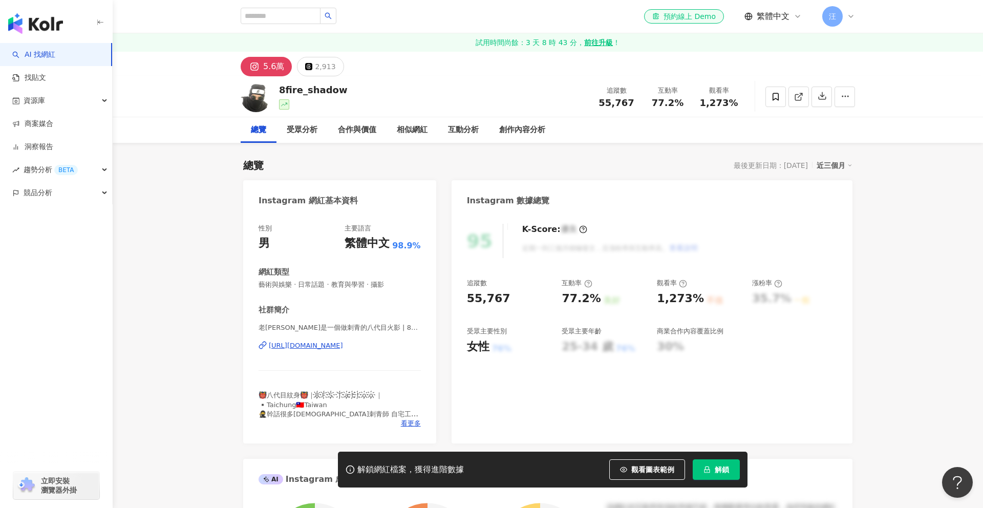
scroll to position [75, 0]
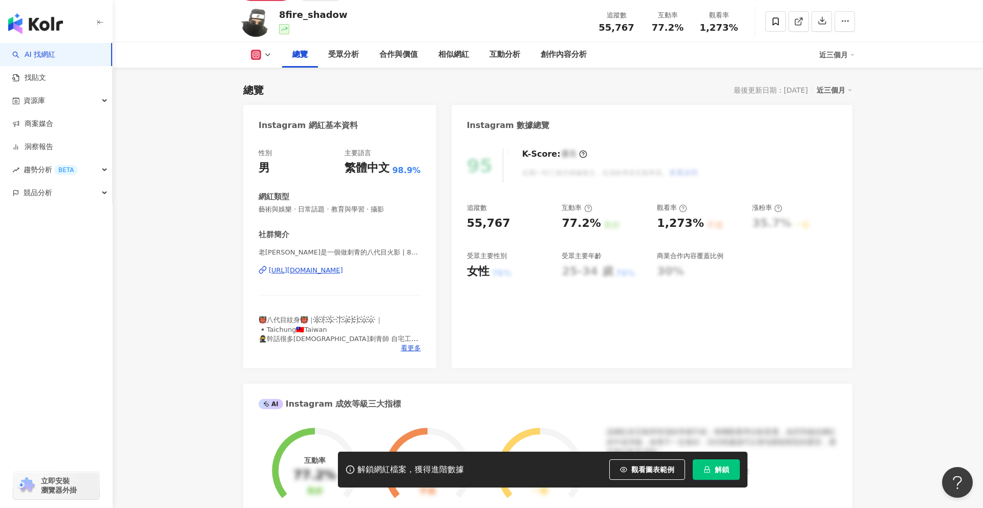
click at [343, 272] on div "[URL][DOMAIN_NAME]" at bounding box center [306, 270] width 74 height 9
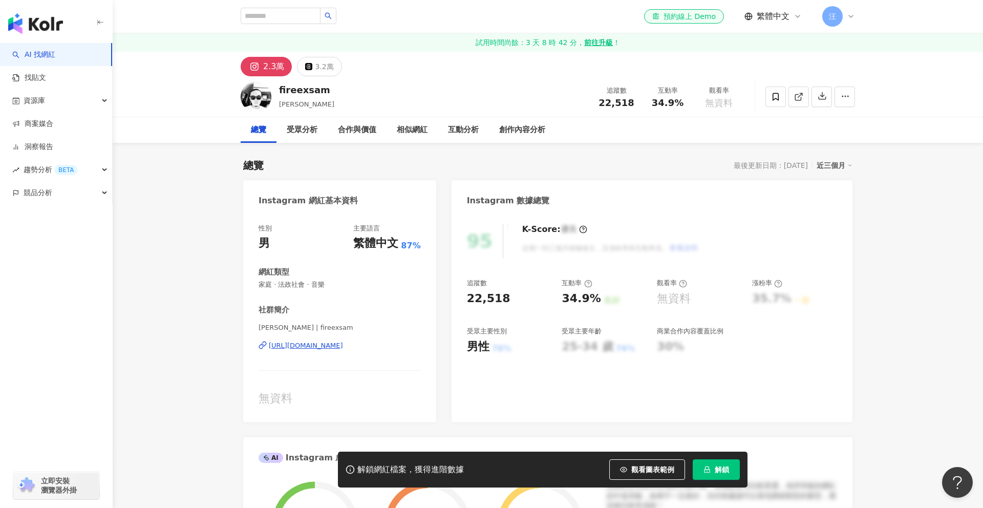
click at [343, 347] on div "https://www.instagram.com/fireexsam/" at bounding box center [306, 345] width 74 height 9
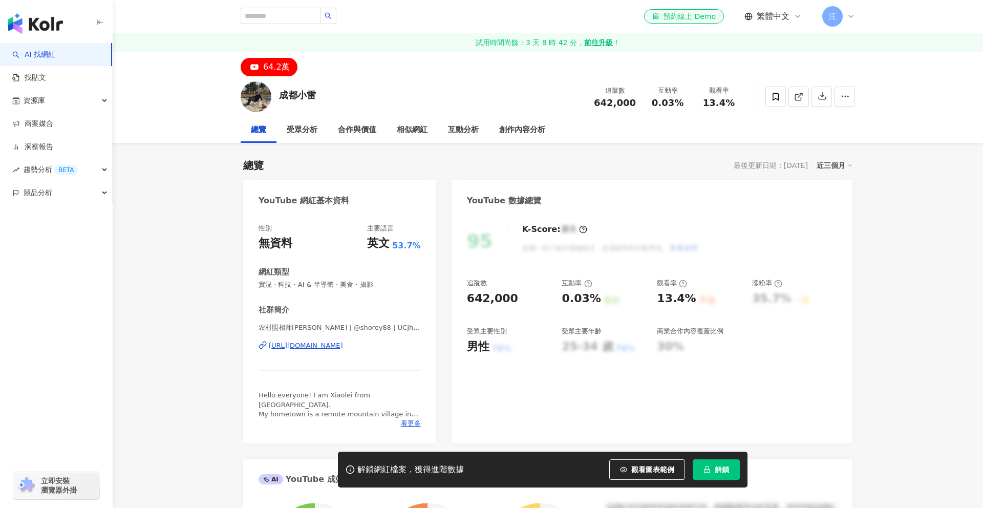
click at [291, 348] on div "[URL][DOMAIN_NAME]" at bounding box center [306, 345] width 74 height 9
click at [406, 194] on div "YouTube 網紅基本資料" at bounding box center [339, 196] width 193 height 33
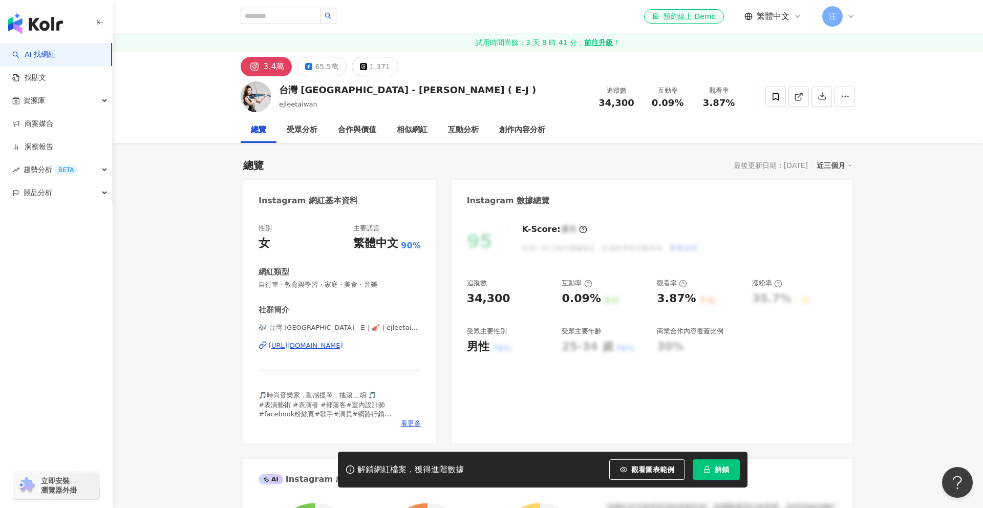
click at [343, 345] on div "https://www.instagram.com/ejleetaiwan/" at bounding box center [306, 345] width 74 height 9
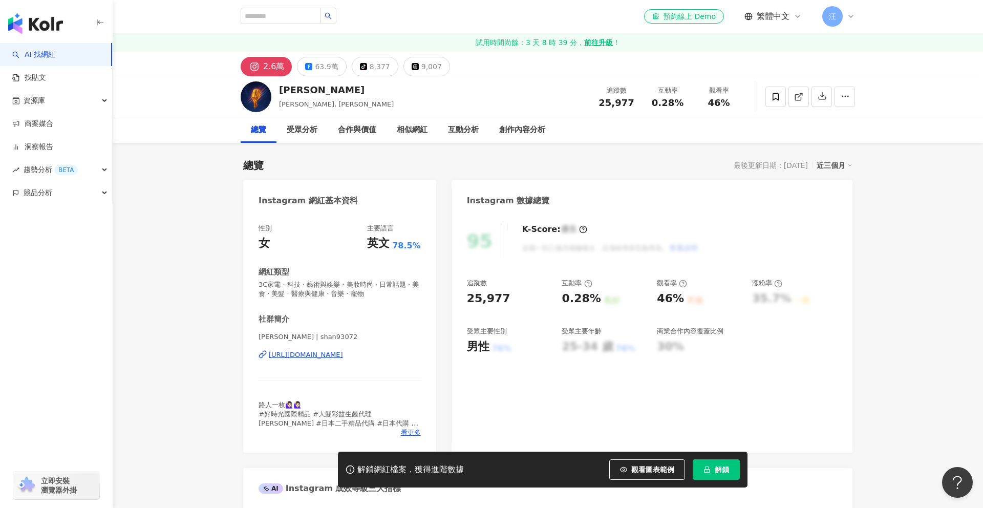
click at [322, 355] on div "https://www.instagram.com/shan93072/" at bounding box center [306, 354] width 74 height 9
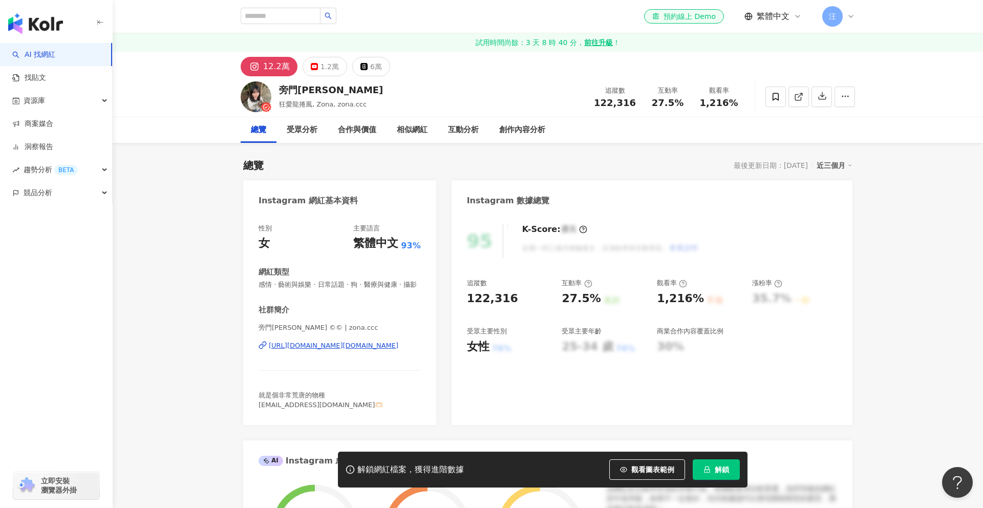
click at [326, 350] on div "https://www.instagram.com/zona.ccc/" at bounding box center [334, 345] width 130 height 9
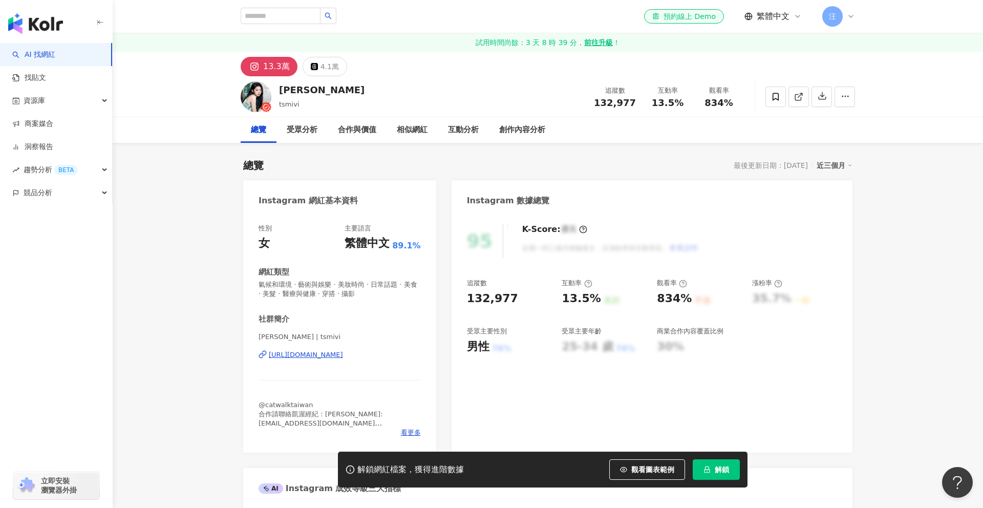
click at [343, 353] on div "[URL][DOMAIN_NAME]" at bounding box center [306, 354] width 74 height 9
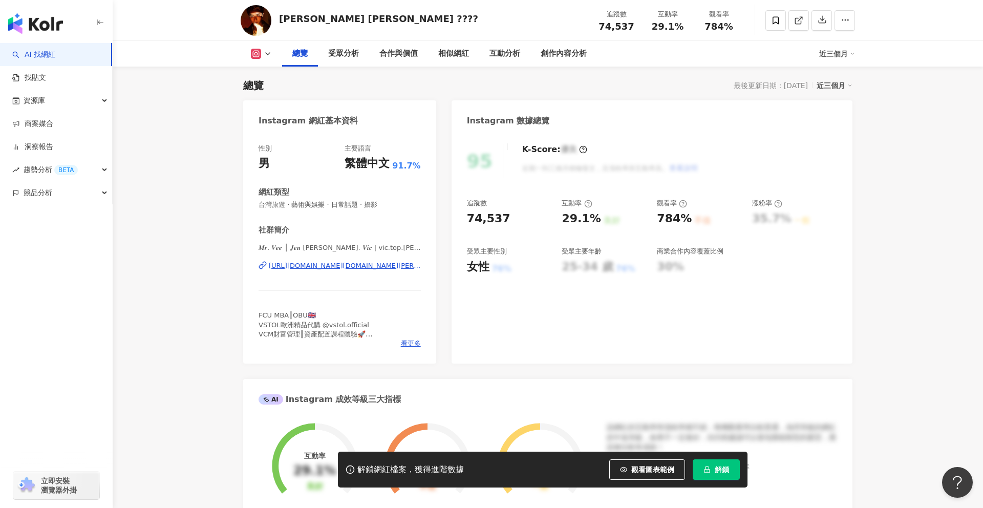
scroll to position [157, 0]
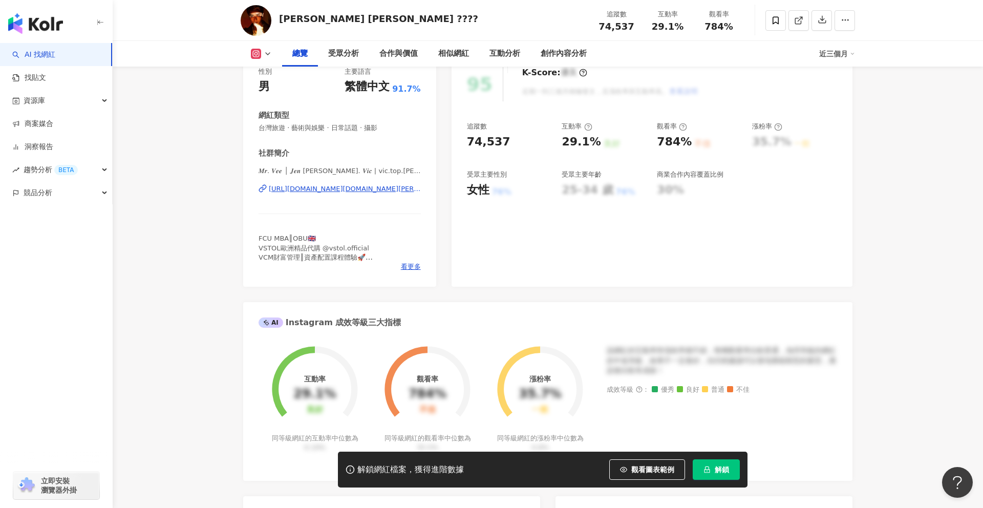
click at [369, 186] on div "https://www.instagram.com/vic.top.chen/" at bounding box center [345, 188] width 152 height 9
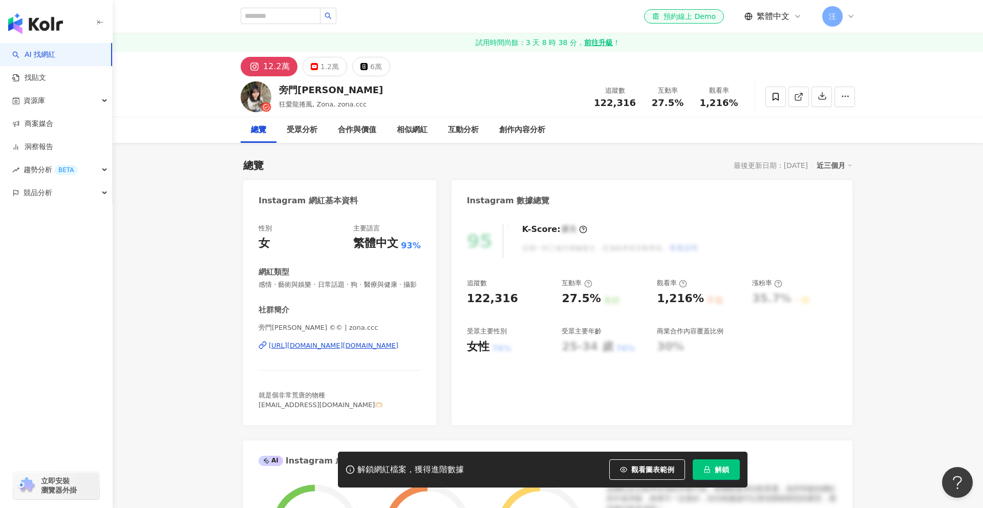
click at [370, 350] on div "https://www.instagram.com/zona.ccc/" at bounding box center [334, 345] width 130 height 9
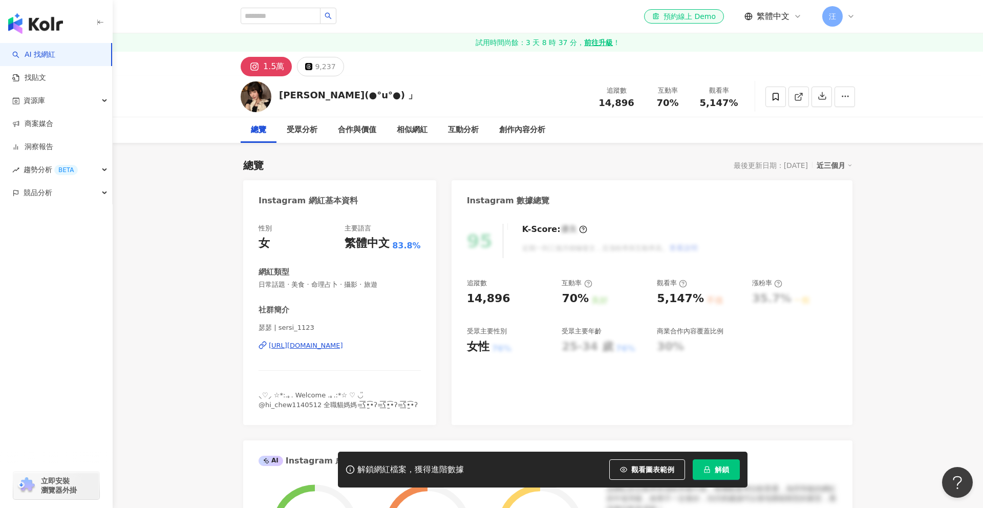
click at [343, 344] on div "[URL][DOMAIN_NAME]" at bounding box center [306, 345] width 74 height 9
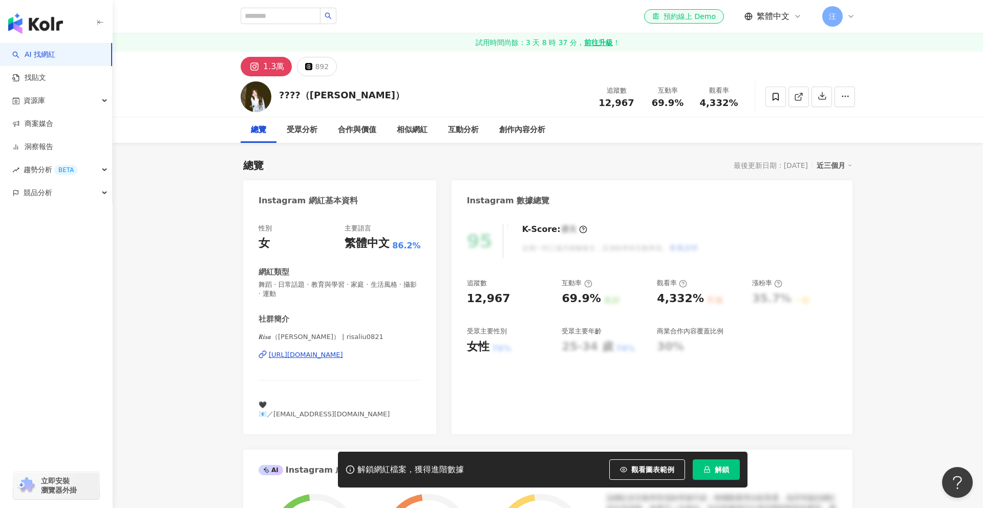
click at [343, 350] on div "[URL][DOMAIN_NAME]" at bounding box center [306, 354] width 74 height 9
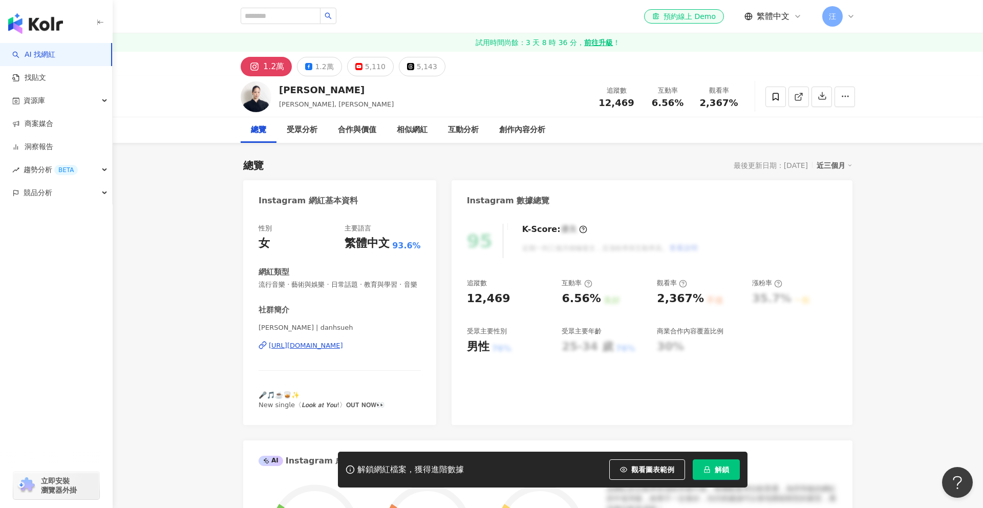
drag, startPoint x: 334, startPoint y: 247, endPoint x: 344, endPoint y: 356, distance: 109.5
click at [343, 350] on div "https://www.instagram.com/danhsueh/" at bounding box center [306, 345] width 74 height 9
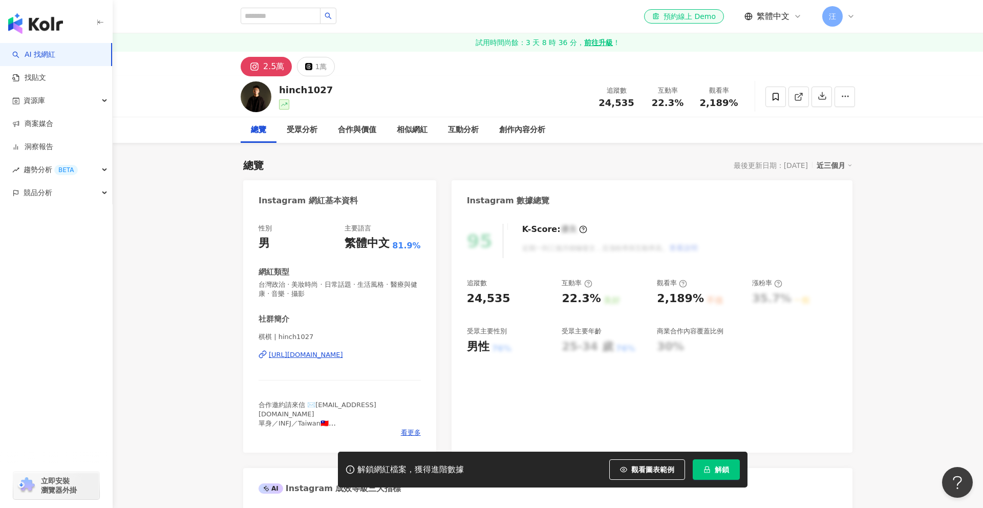
click at [329, 353] on div "[URL][DOMAIN_NAME]" at bounding box center [306, 354] width 74 height 9
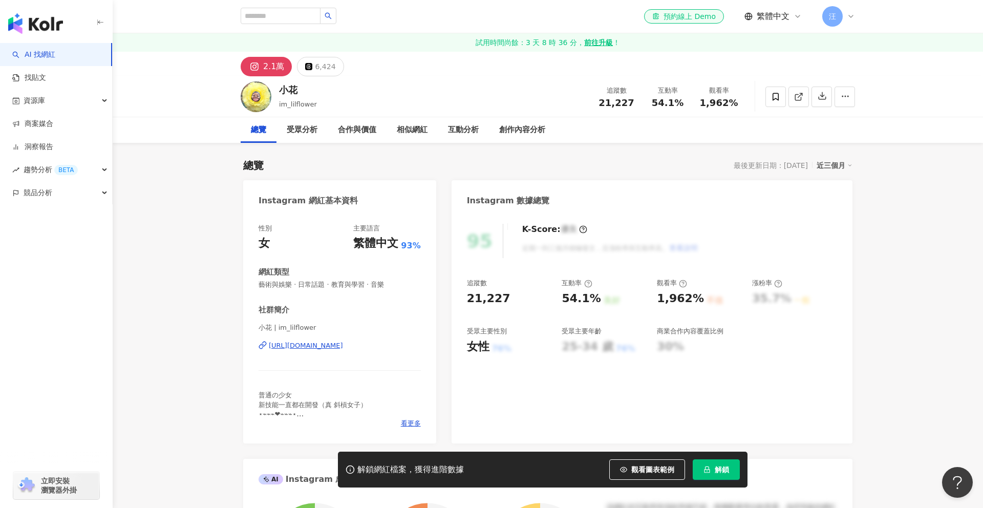
click at [343, 346] on div "[URL][DOMAIN_NAME]" at bounding box center [306, 345] width 74 height 9
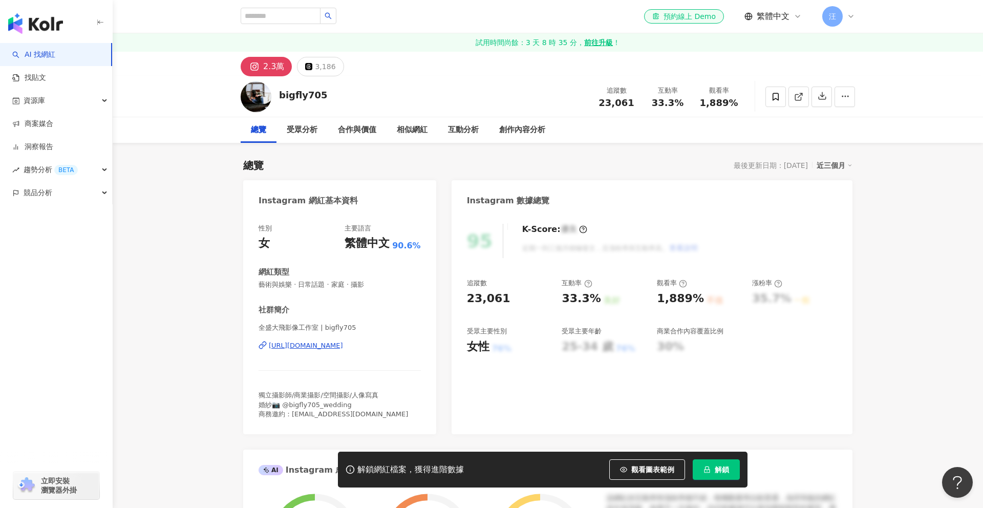
click at [343, 342] on div "https://www.instagram.com/bigfly705/" at bounding box center [306, 345] width 74 height 9
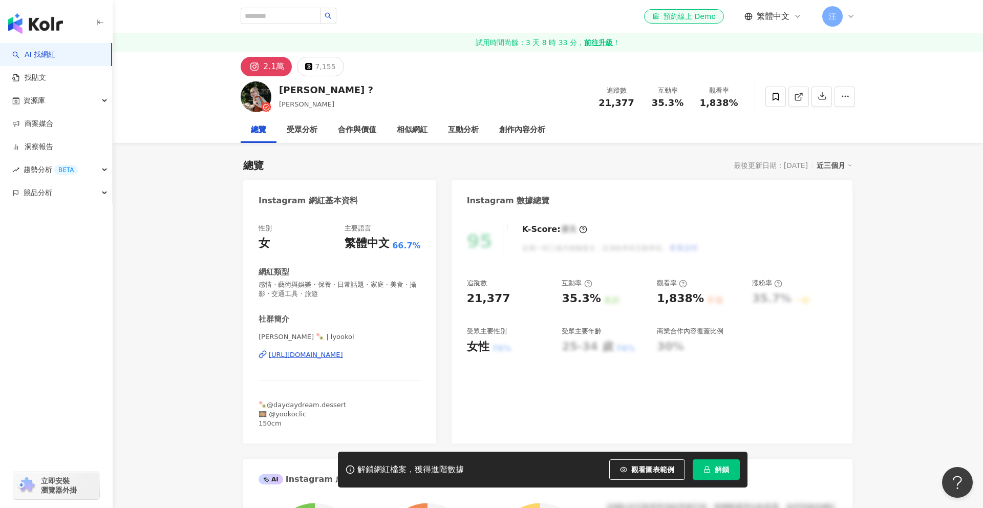
click at [308, 355] on div "[URL][DOMAIN_NAME]" at bounding box center [306, 354] width 74 height 9
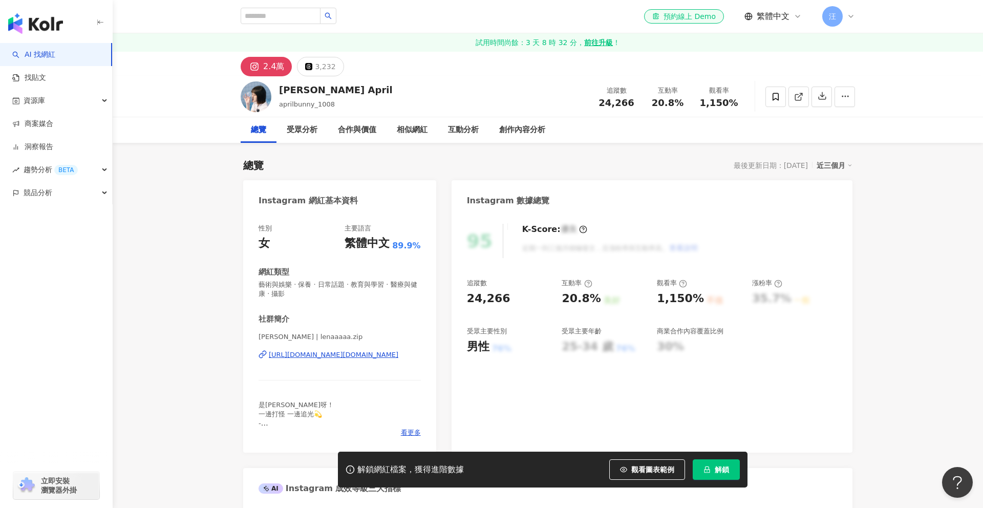
click at [340, 354] on div "https://www.instagram.com/lenaaaaa.zip/" at bounding box center [334, 354] width 130 height 9
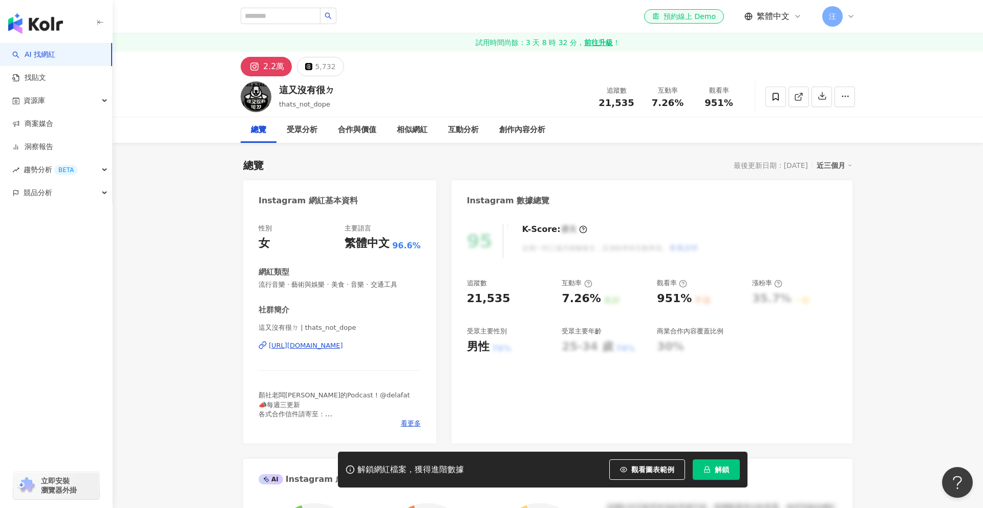
scroll to position [9, 0]
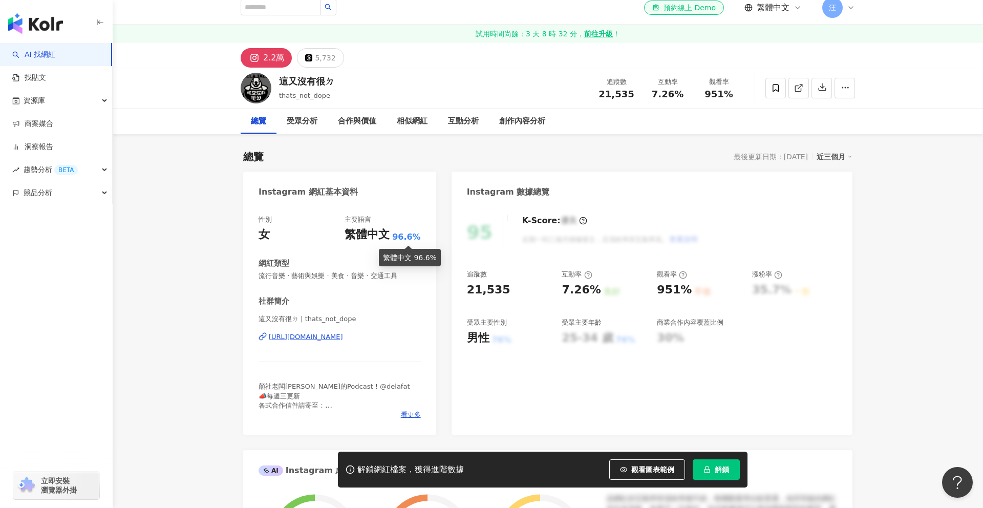
click at [343, 336] on div "https://www.instagram.com/thats_not_dope/" at bounding box center [306, 336] width 74 height 9
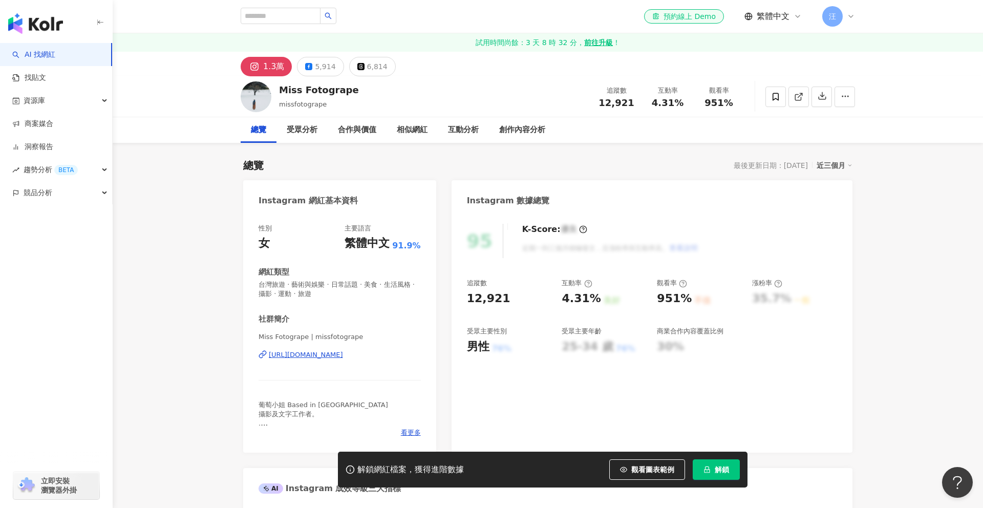
click at [343, 352] on div "https://www.instagram.com/missfotogrape/" at bounding box center [306, 354] width 74 height 9
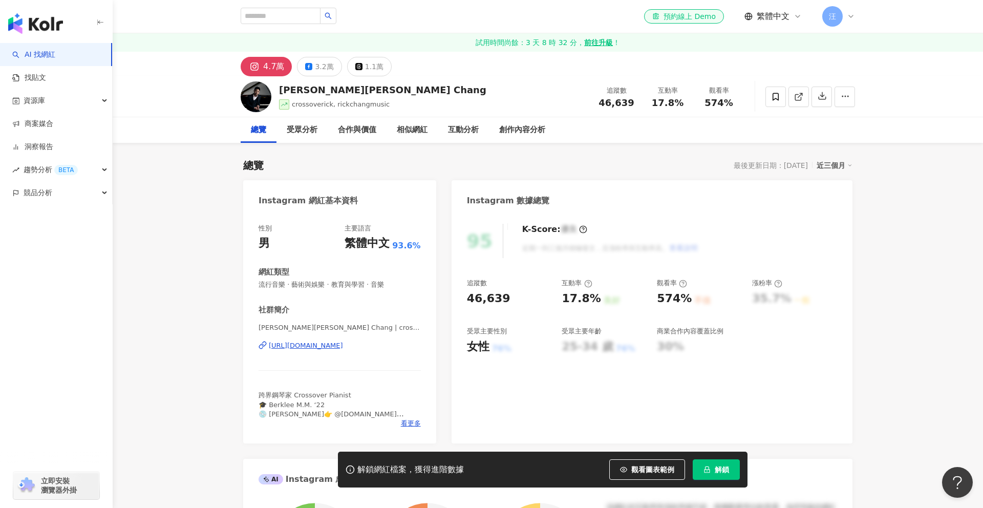
click at [343, 345] on div "https://www.instagram.com/crossoverick_music/" at bounding box center [306, 345] width 74 height 9
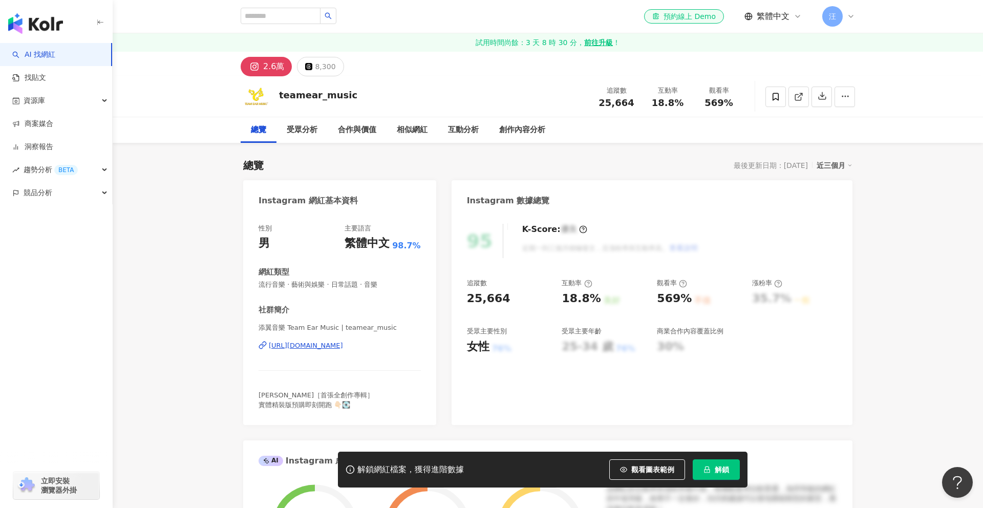
click at [345, 350] on div "添翼音樂 Team Ear Music | teamear_music https://www.instagram.com/teamear_music/" at bounding box center [340, 353] width 162 height 60
click at [343, 347] on div "https://www.instagram.com/teamear_music/" at bounding box center [306, 345] width 74 height 9
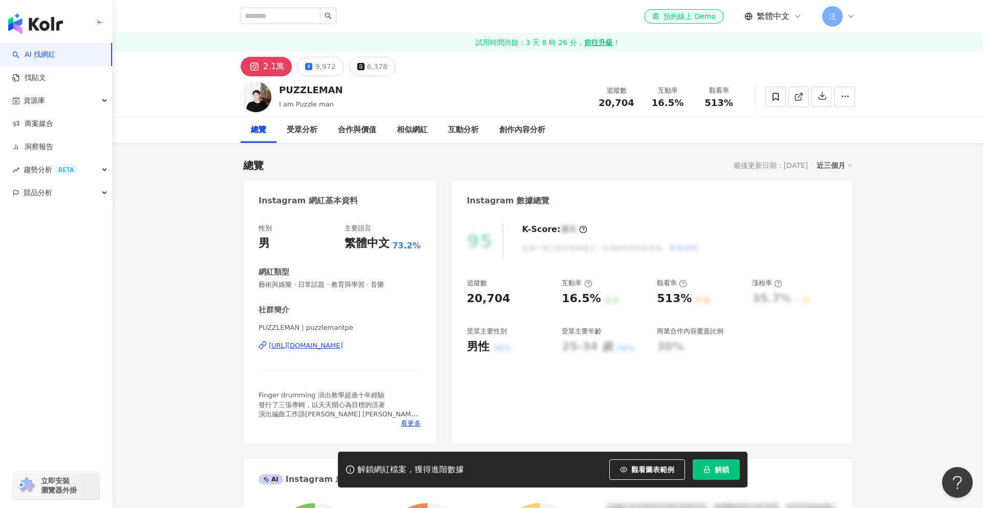
click at [321, 348] on div "[URL][DOMAIN_NAME]" at bounding box center [306, 345] width 74 height 9
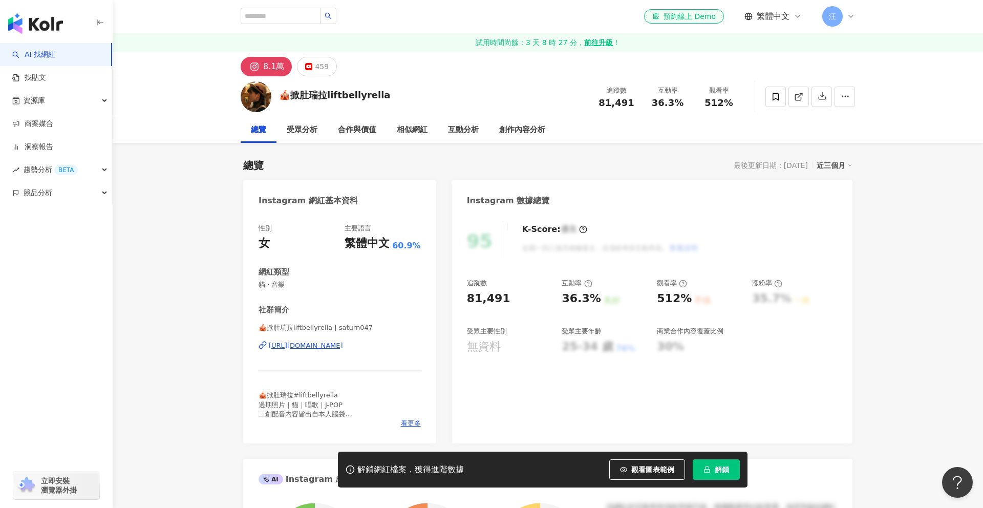
click at [328, 344] on div "[URL][DOMAIN_NAME]" at bounding box center [306, 345] width 74 height 9
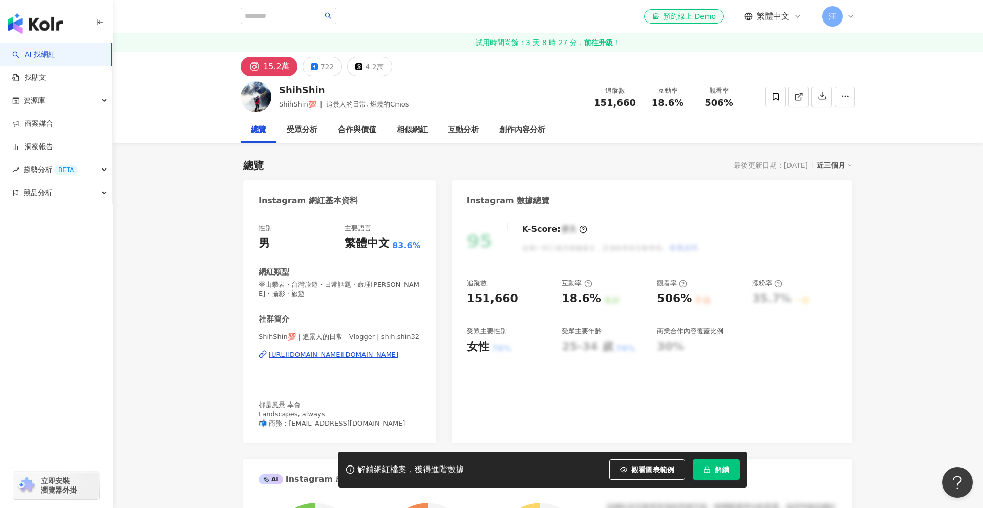
click at [346, 353] on div "https://www.instagram.com/shih.shin32/" at bounding box center [334, 354] width 130 height 9
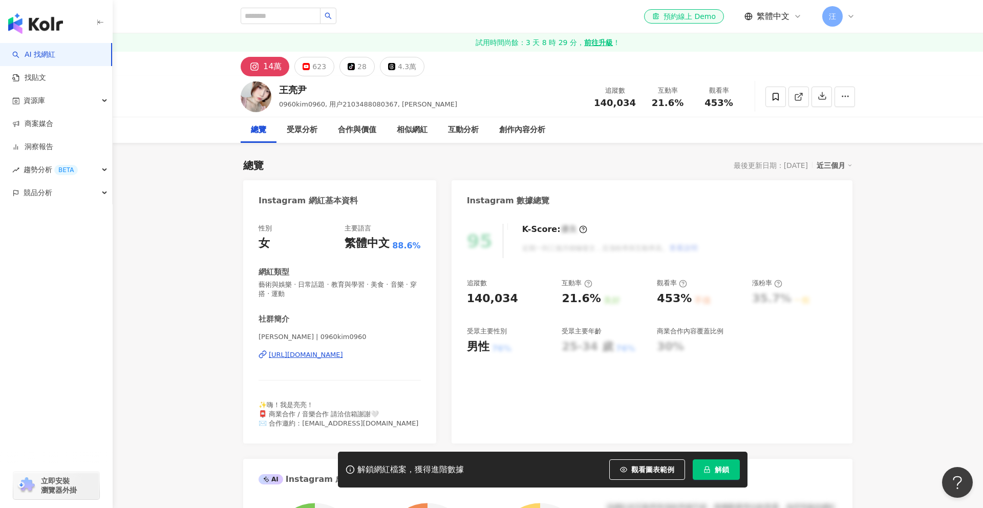
click at [329, 351] on div "[URL][DOMAIN_NAME]" at bounding box center [306, 354] width 74 height 9
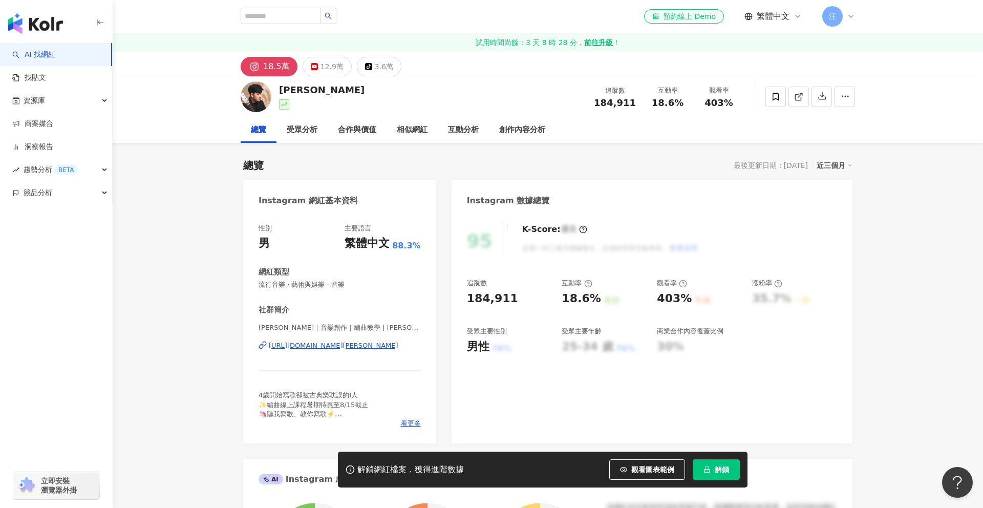
click at [348, 346] on div "https://www.instagram.com/louis._.0308/" at bounding box center [334, 345] width 130 height 9
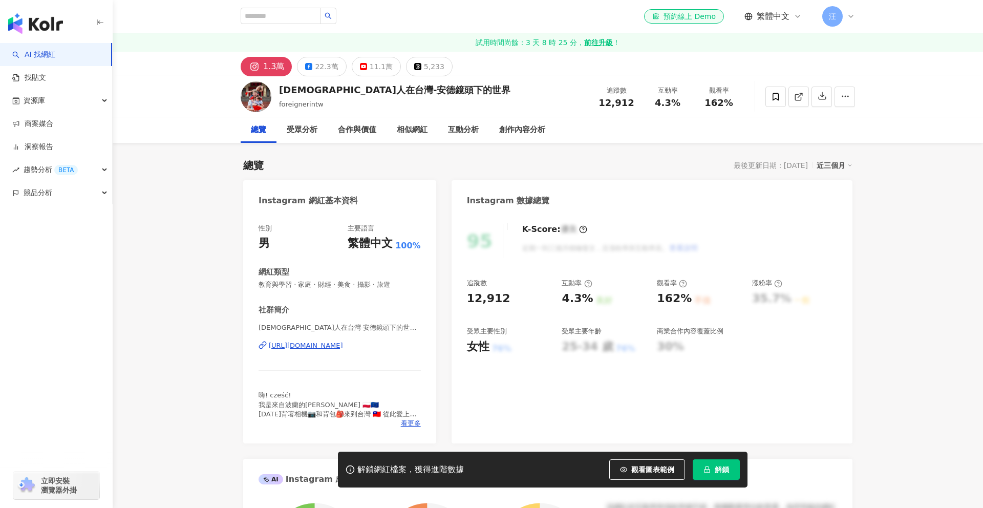
click at [343, 347] on div "[URL][DOMAIN_NAME]" at bounding box center [306, 345] width 74 height 9
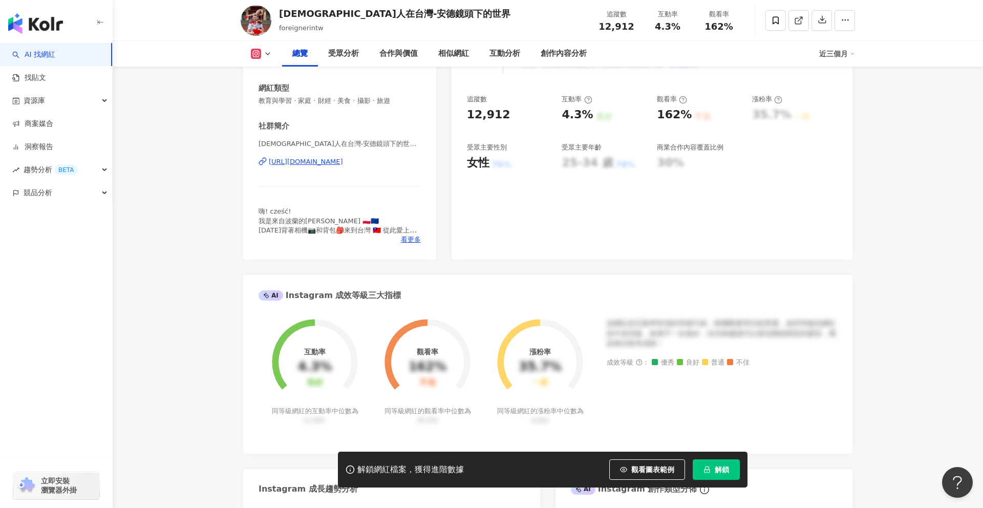
scroll to position [350, 0]
